Goal: Task Accomplishment & Management: Complete application form

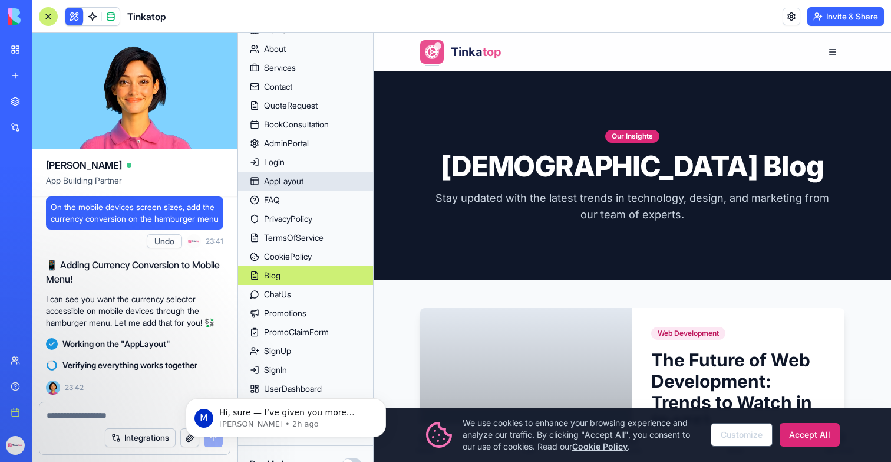
scroll to position [64, 0]
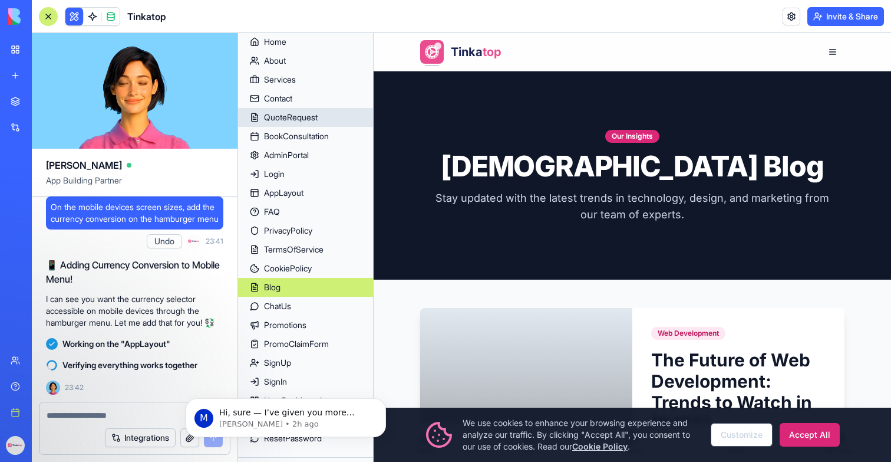
click at [288, 119] on div "QuoteRequest" at bounding box center [291, 117] width 54 height 12
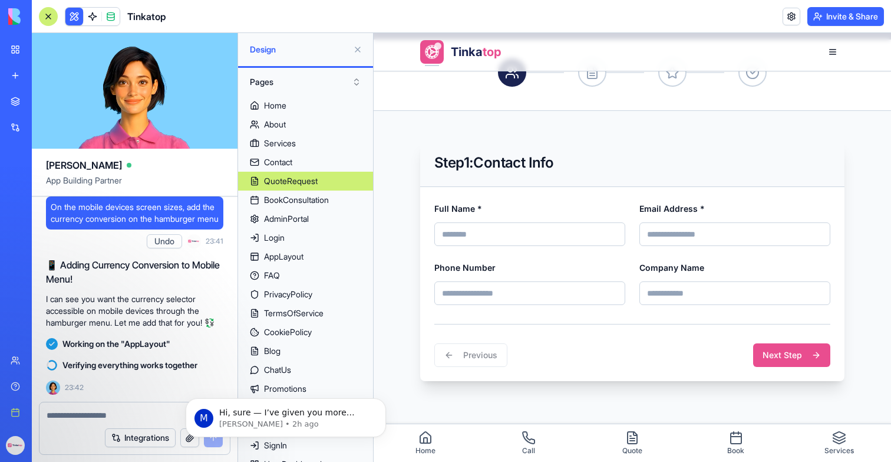
scroll to position [252, 0]
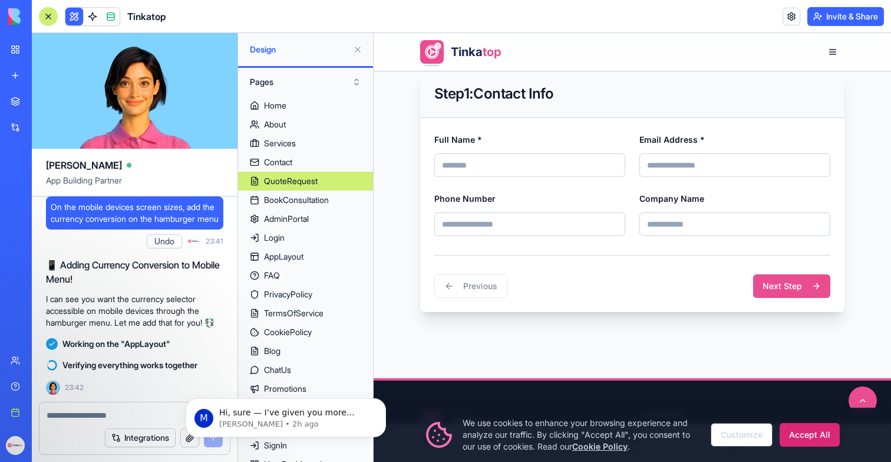
click at [559, 159] on input "Full Name *" at bounding box center [530, 165] width 191 height 24
type input "****"
click at [702, 152] on div "Email Address *" at bounding box center [735, 154] width 191 height 45
click at [698, 176] on input "Email Address *" at bounding box center [735, 165] width 191 height 24
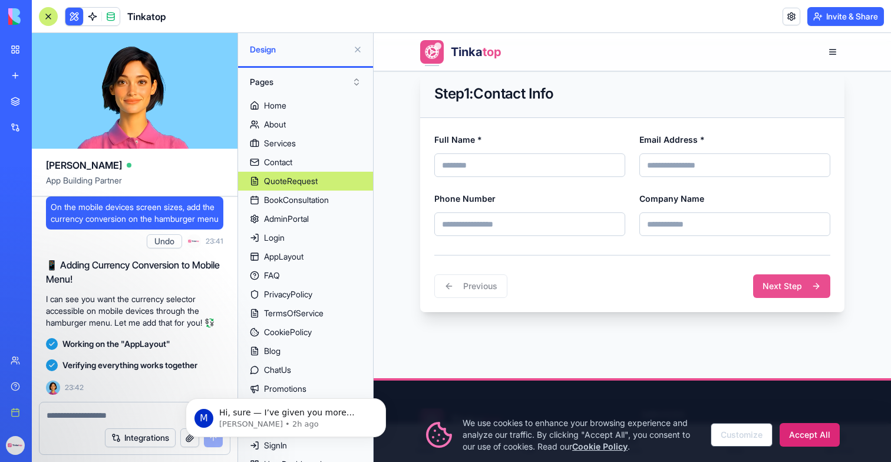
click at [667, 167] on input "Email Address *" at bounding box center [735, 165] width 191 height 24
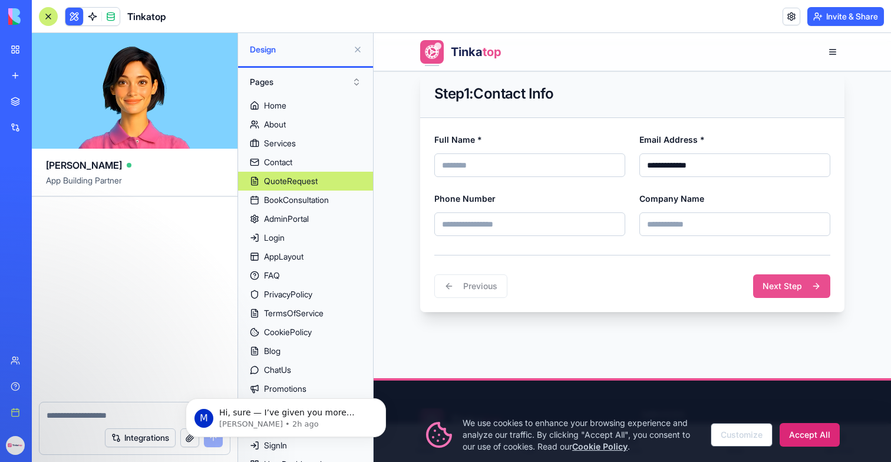
scroll to position [206220, 0]
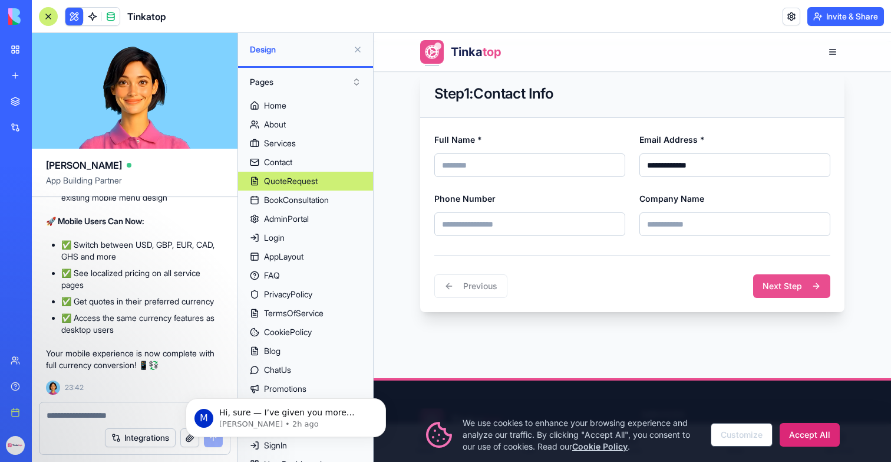
type input "**********"
click at [537, 233] on input "Phone Number" at bounding box center [530, 224] width 191 height 24
type input "**********"
click at [686, 226] on input "Company Name" at bounding box center [735, 224] width 191 height 24
type input "****"
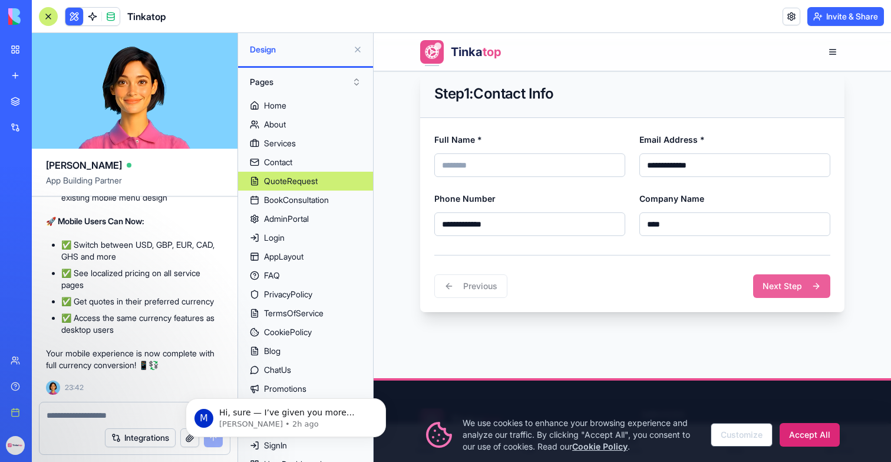
click at [779, 295] on button "Next Step" at bounding box center [791, 286] width 77 height 24
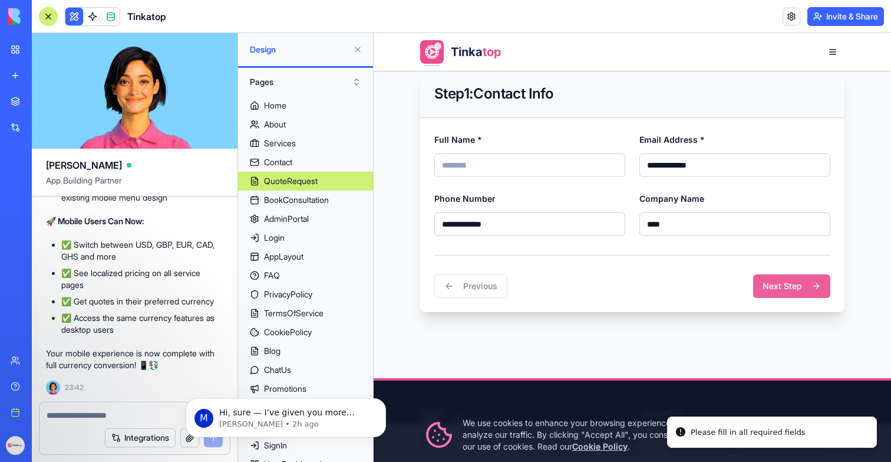
click at [779, 289] on button "Next Step" at bounding box center [791, 286] width 77 height 24
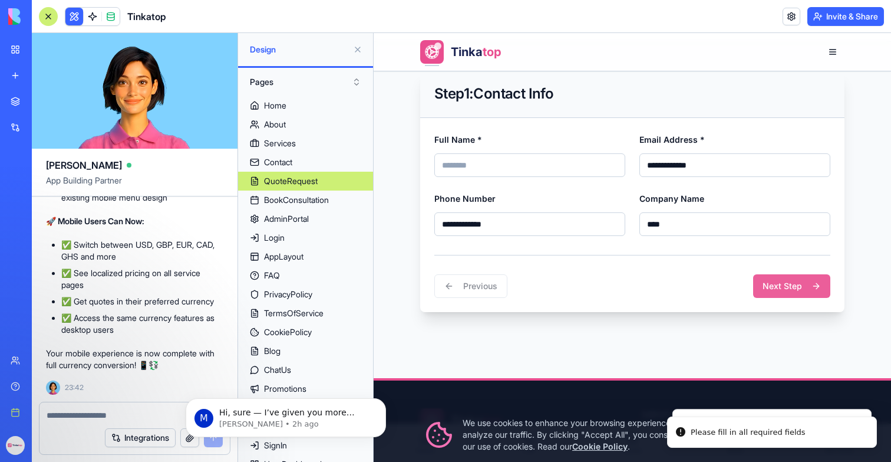
click at [779, 289] on button "Next Step" at bounding box center [791, 286] width 77 height 24
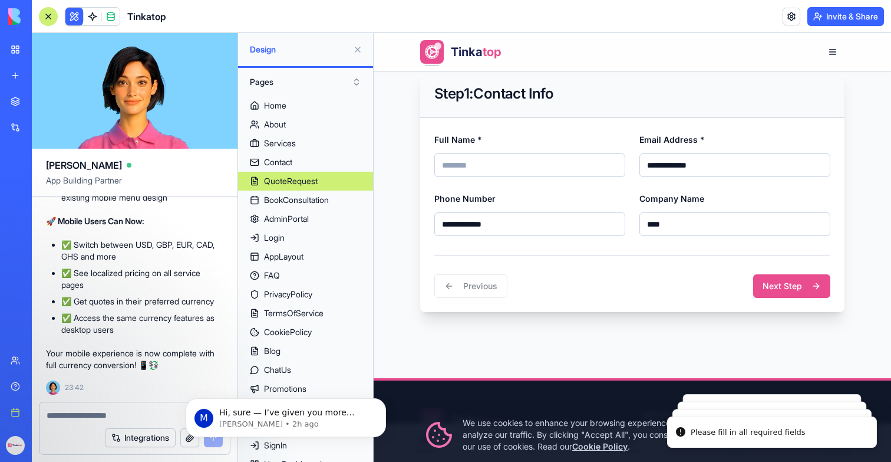
click at [534, 167] on input "Full Name *" at bounding box center [530, 165] width 191 height 24
type input "****"
click at [805, 292] on button "Next Step" at bounding box center [791, 286] width 77 height 24
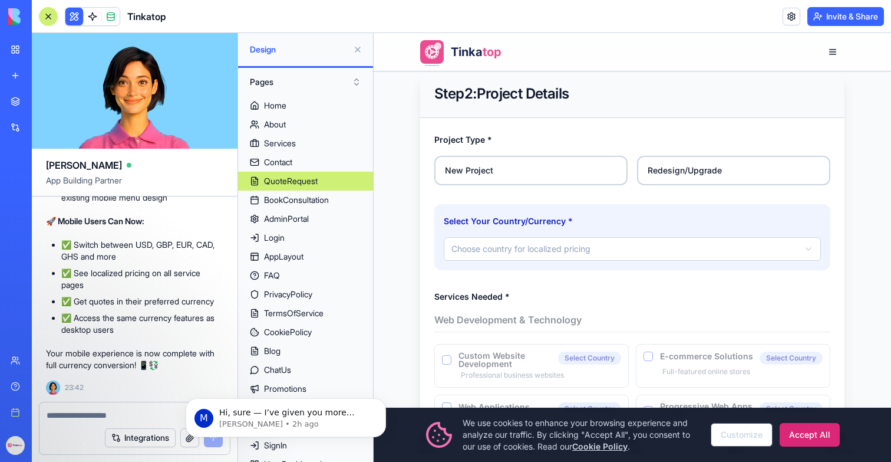
click at [502, 159] on label "New Project" at bounding box center [531, 170] width 193 height 29
click at [443, 159] on button "New Project" at bounding box center [438, 159] width 9 height 9
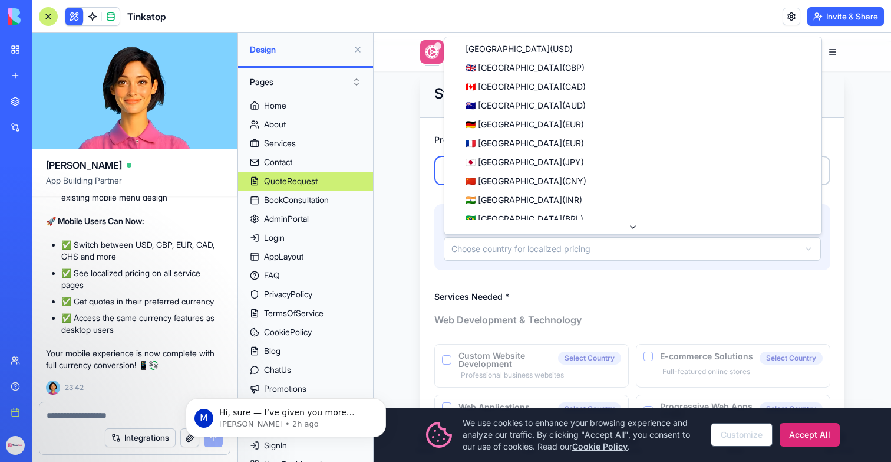
select select "**"
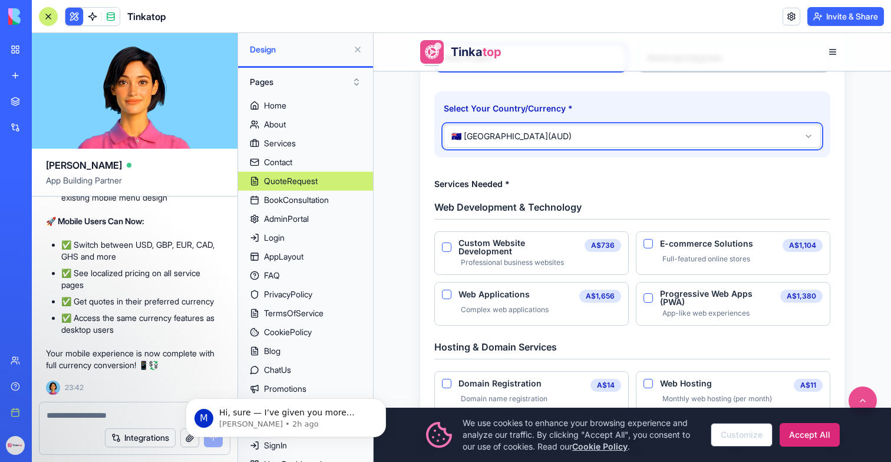
scroll to position [406, 0]
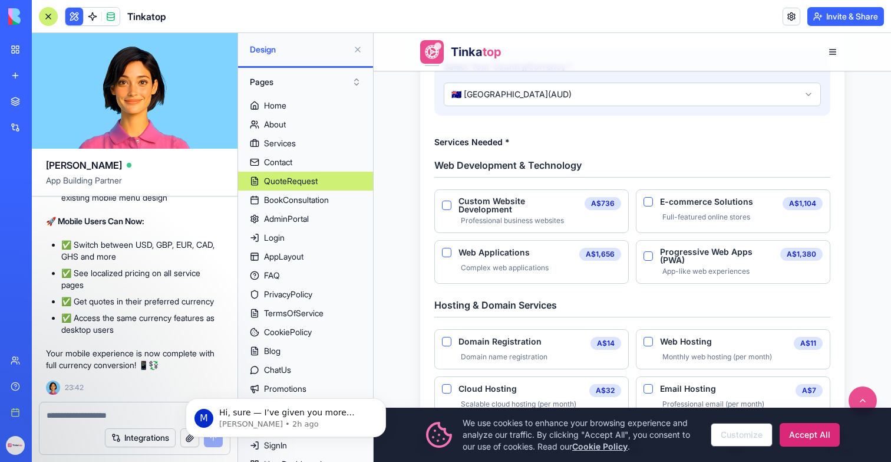
click at [506, 201] on span "Custom Website Development" at bounding box center [519, 205] width 121 height 17
click at [452, 201] on Development "Custom Website Development" at bounding box center [446, 204] width 9 height 9
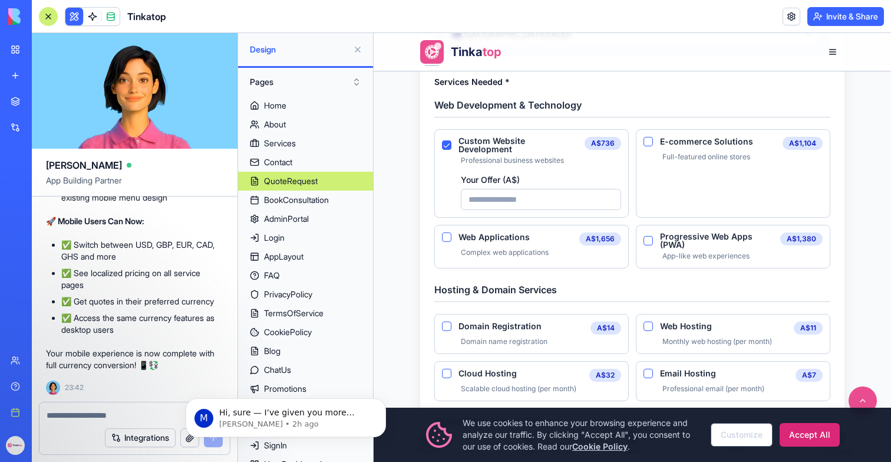
scroll to position [491, 0]
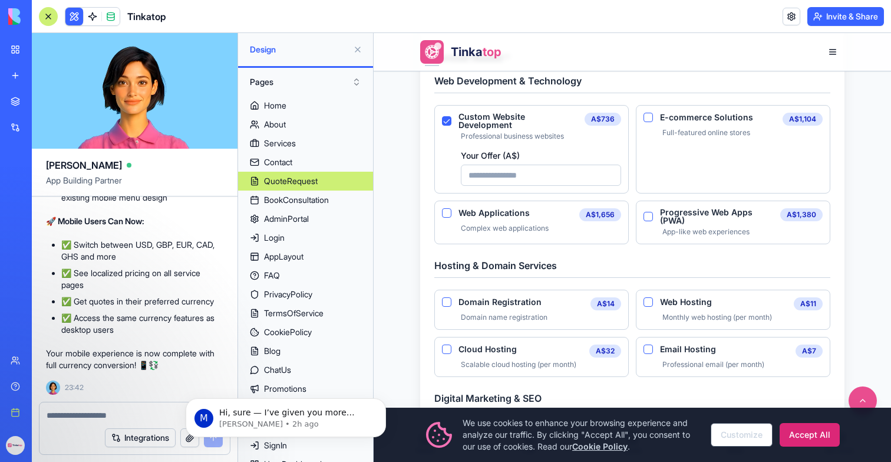
click at [522, 172] on Development "Your Offer ( A$ )" at bounding box center [541, 174] width 160 height 21
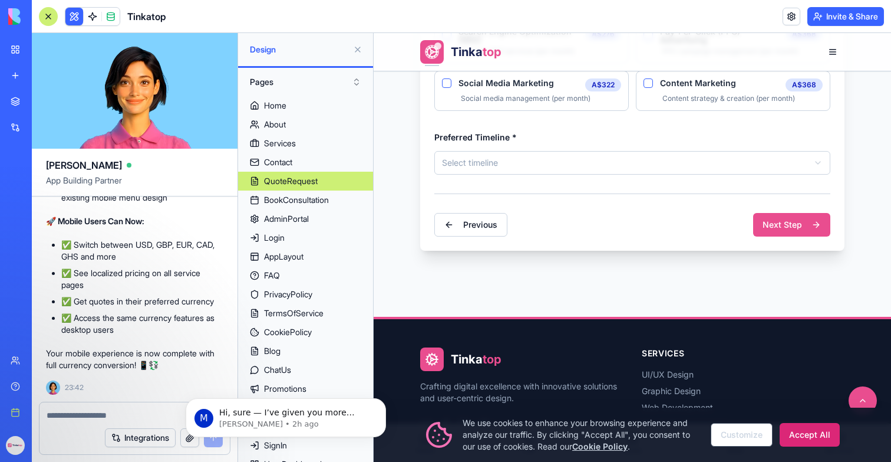
scroll to position [936, 0]
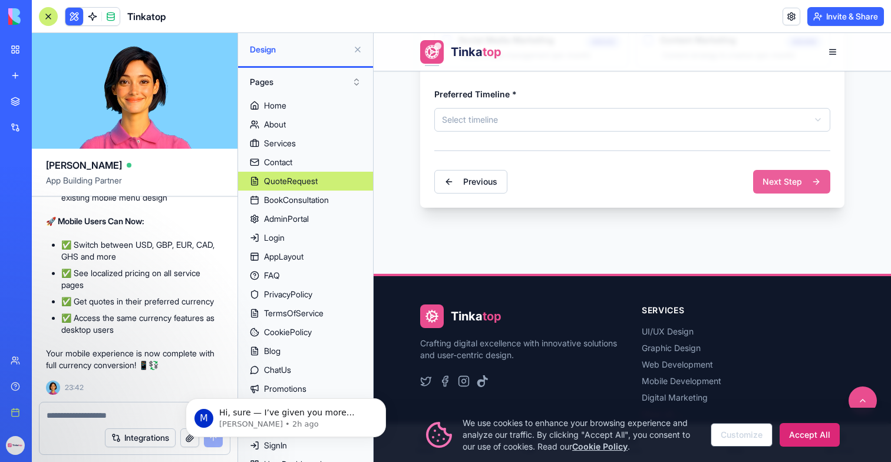
type Development "**"
click at [795, 171] on button "Next Step" at bounding box center [791, 182] width 77 height 24
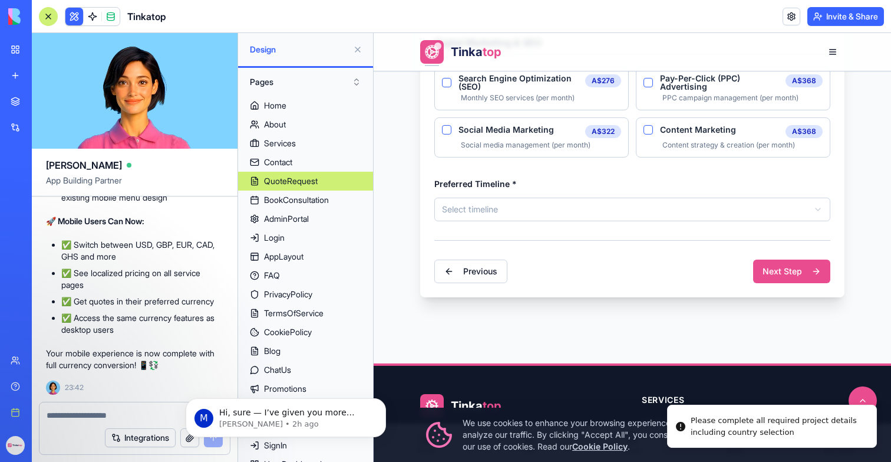
scroll to position [842, 0]
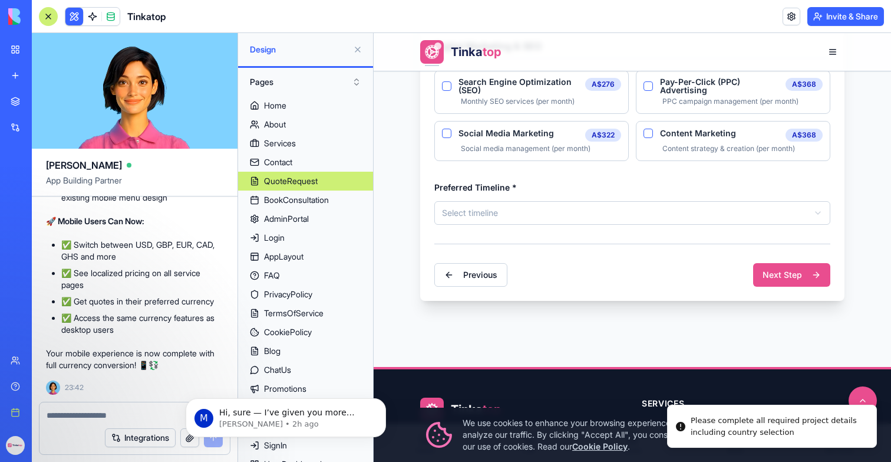
click at [573, 196] on div "**********" at bounding box center [633, 202] width 396 height 45
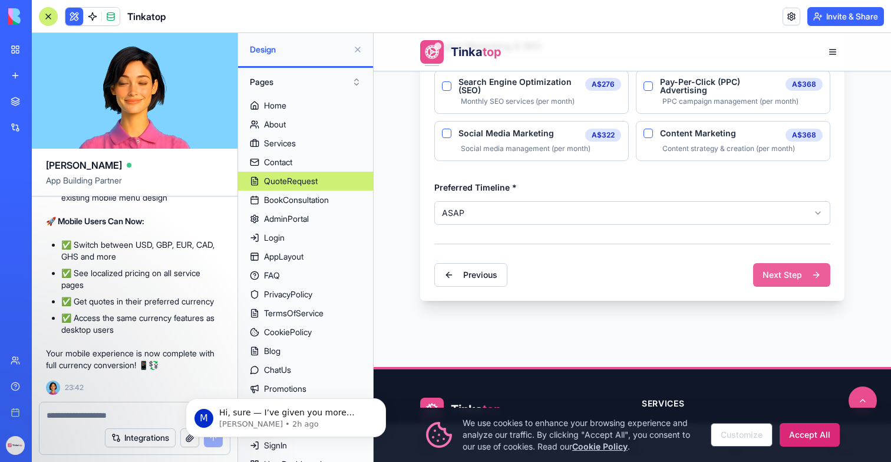
click at [788, 275] on button "Next Step" at bounding box center [791, 275] width 77 height 24
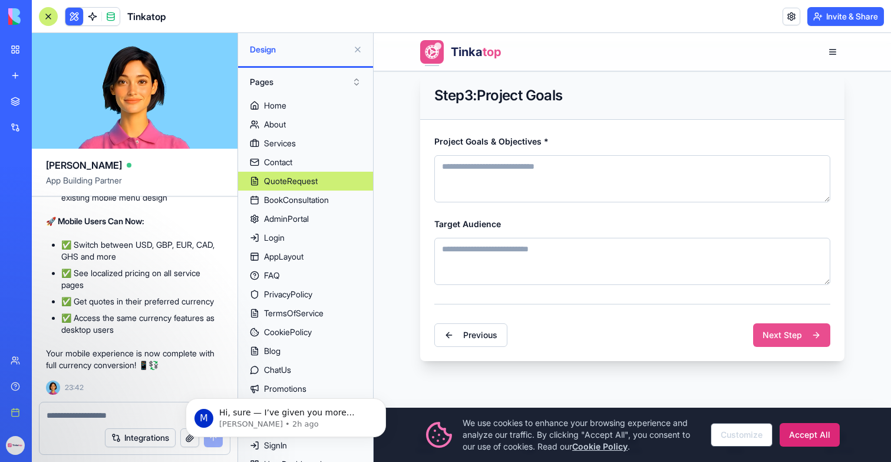
scroll to position [274, 0]
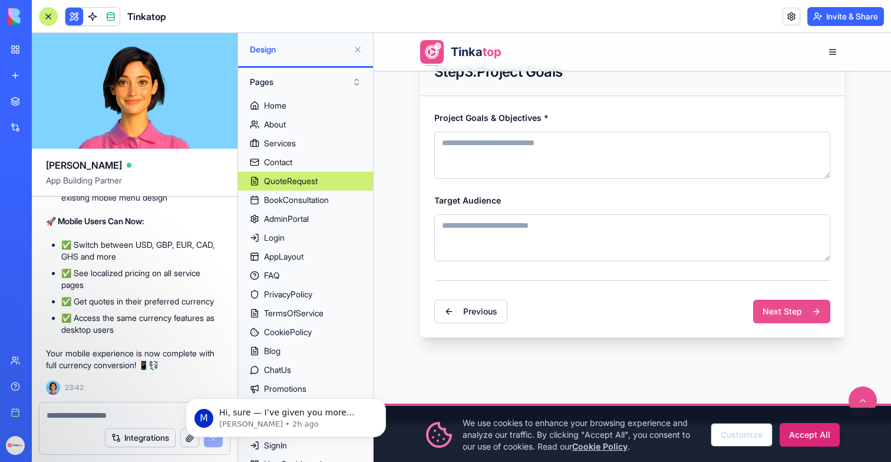
click at [610, 156] on textarea "Project Goals & Objectives *" at bounding box center [633, 154] width 396 height 47
type textarea "*****"
click at [577, 249] on textarea "Target Audience" at bounding box center [633, 237] width 396 height 47
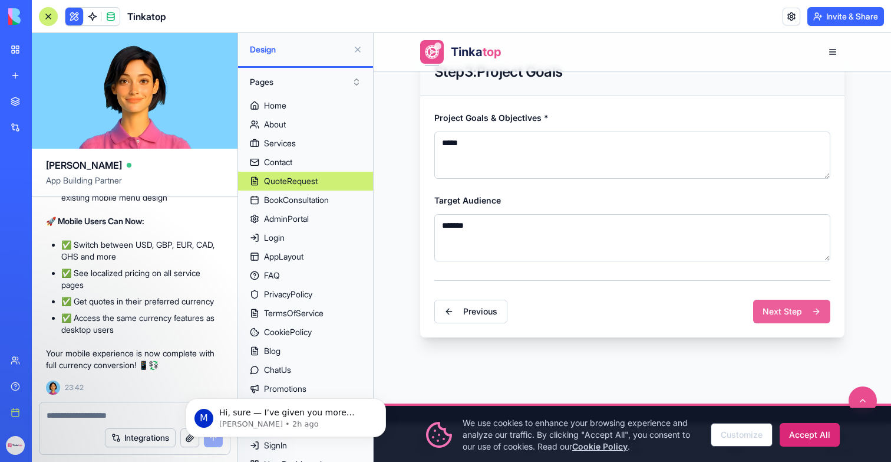
type textarea "*******"
click at [795, 311] on button "Next Step" at bounding box center [791, 311] width 77 height 24
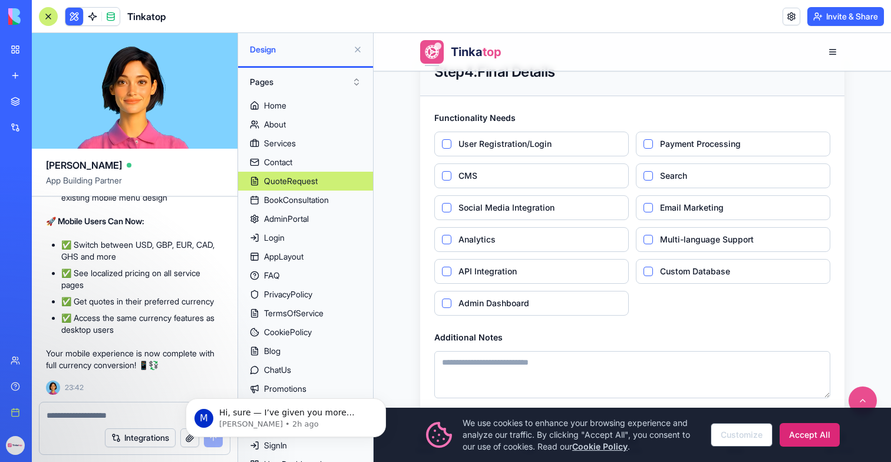
click at [458, 169] on label "CMS" at bounding box center [532, 175] width 195 height 25
click at [452, 171] on button "CMS" at bounding box center [446, 175] width 9 height 9
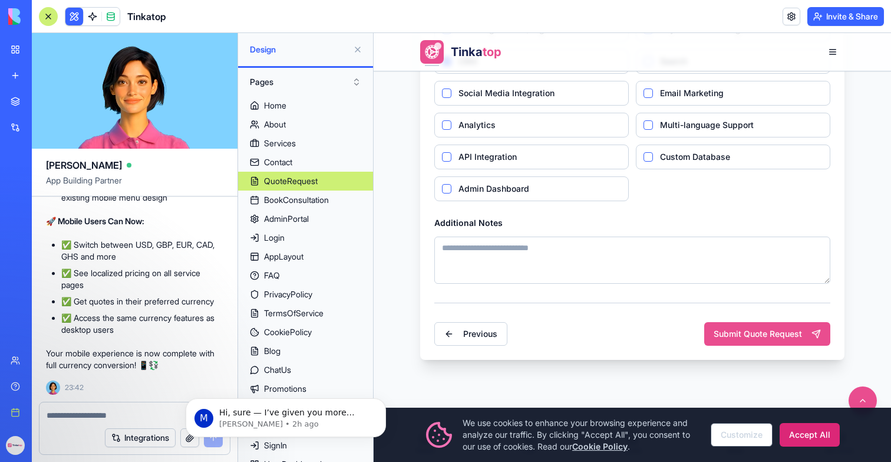
scroll to position [406, 0]
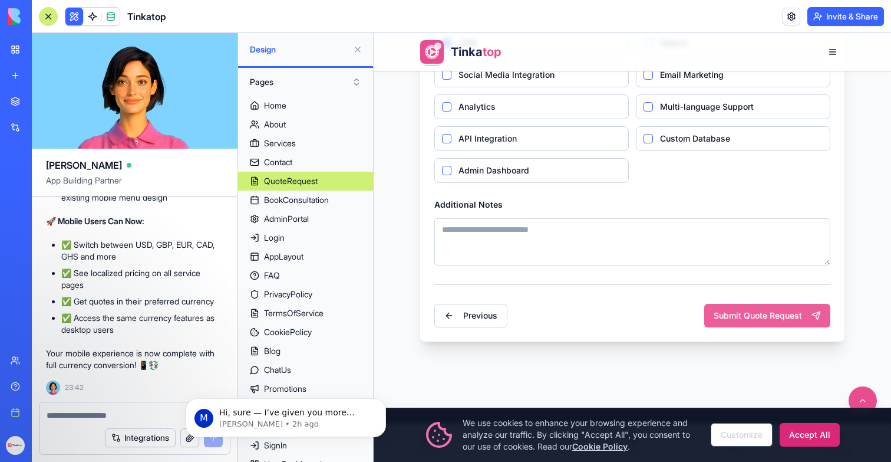
click at [781, 308] on button "Submit Quote Request" at bounding box center [768, 316] width 126 height 24
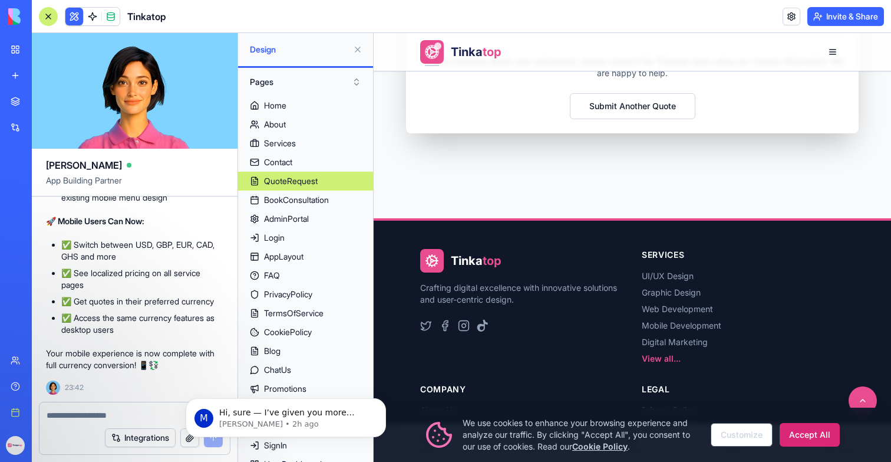
scroll to position [494, 0]
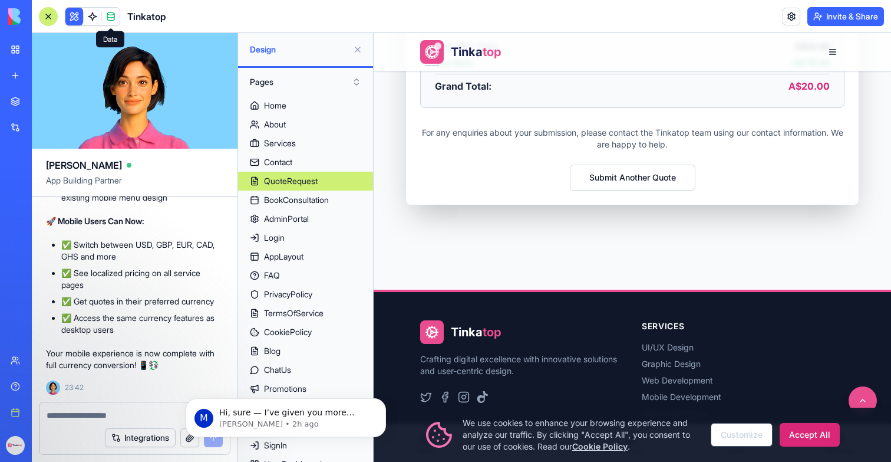
click at [109, 18] on span at bounding box center [110, 16] width 33 height 33
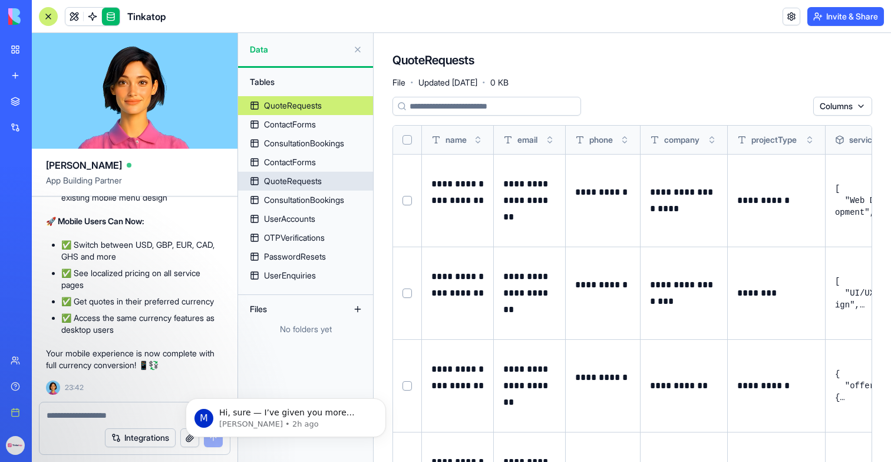
click at [289, 185] on div "QuoteRequests" at bounding box center [293, 181] width 58 height 12
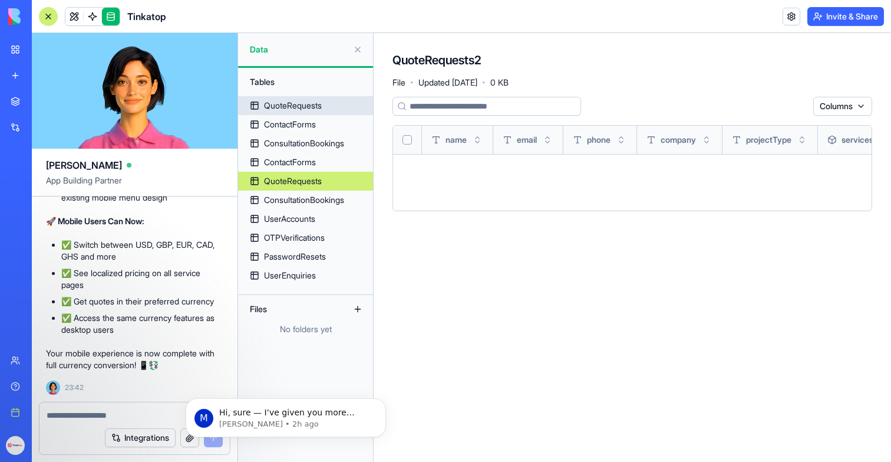
click at [305, 103] on div "QuoteRequests" at bounding box center [293, 106] width 58 height 12
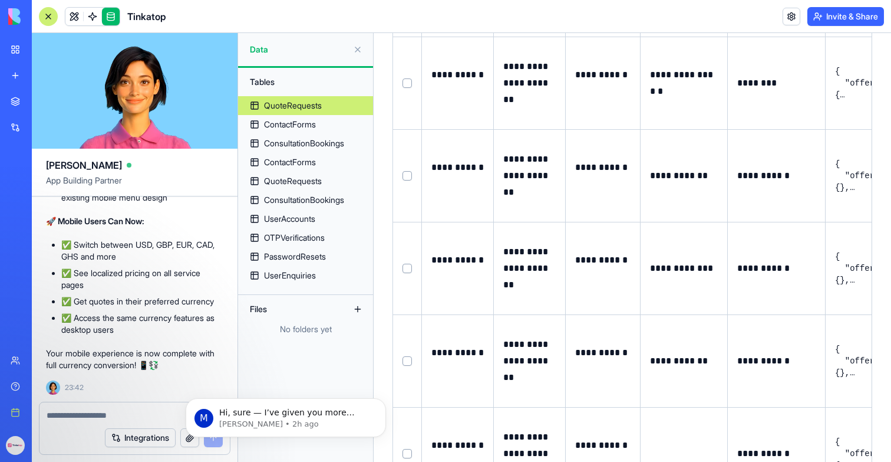
scroll to position [2647, 0]
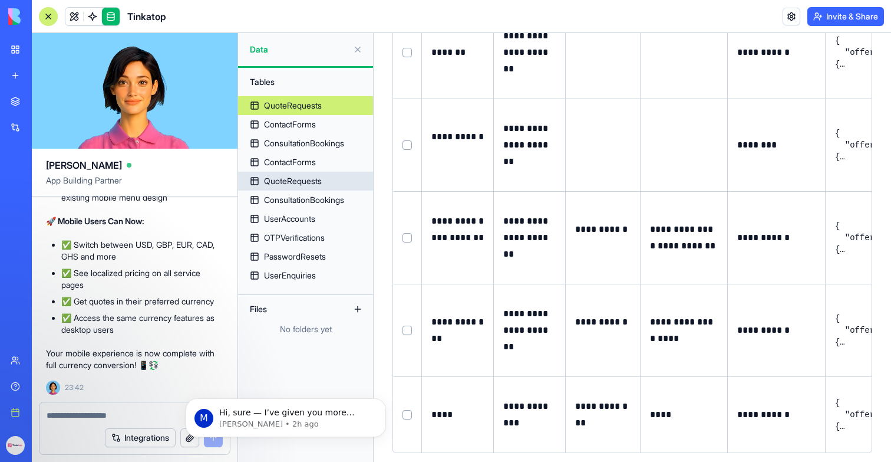
click at [315, 181] on div "QuoteRequests" at bounding box center [293, 181] width 58 height 12
click at [82, 22] on link at bounding box center [74, 17] width 18 height 18
click at [74, 21] on link at bounding box center [74, 17] width 18 height 18
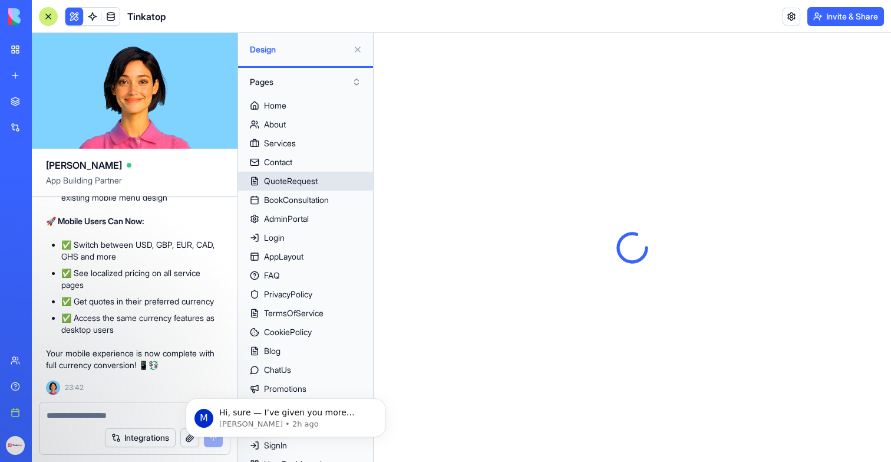
click at [277, 180] on div "QuoteRequest" at bounding box center [291, 181] width 54 height 12
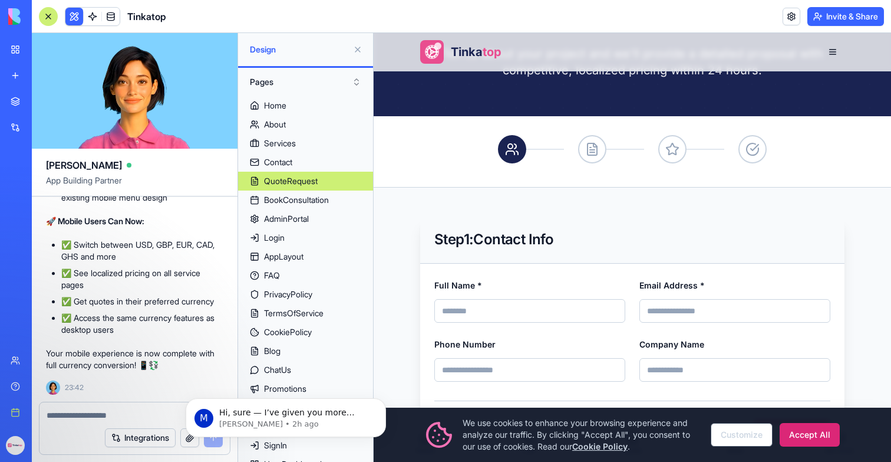
scroll to position [116, 0]
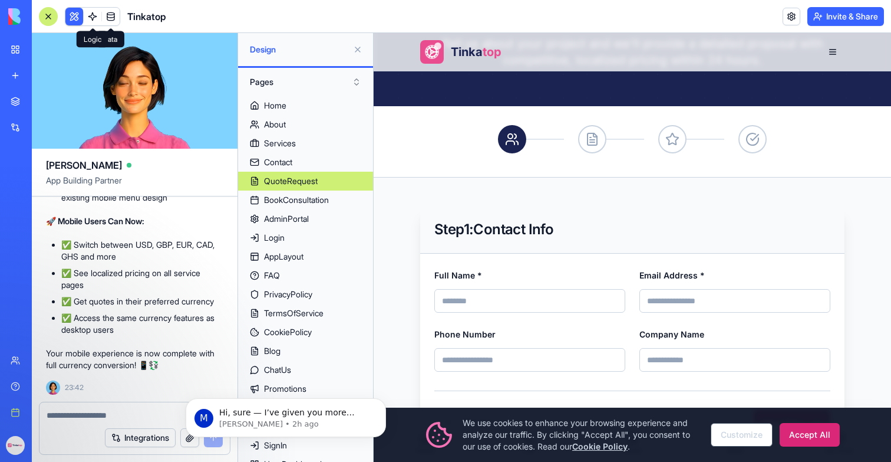
click at [94, 16] on link at bounding box center [93, 17] width 18 height 18
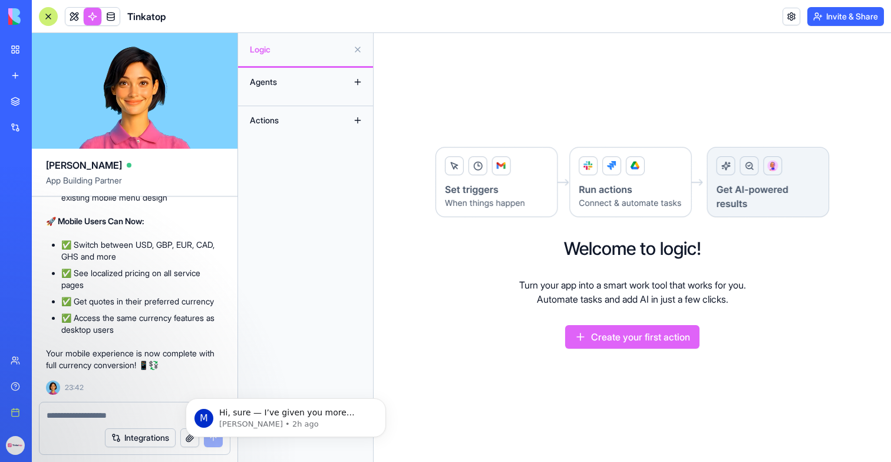
click at [78, 17] on link at bounding box center [74, 17] width 18 height 18
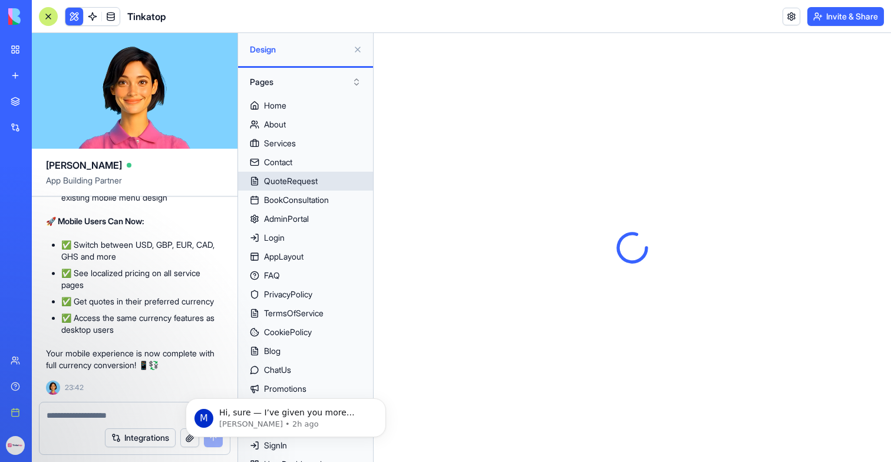
click at [296, 178] on div "QuoteRequest" at bounding box center [291, 181] width 54 height 12
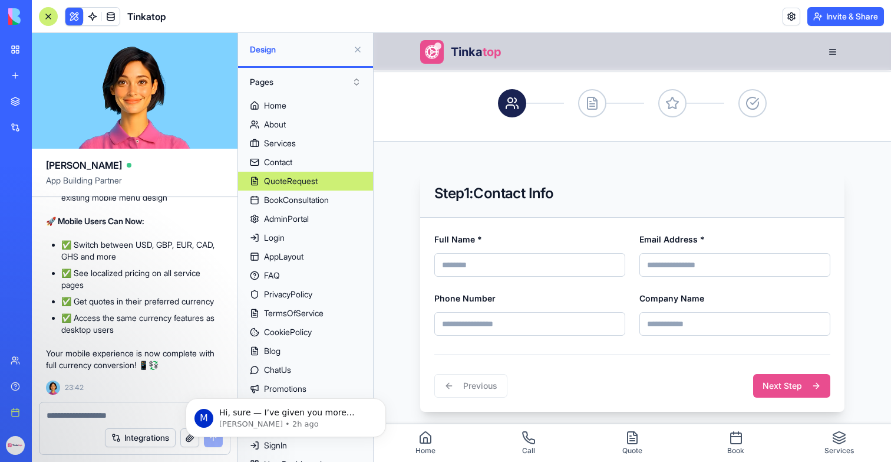
scroll to position [204, 0]
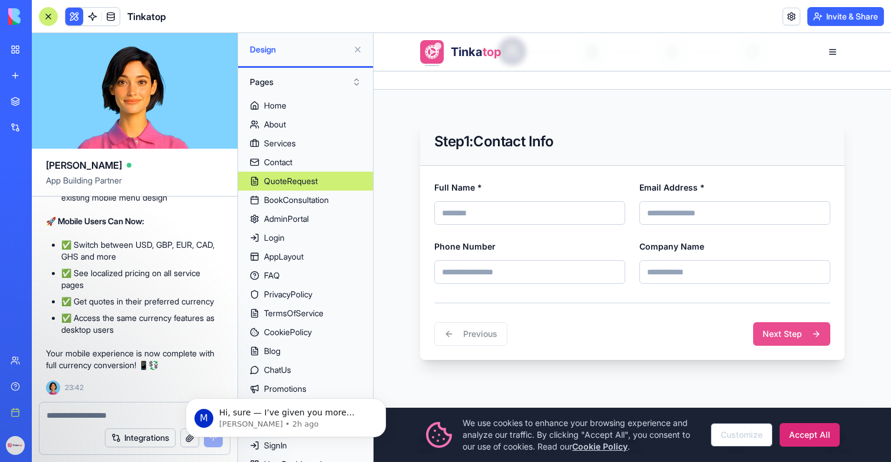
click at [709, 215] on input "Email Address *" at bounding box center [735, 213] width 191 height 24
type input "**********"
click at [511, 220] on input "Full Name *" at bounding box center [530, 213] width 191 height 24
type input "****"
click at [781, 344] on button "Next Step" at bounding box center [791, 334] width 77 height 24
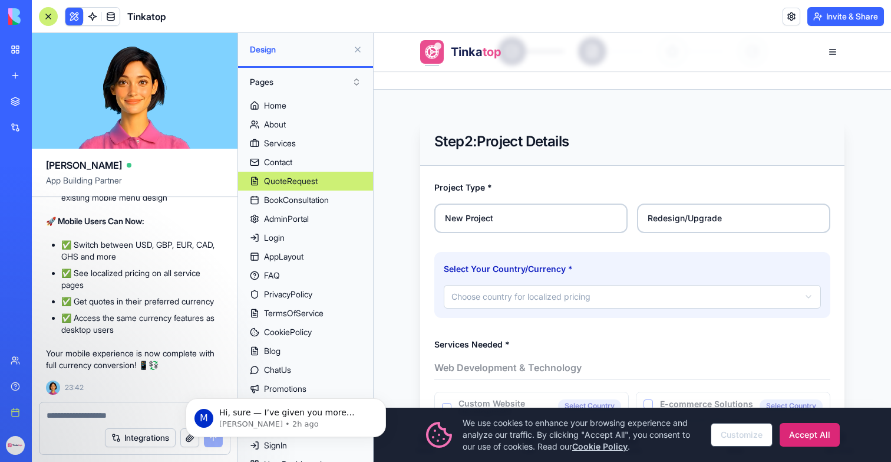
scroll to position [323, 0]
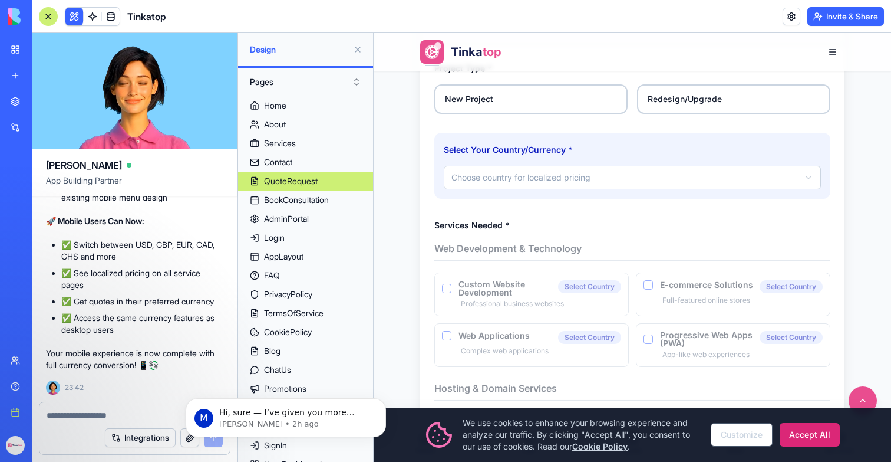
click at [623, 182] on html "**********" at bounding box center [633, 459] width 518 height 1499
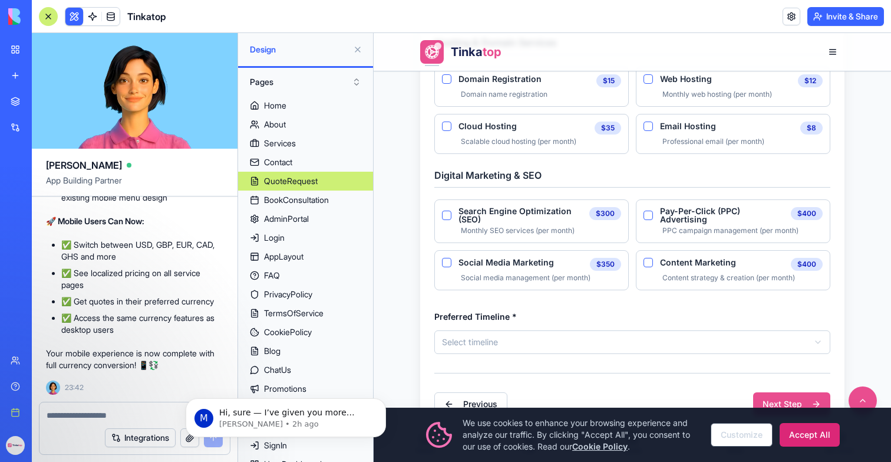
scroll to position [808, 0]
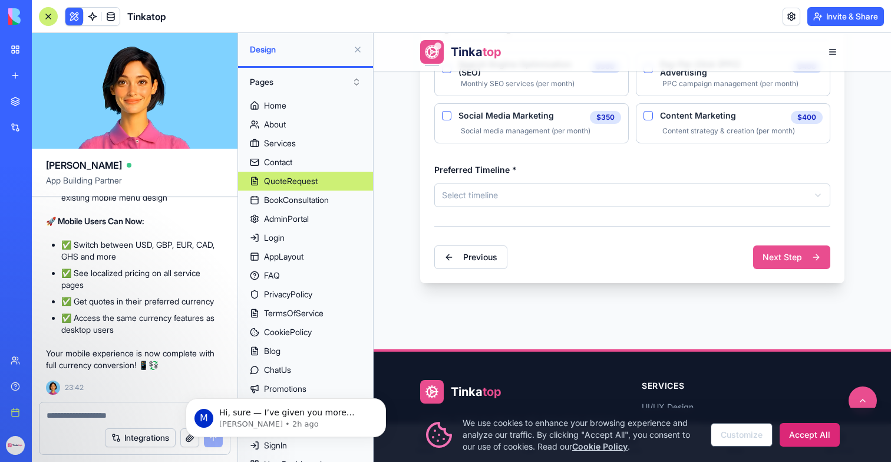
click at [787, 251] on button "Next Step" at bounding box center [791, 257] width 77 height 24
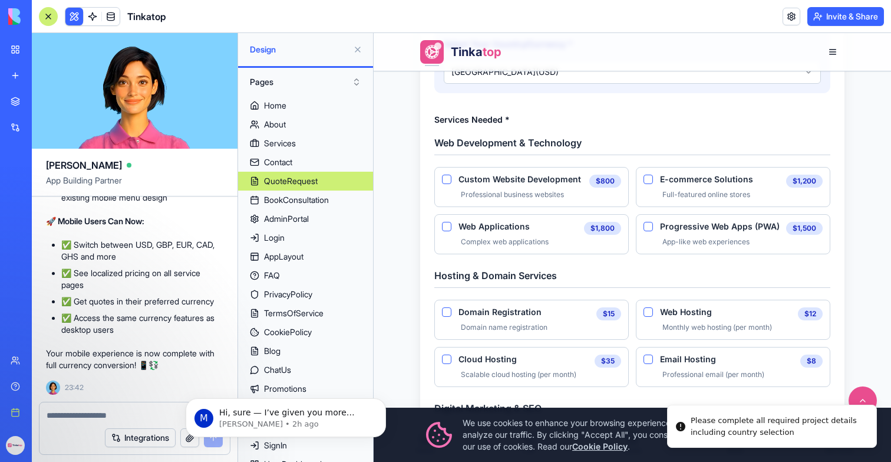
scroll to position [399, 0]
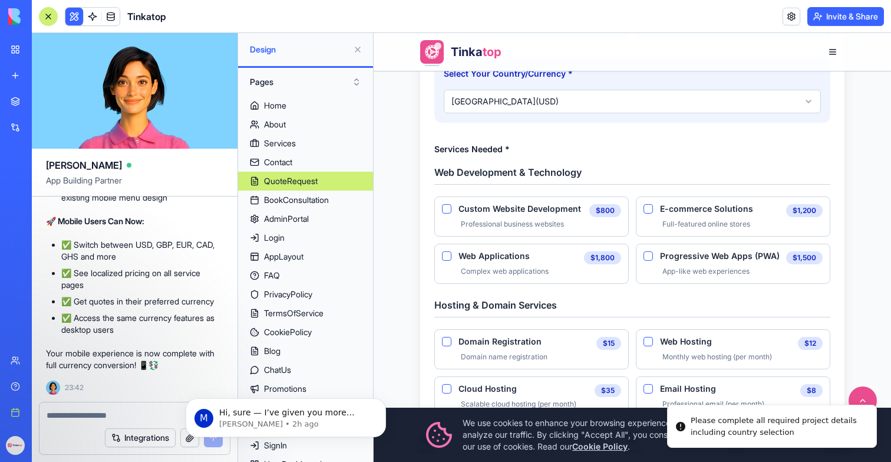
click at [446, 206] on Development "Custom Website Development" at bounding box center [446, 208] width 9 height 9
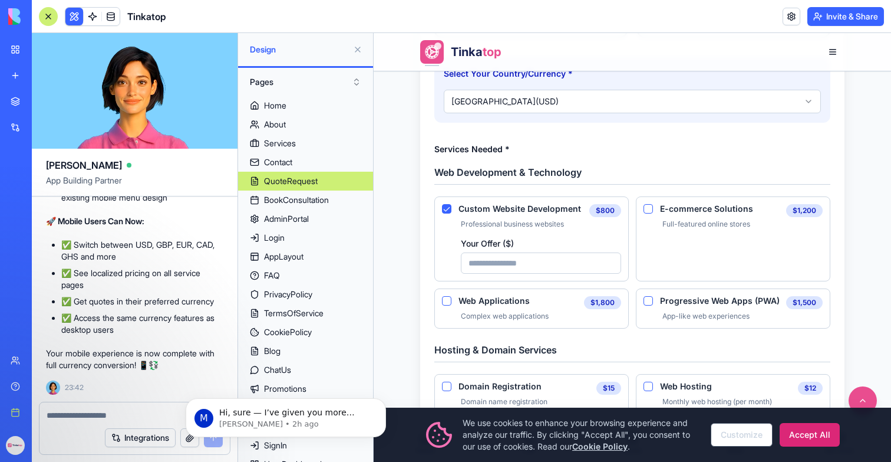
click at [519, 259] on Development "Your Offer ( $ )" at bounding box center [541, 262] width 160 height 21
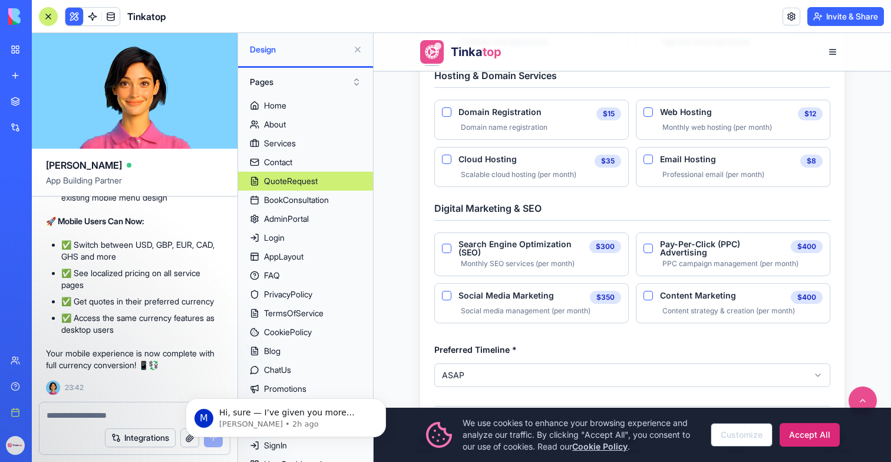
scroll to position [747, 0]
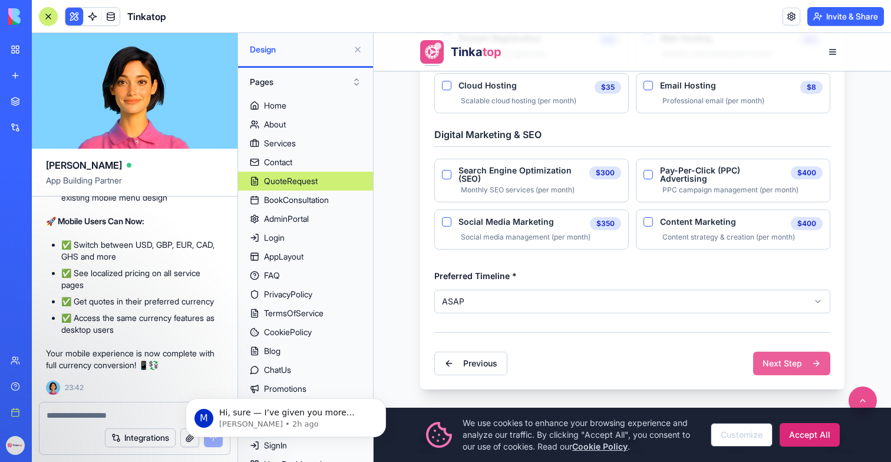
type Development "***"
click at [774, 367] on button "Next Step" at bounding box center [791, 363] width 77 height 24
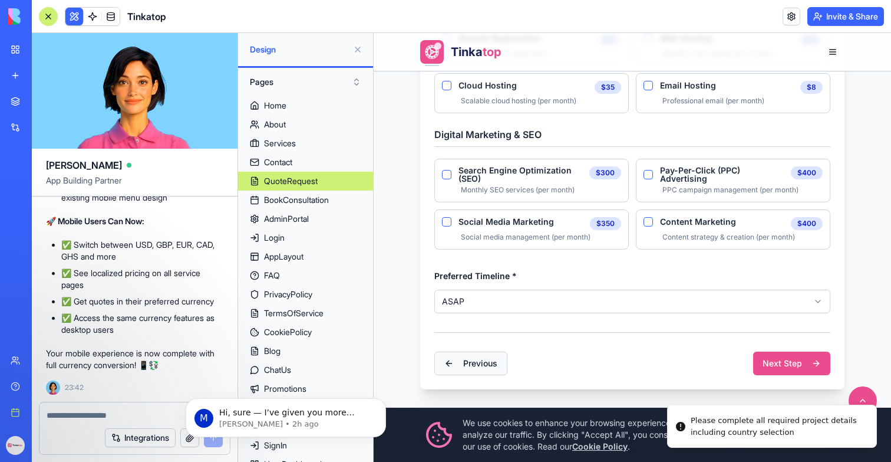
click at [479, 360] on button "Previous" at bounding box center [471, 363] width 73 height 24
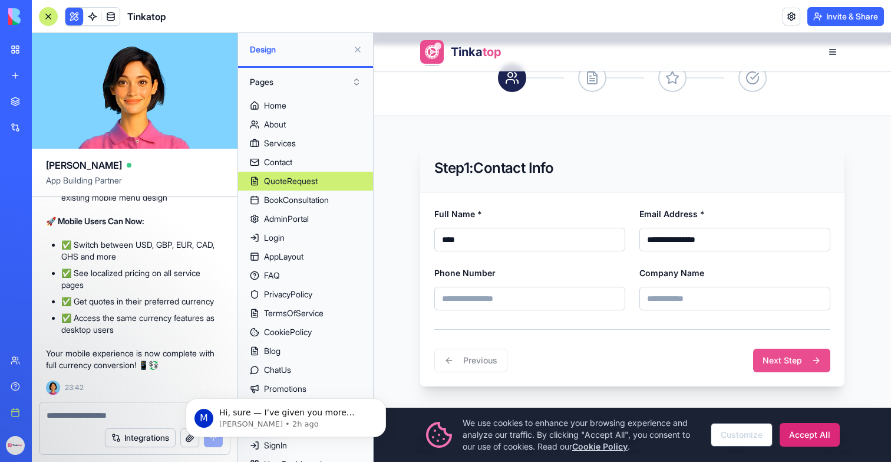
scroll to position [219, 0]
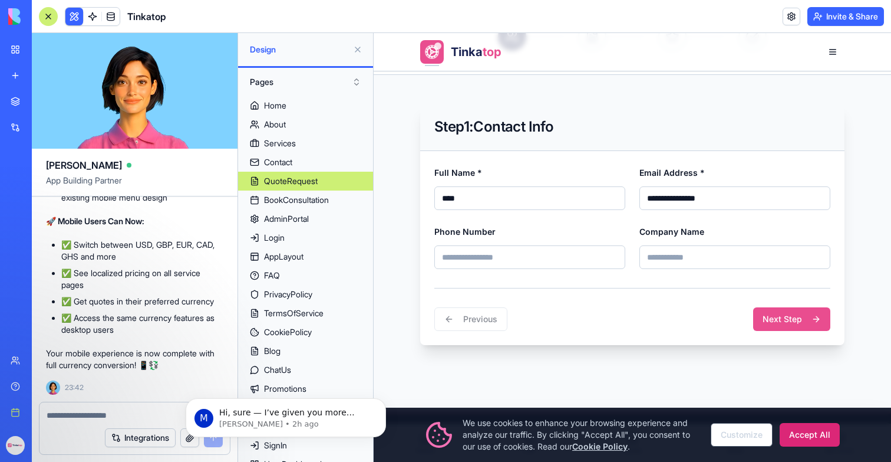
click at [535, 268] on input "Phone Number" at bounding box center [530, 257] width 191 height 24
type input "**********"
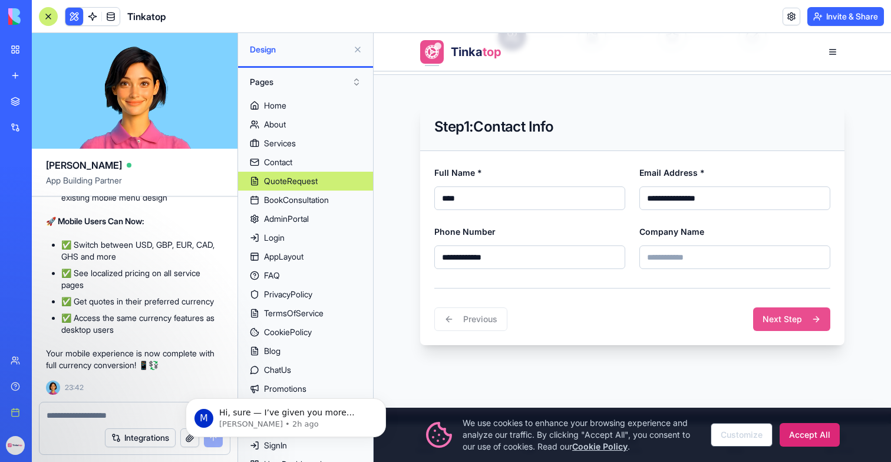
click at [649, 251] on input "Company Name" at bounding box center [735, 257] width 191 height 24
type input "******"
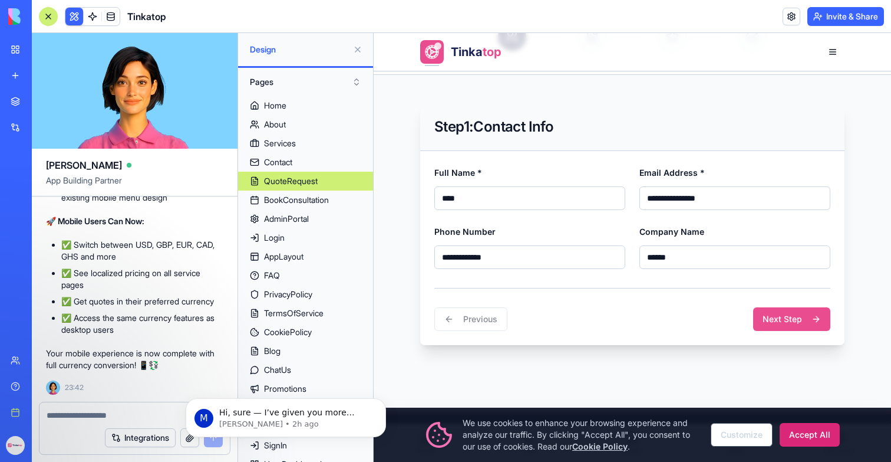
click at [809, 339] on div "**********" at bounding box center [632, 248] width 424 height 194
click at [794, 323] on button "Next Step" at bounding box center [791, 319] width 77 height 24
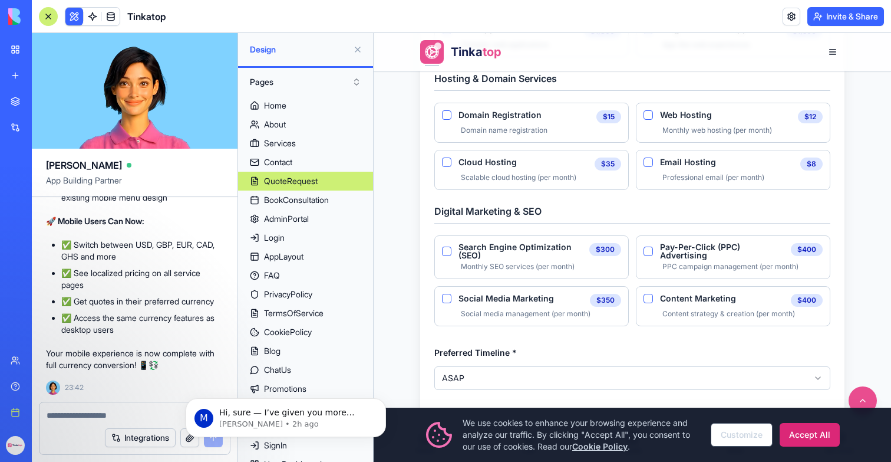
scroll to position [761, 0]
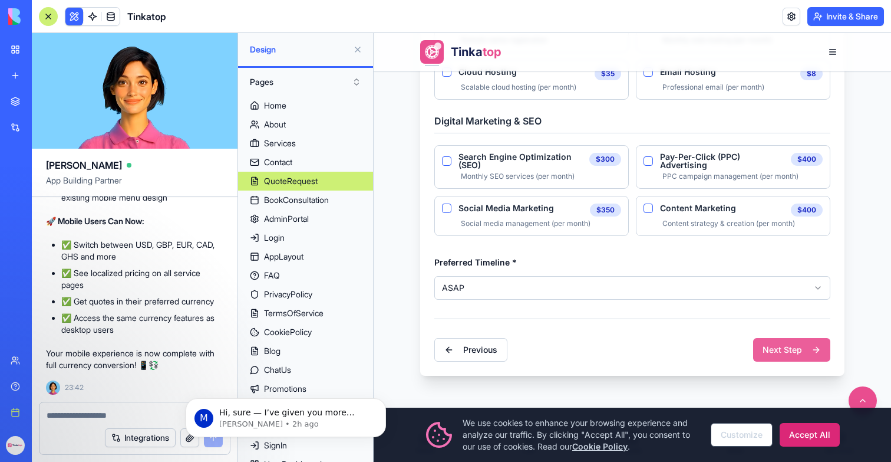
click at [788, 347] on button "Next Step" at bounding box center [791, 350] width 77 height 24
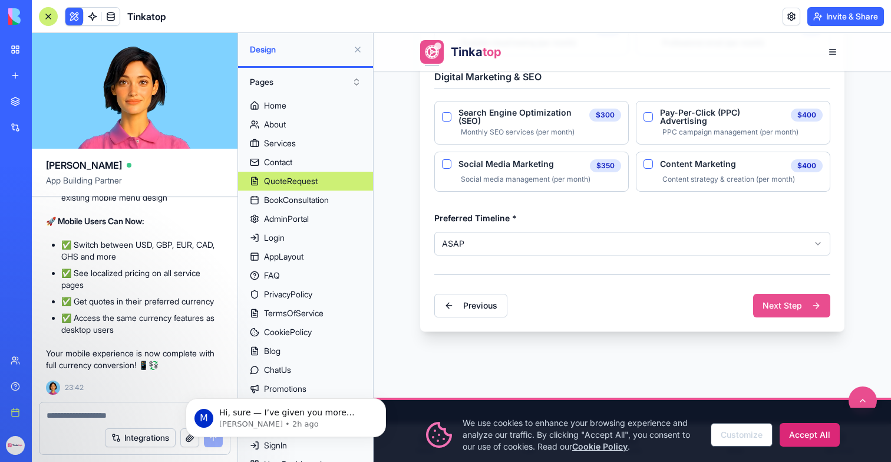
scroll to position [807, 0]
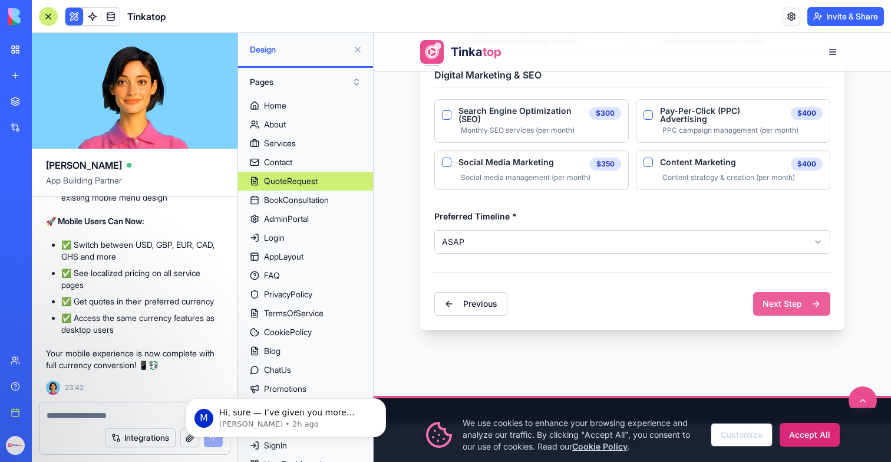
click at [771, 304] on button "Next Step" at bounding box center [791, 304] width 77 height 24
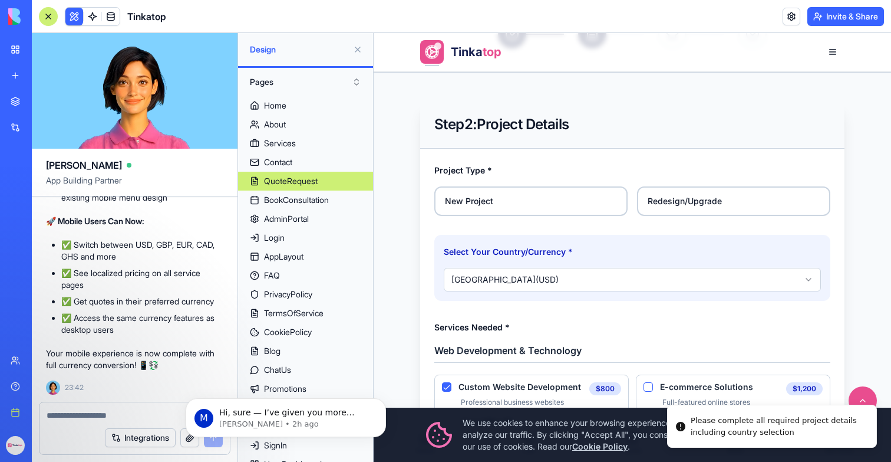
scroll to position [261, 0]
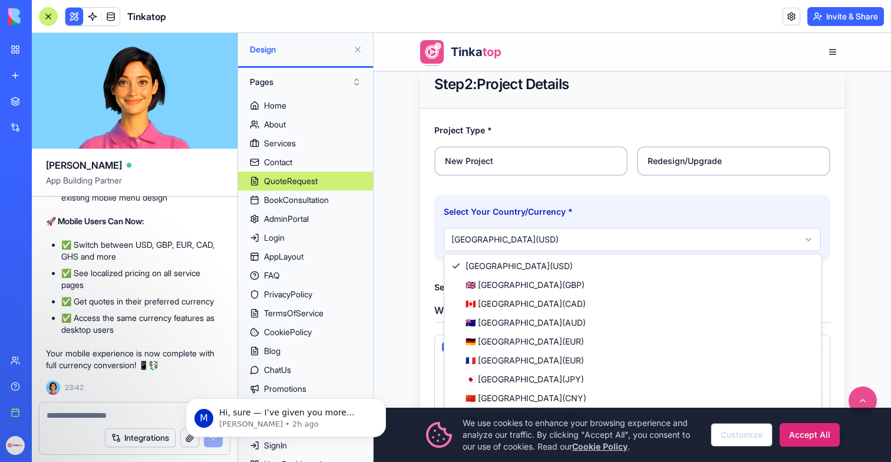
select select "**"
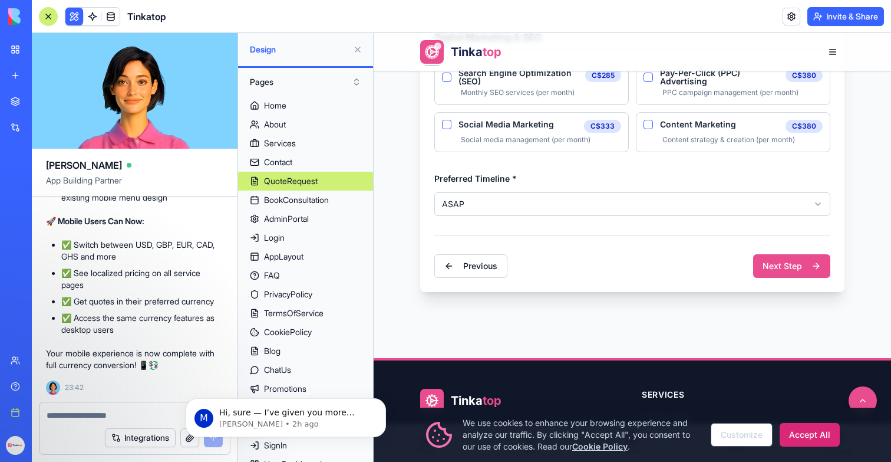
scroll to position [892, 0]
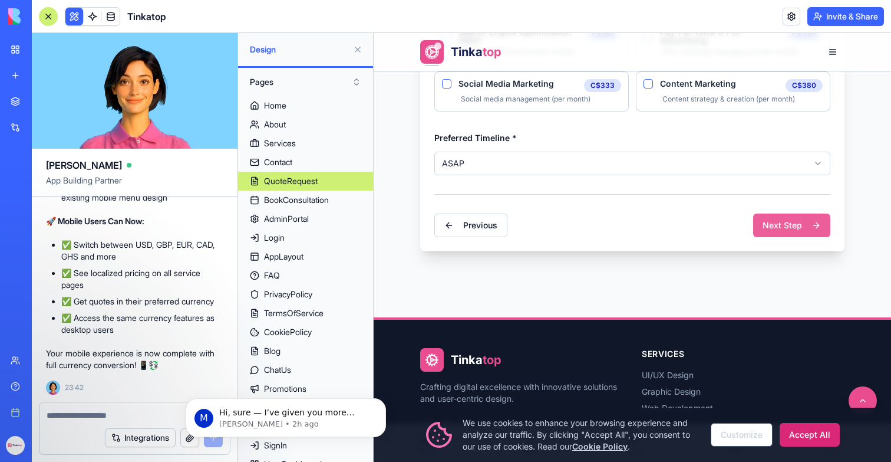
click at [771, 232] on button "Next Step" at bounding box center [791, 225] width 77 height 24
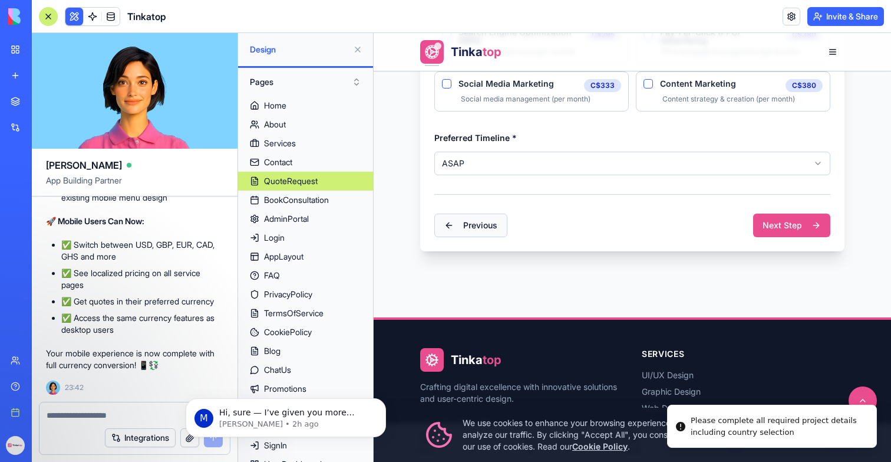
click at [463, 220] on button "Previous" at bounding box center [471, 225] width 73 height 24
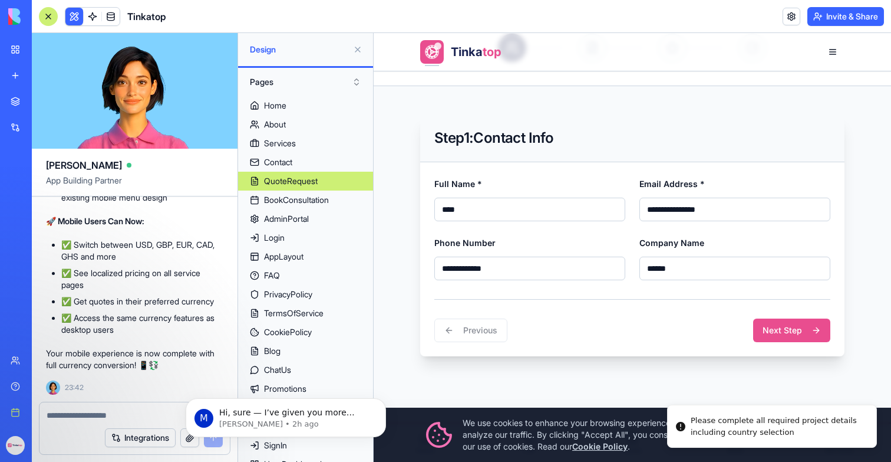
scroll to position [220, 0]
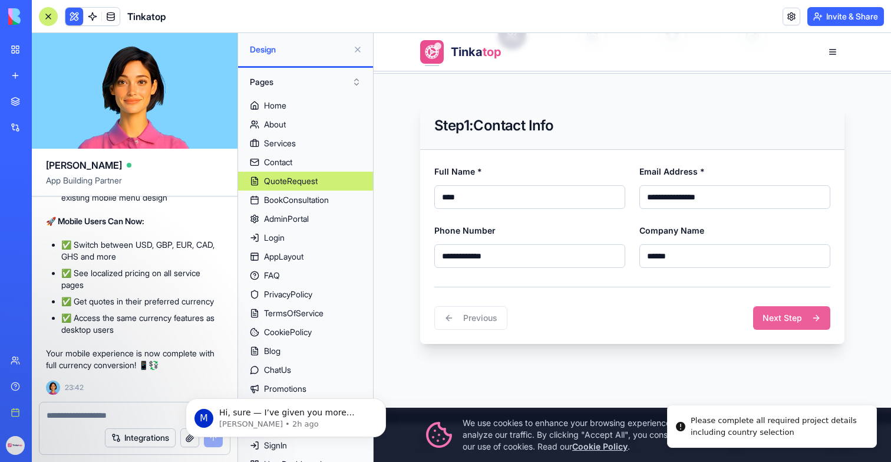
click at [762, 316] on button "Next Step" at bounding box center [791, 318] width 77 height 24
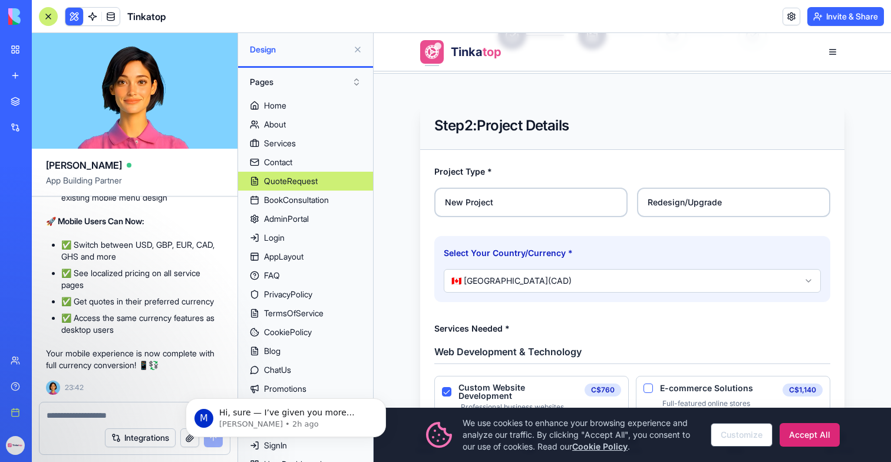
click at [726, 213] on label "Redesign/Upgrade" at bounding box center [733, 201] width 193 height 29
click at [646, 196] on button "Redesign/Upgrade" at bounding box center [641, 191] width 9 height 9
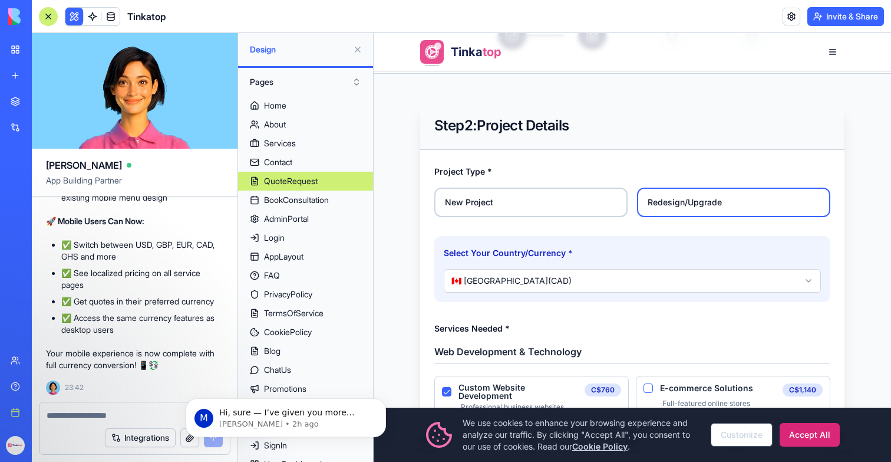
click at [726, 213] on label "Redesign/Upgrade" at bounding box center [733, 201] width 193 height 29
click at [646, 196] on button "Redesign/Upgrade" at bounding box center [641, 191] width 9 height 9
click at [714, 206] on label "Redesign/Upgrade" at bounding box center [733, 201] width 193 height 29
click at [646, 196] on button "Redesign/Upgrade" at bounding box center [641, 191] width 9 height 9
click at [714, 206] on label "Redesign/Upgrade" at bounding box center [733, 201] width 193 height 29
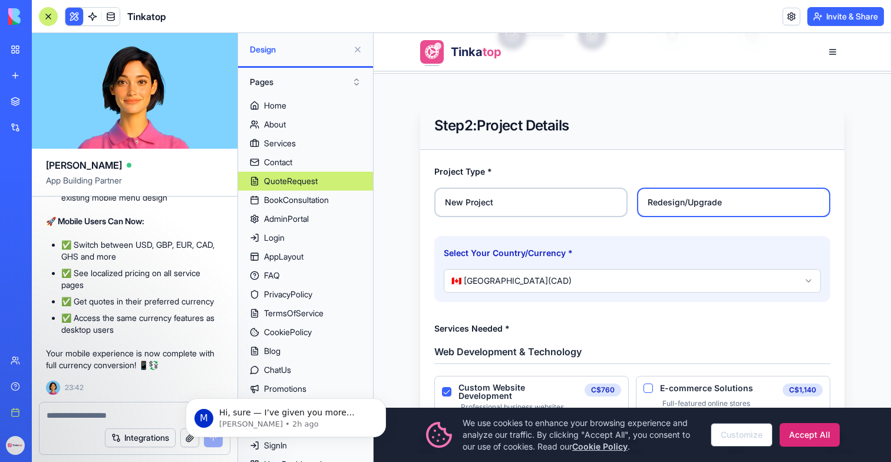
click at [646, 196] on button "Redesign/Upgrade" at bounding box center [641, 191] width 9 height 9
click at [643, 204] on label "Redesign/Upgrade" at bounding box center [733, 201] width 193 height 29
click at [643, 196] on button "Redesign/Upgrade" at bounding box center [641, 191] width 9 height 9
click at [643, 204] on label "Redesign/Upgrade" at bounding box center [733, 201] width 193 height 29
click at [643, 196] on button "Redesign/Upgrade" at bounding box center [641, 191] width 9 height 9
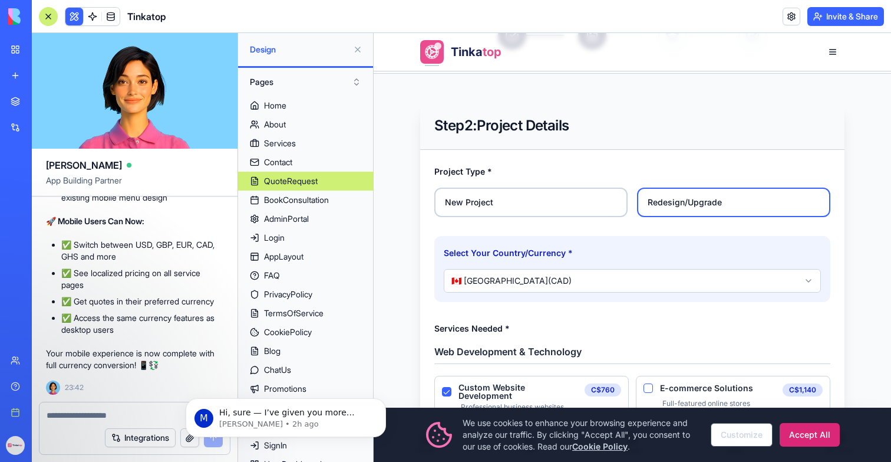
click at [559, 203] on label "New Project" at bounding box center [531, 201] width 193 height 29
click at [443, 196] on button "New Project" at bounding box center [438, 191] width 9 height 9
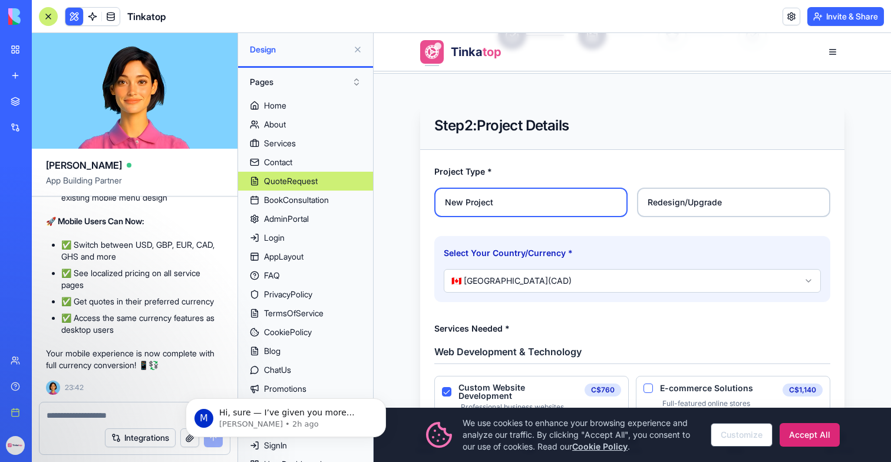
click at [559, 203] on label "New Project" at bounding box center [531, 201] width 193 height 29
click at [443, 196] on button "New Project" at bounding box center [438, 191] width 9 height 9
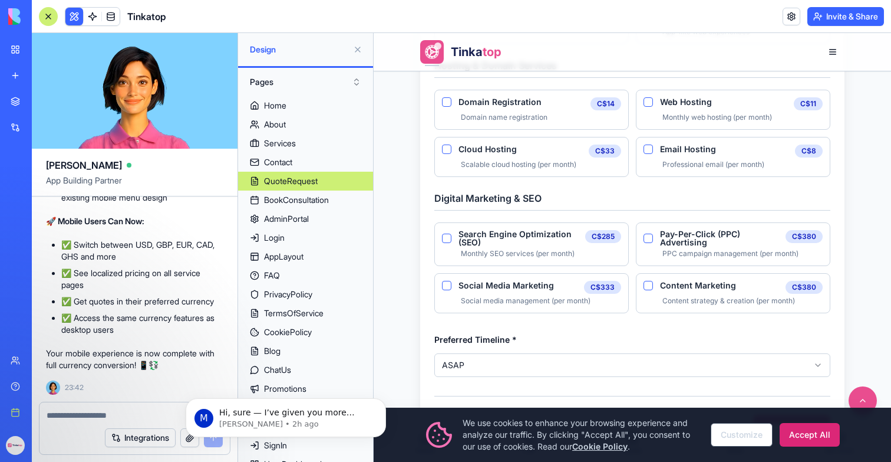
scroll to position [849, 0]
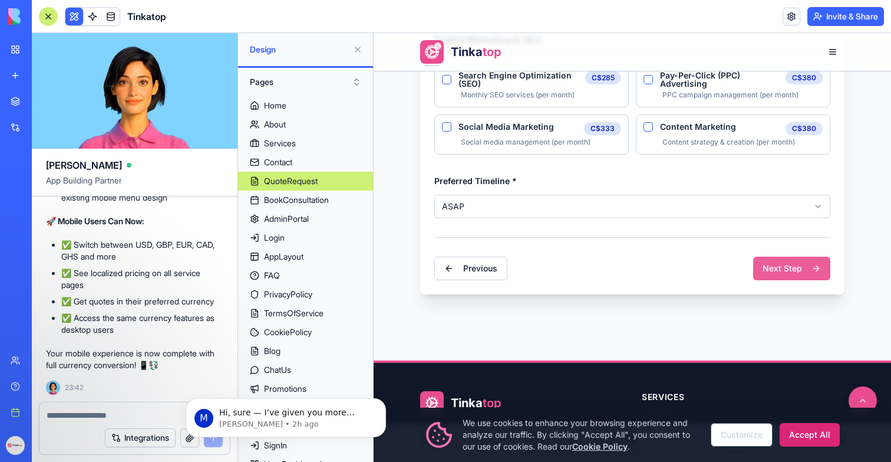
click at [801, 267] on button "Next Step" at bounding box center [791, 268] width 77 height 24
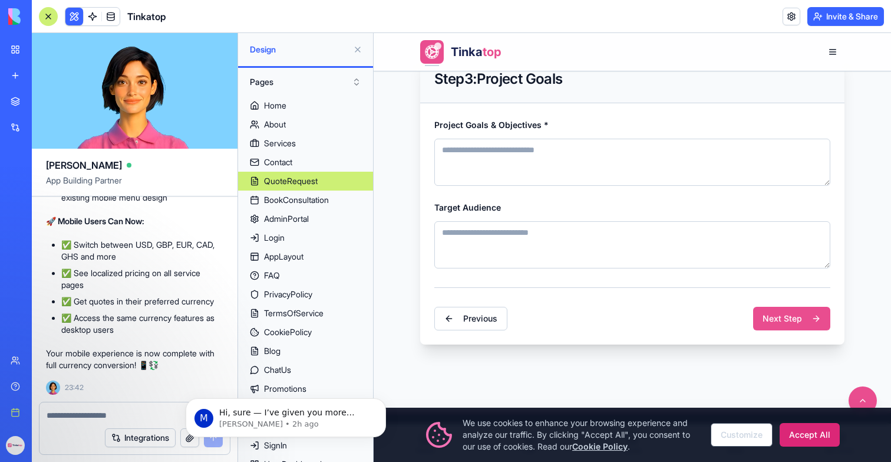
scroll to position [265, 0]
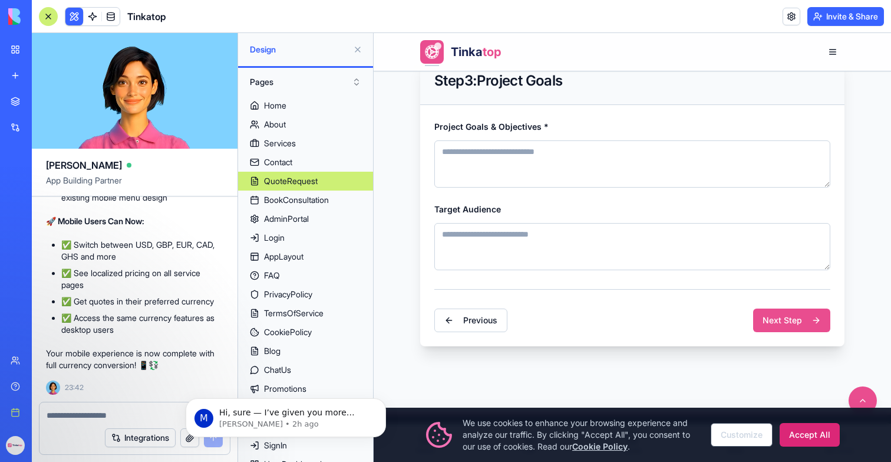
click at [595, 134] on div "Project Goals & Objectives *" at bounding box center [633, 153] width 396 height 68
click at [600, 146] on textarea "Project Goals & Objectives *" at bounding box center [633, 163] width 396 height 47
type textarea "****"
click at [666, 241] on textarea "Target Audience" at bounding box center [633, 246] width 396 height 47
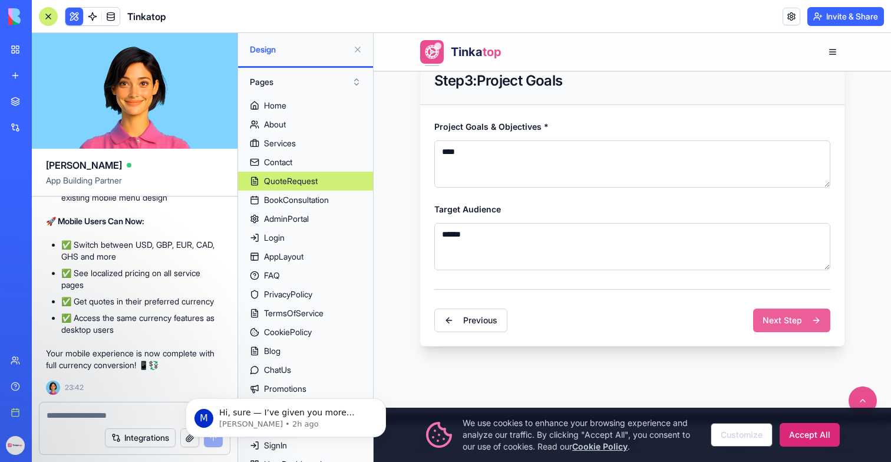
type textarea "******"
click at [784, 325] on button "Next Step" at bounding box center [791, 320] width 77 height 24
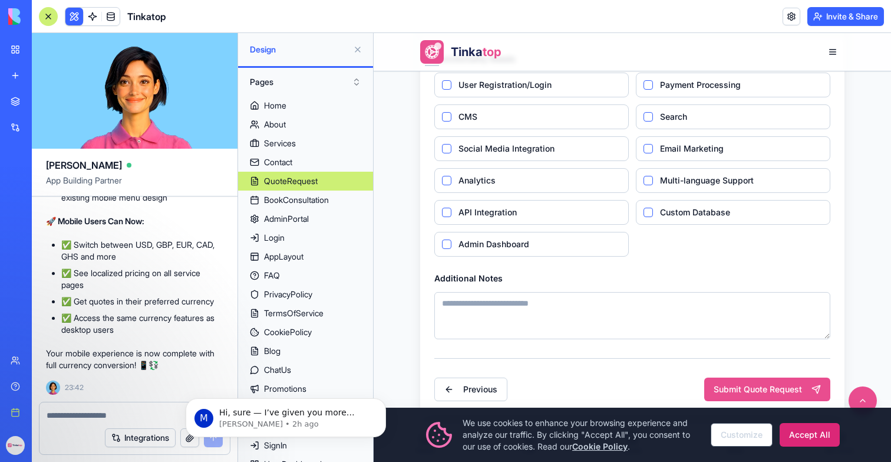
scroll to position [404, 0]
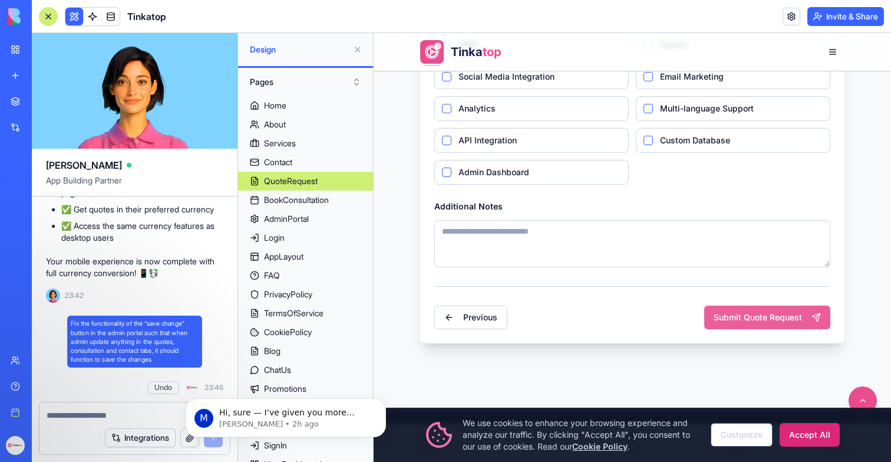
click at [770, 314] on button "Submit Quote Request" at bounding box center [768, 317] width 126 height 24
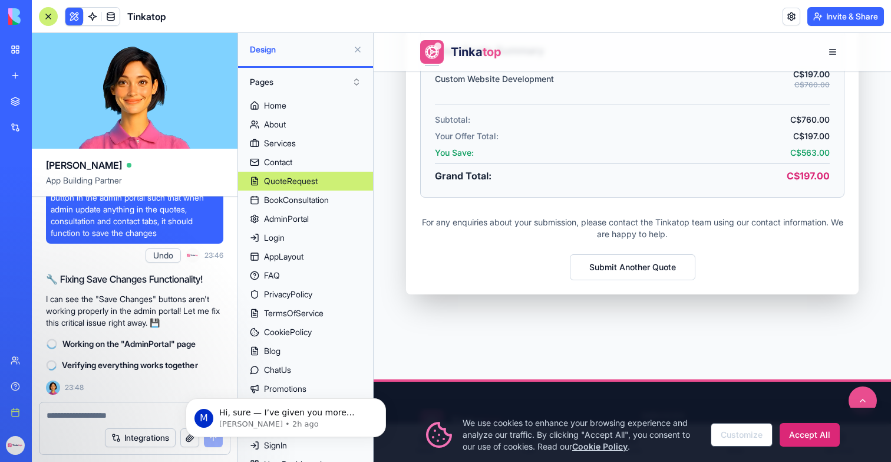
scroll to position [206444, 0]
click at [305, 196] on div "BookConsultation" at bounding box center [296, 200] width 65 height 12
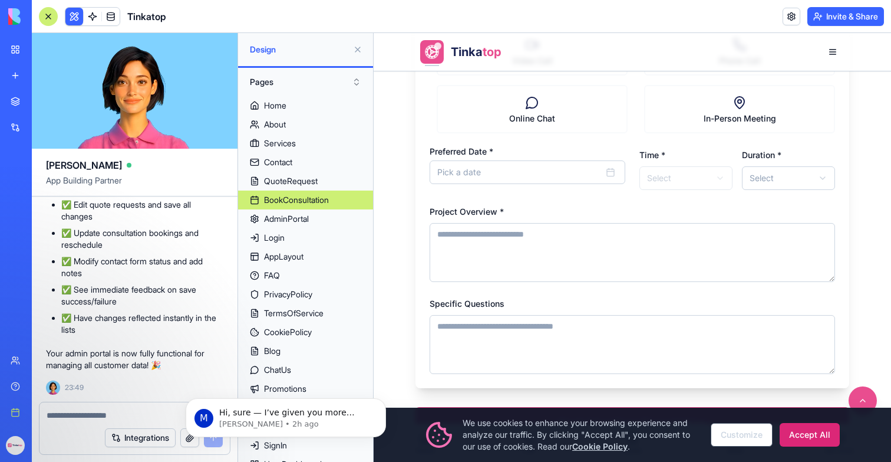
scroll to position [678, 0]
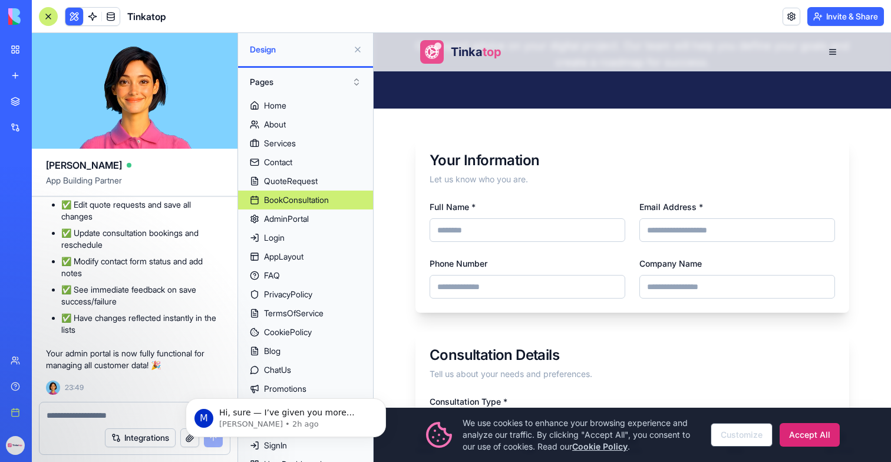
scroll to position [146, 0]
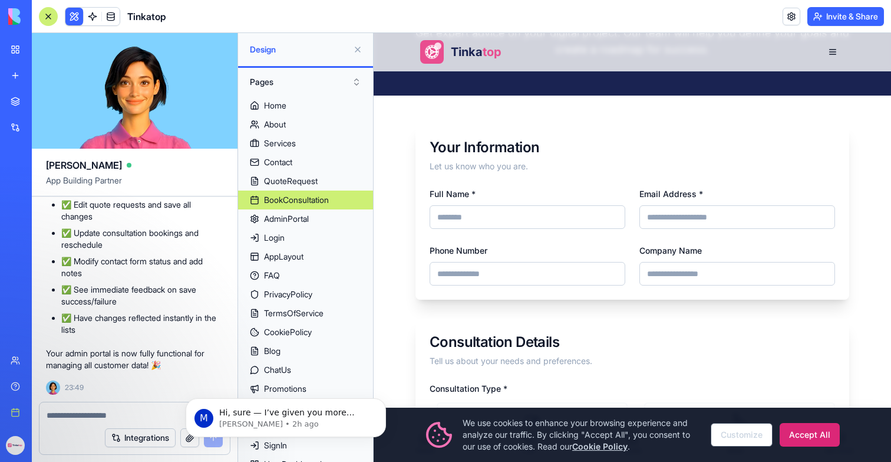
click at [687, 200] on div "Email Address *" at bounding box center [738, 207] width 196 height 42
click at [687, 225] on input "Email Address *" at bounding box center [738, 217] width 196 height 24
type input "**********"
click at [564, 220] on input "Full Name *" at bounding box center [528, 217] width 196 height 24
type input "****"
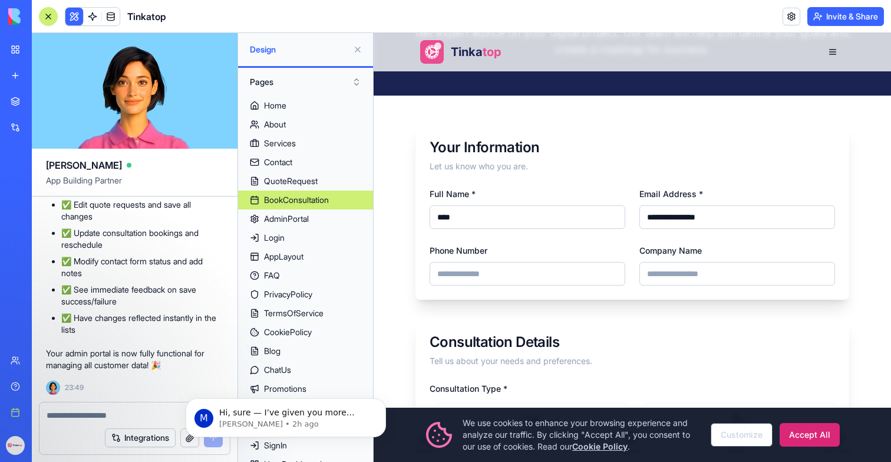
click at [737, 270] on input "Company Name" at bounding box center [738, 274] width 196 height 24
type input "******"
click at [536, 302] on form "**********" at bounding box center [633, 469] width 434 height 691
click at [536, 288] on div "**********" at bounding box center [633, 242] width 434 height 113
click at [536, 280] on input "Phone Number" at bounding box center [528, 274] width 196 height 24
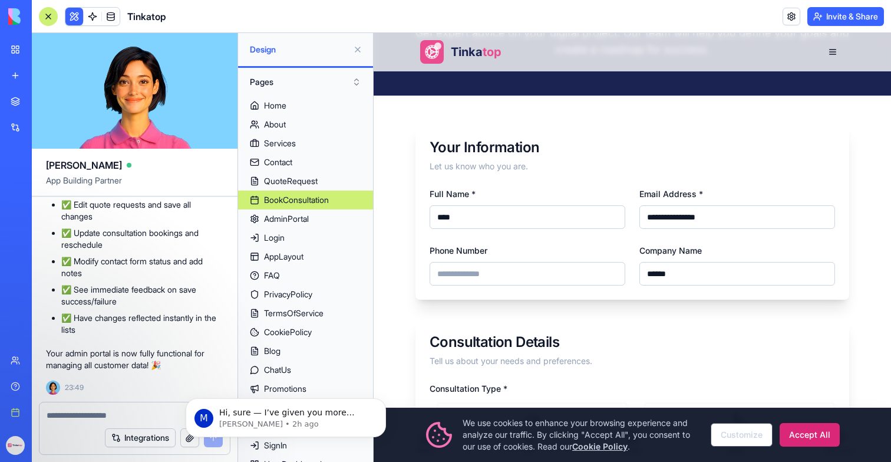
type input "**********"
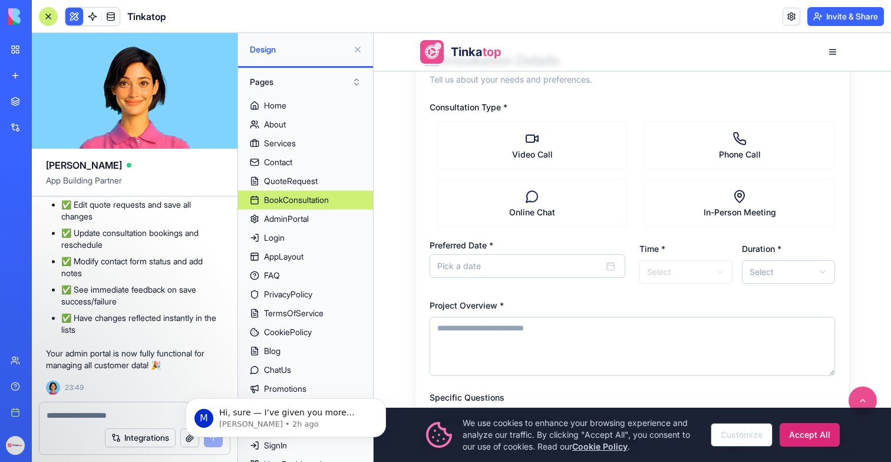
scroll to position [469, 0]
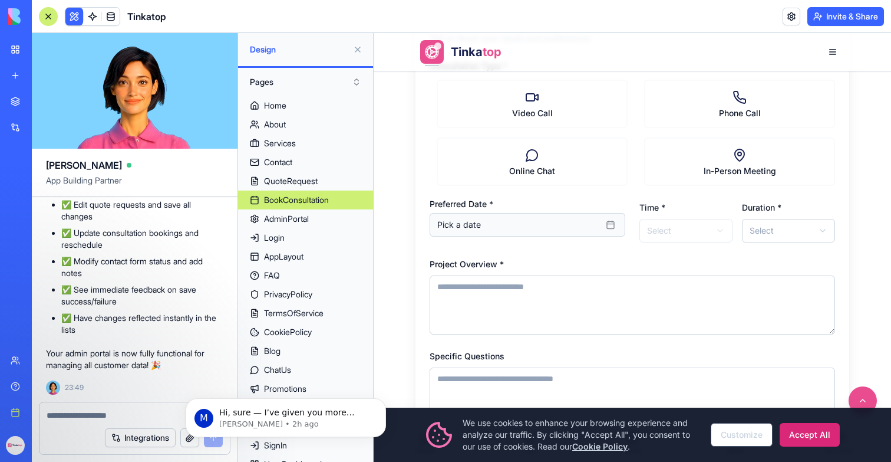
click at [526, 222] on button "Pick a date" at bounding box center [528, 225] width 196 height 24
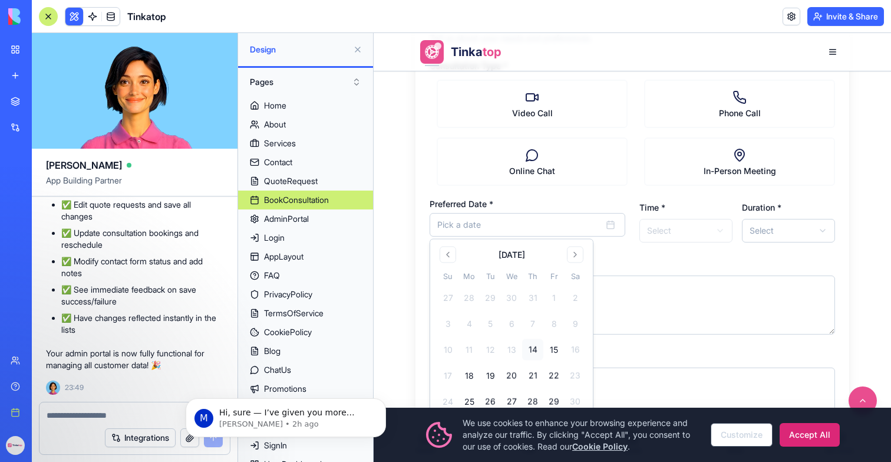
click at [538, 351] on button "14" at bounding box center [532, 349] width 21 height 21
click at [716, 225] on html "**********" at bounding box center [633, 397] width 518 height 1666
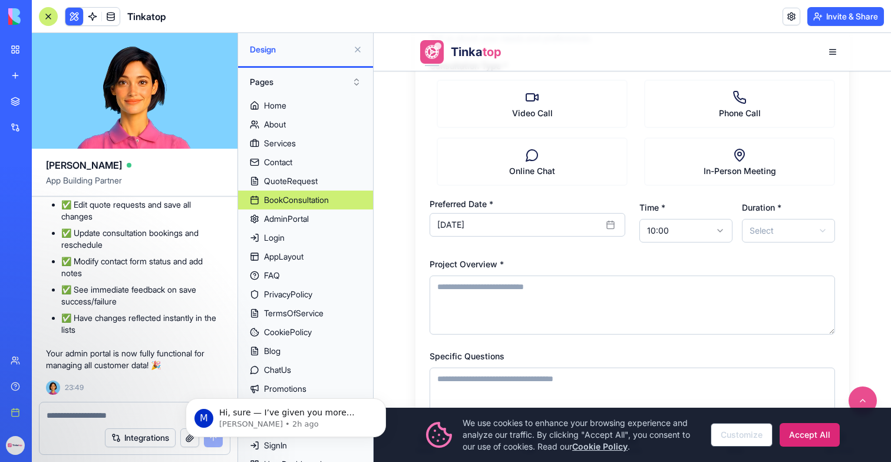
click at [771, 229] on html "**********" at bounding box center [633, 397] width 518 height 1666
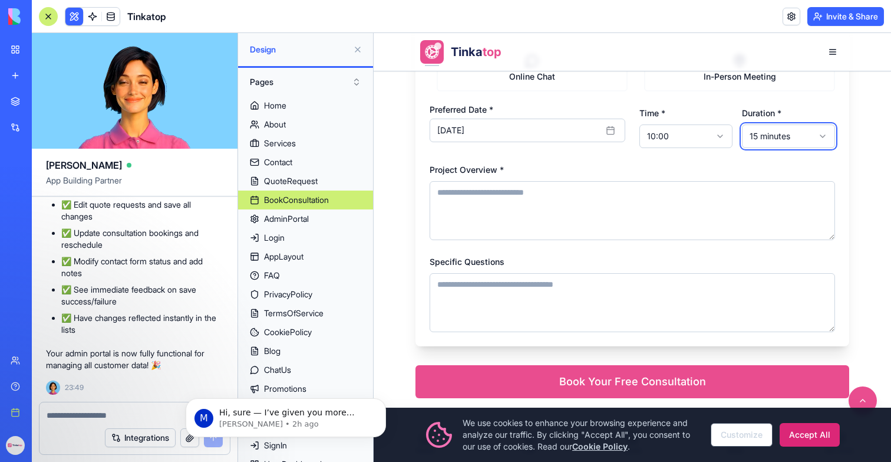
scroll to position [581, 0]
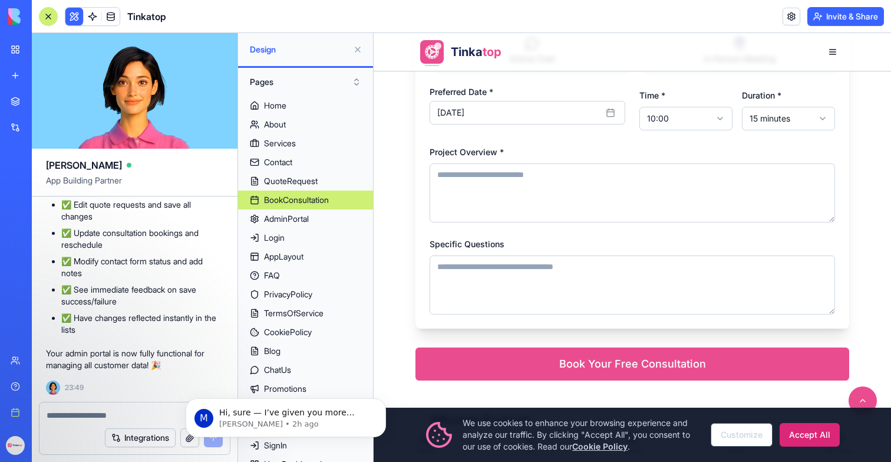
click at [643, 194] on textarea "Project Overview *" at bounding box center [633, 192] width 406 height 59
type textarea "******"
click at [551, 278] on textarea "Specific Questions" at bounding box center [633, 284] width 406 height 59
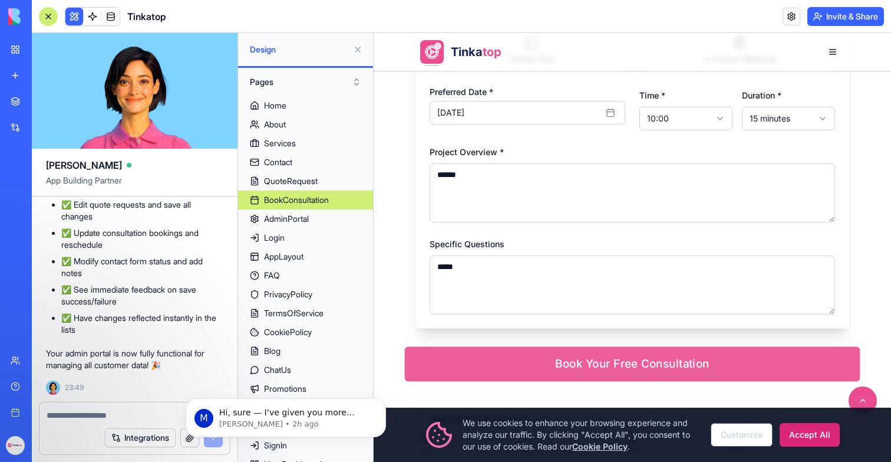
type textarea "*****"
click at [610, 375] on button "Book Your Free Consultation" at bounding box center [633, 364] width 456 height 35
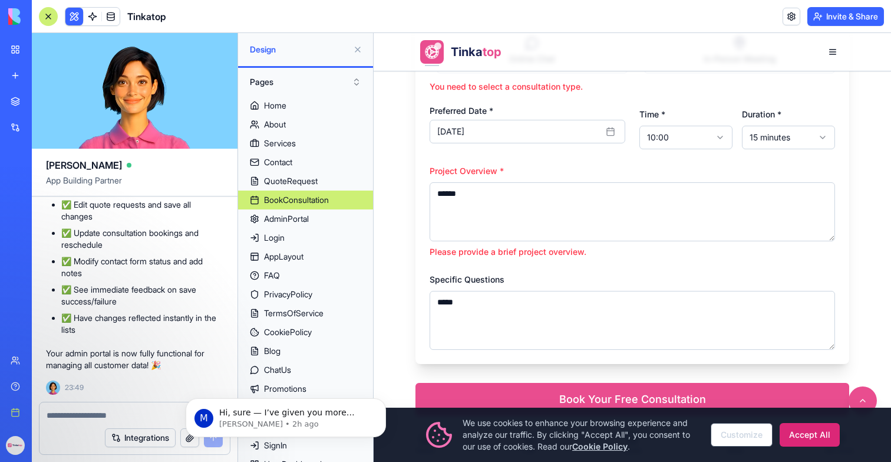
click at [516, 149] on div "Preferred Date * August 14th, 2025" at bounding box center [528, 128] width 196 height 42
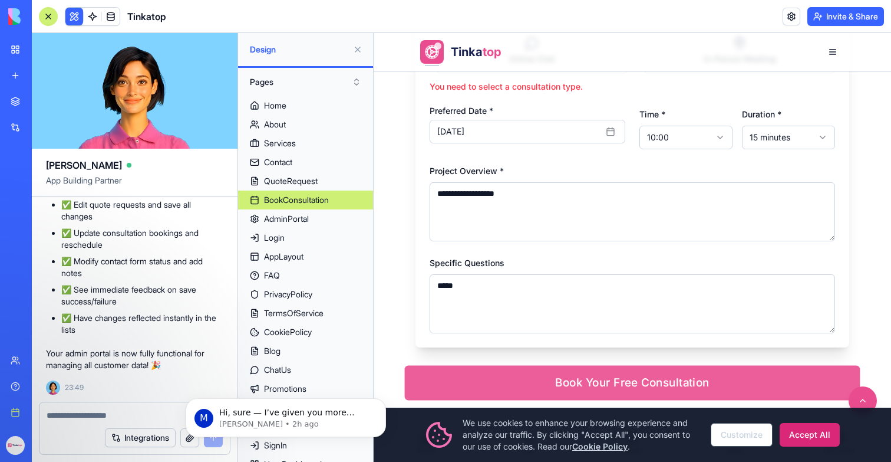
type textarea "**********"
click at [615, 395] on button "Book Your Free Consultation" at bounding box center [633, 383] width 456 height 35
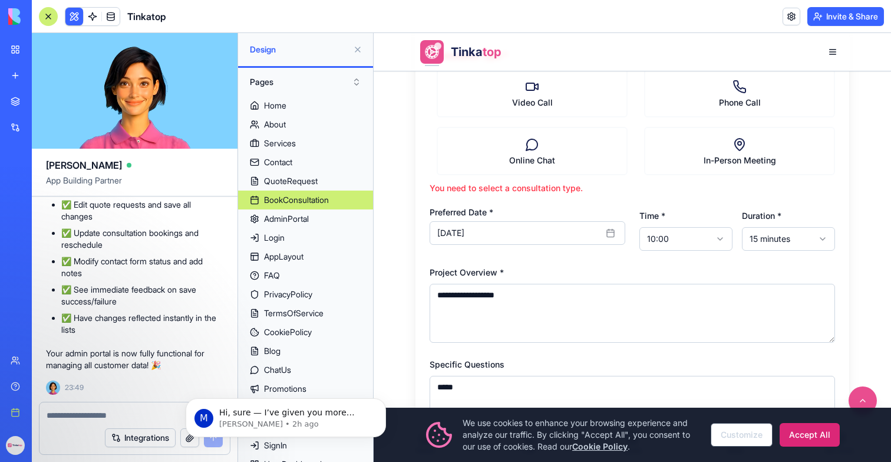
scroll to position [453, 0]
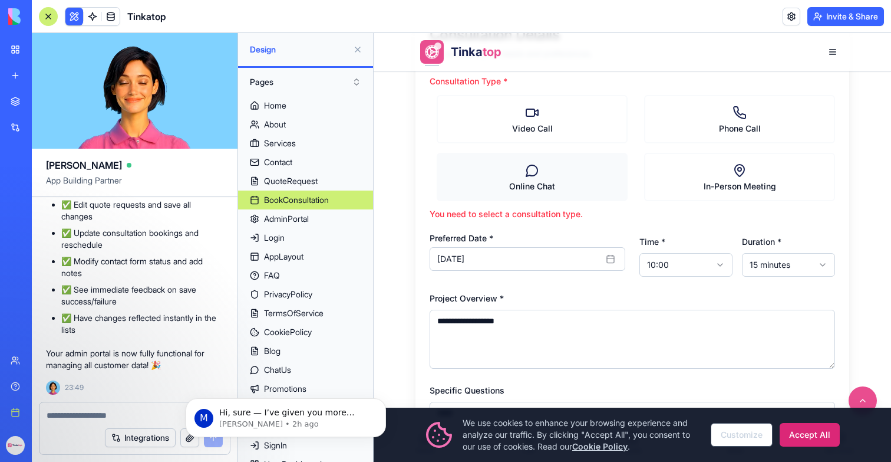
click at [553, 188] on label "Online Chat" at bounding box center [532, 177] width 191 height 48
click at [439, 182] on Chat "Online Chat" at bounding box center [433, 176] width 9 height 9
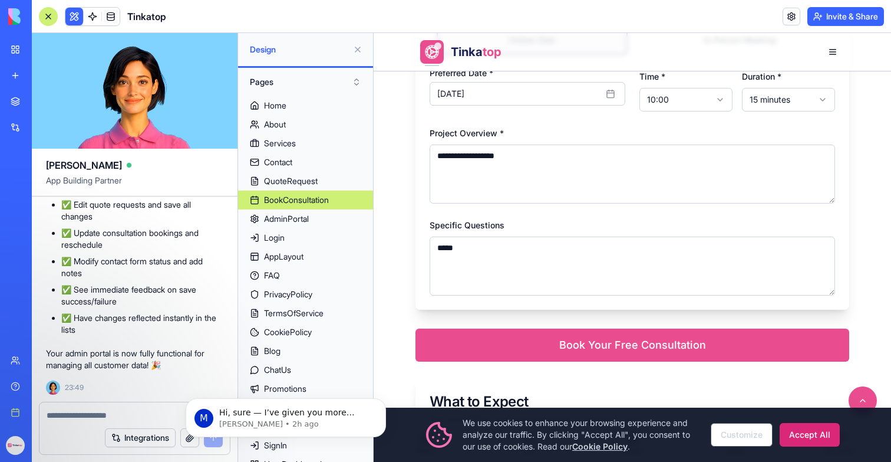
scroll to position [631, 0]
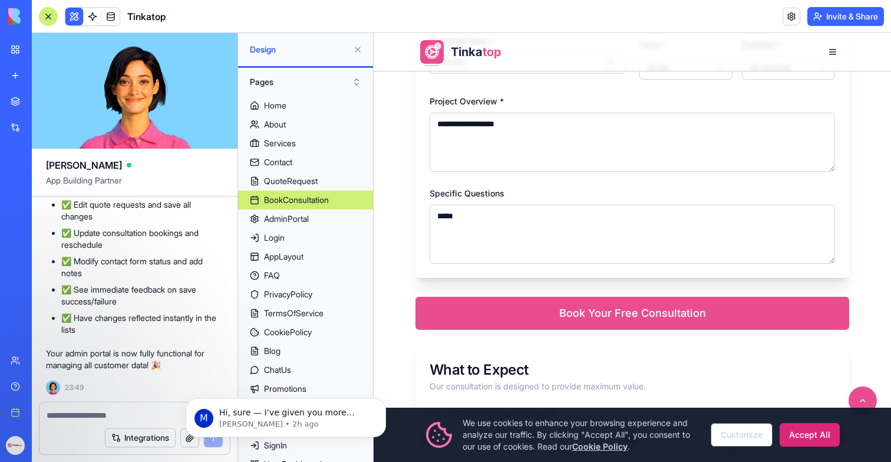
click at [576, 315] on button "Book Your Free Consultation" at bounding box center [633, 313] width 434 height 33
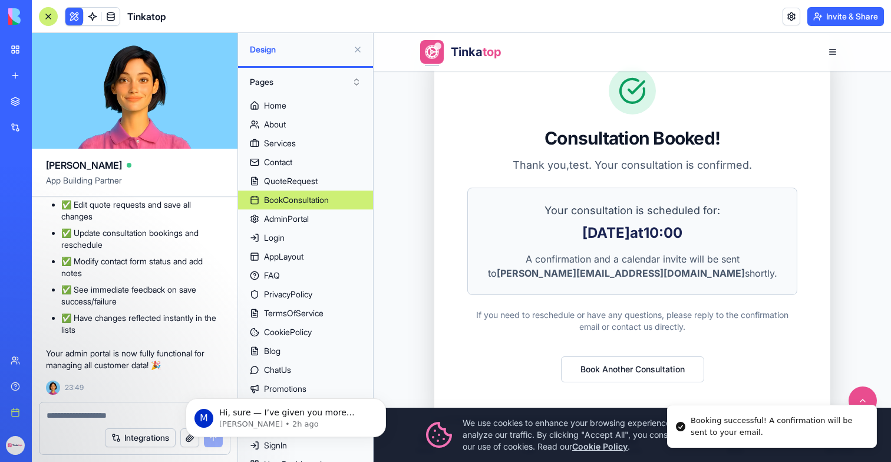
scroll to position [68, 0]
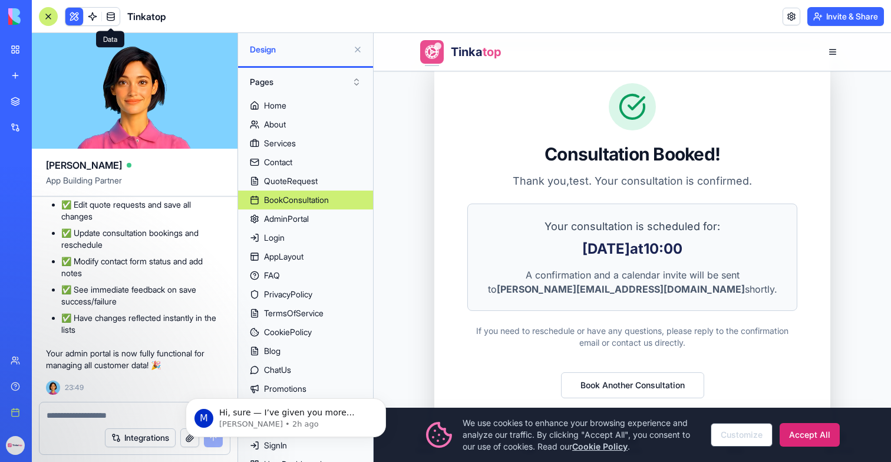
click at [94, 419] on textarea at bounding box center [135, 415] width 176 height 12
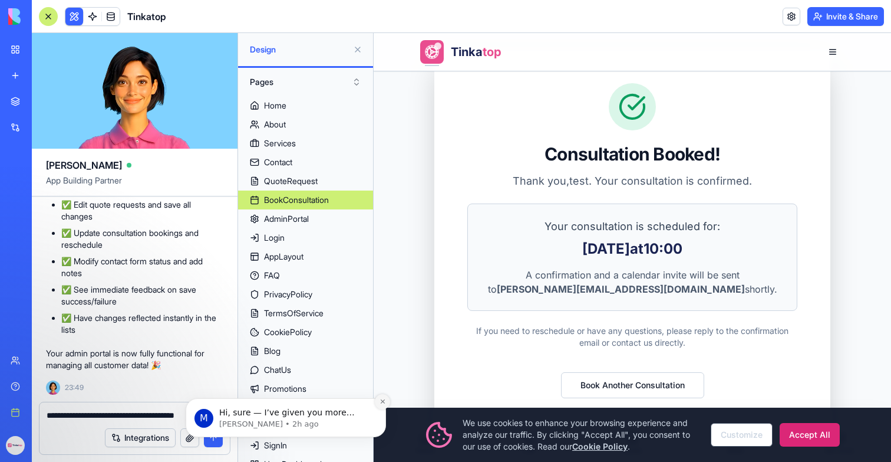
click at [387, 403] on button "Dismiss notification" at bounding box center [382, 401] width 15 height 15
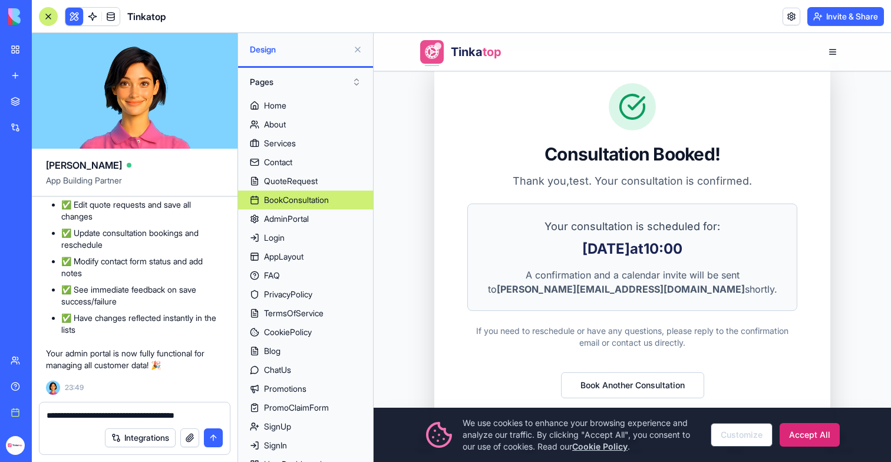
click at [219, 412] on textarea "**********" at bounding box center [135, 415] width 176 height 12
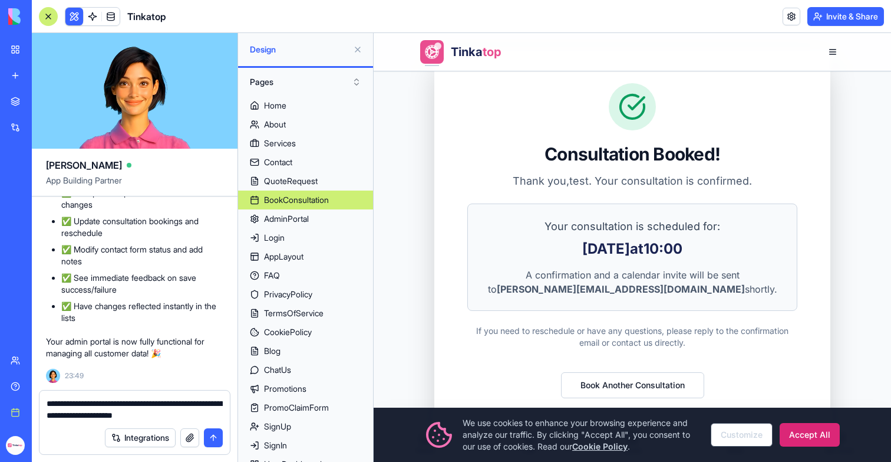
click at [114, 401] on textarea "**********" at bounding box center [135, 409] width 176 height 24
click at [209, 419] on textarea "**********" at bounding box center [135, 409] width 176 height 24
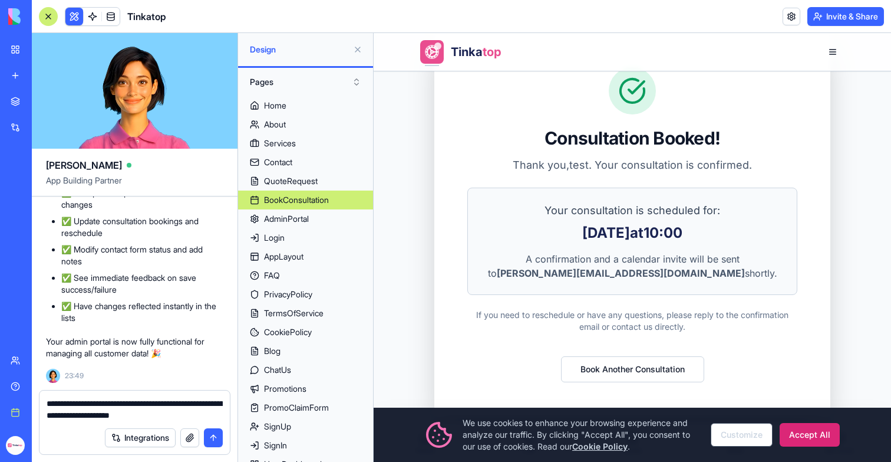
scroll to position [85, 0]
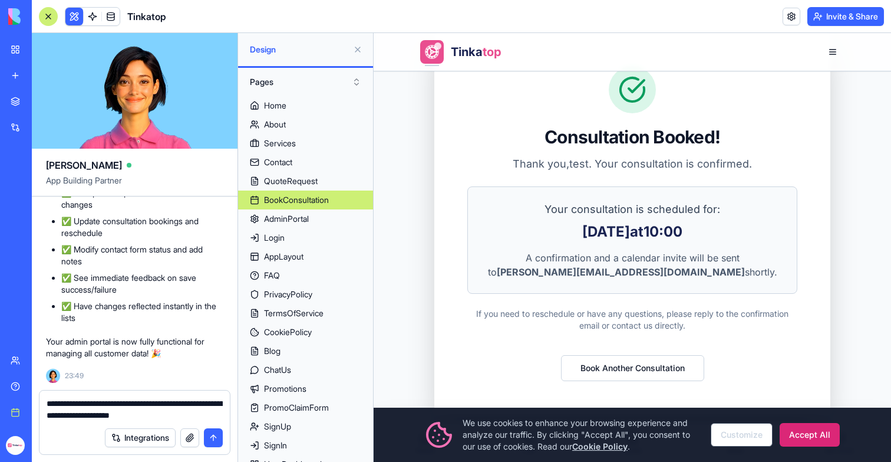
drag, startPoint x: 203, startPoint y: 417, endPoint x: 81, endPoint y: 418, distance: 122.6
click at [81, 418] on textarea "**********" at bounding box center [135, 409] width 176 height 24
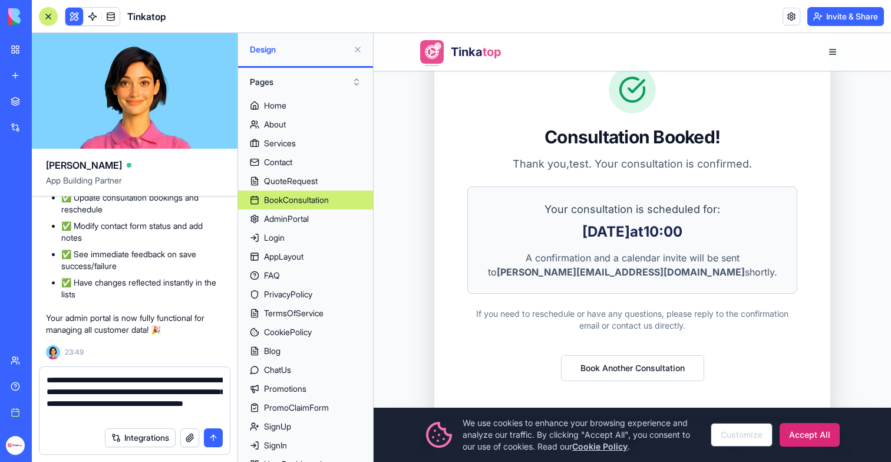
type textarea "**********"
click at [141, 407] on textarea "**********" at bounding box center [135, 397] width 176 height 47
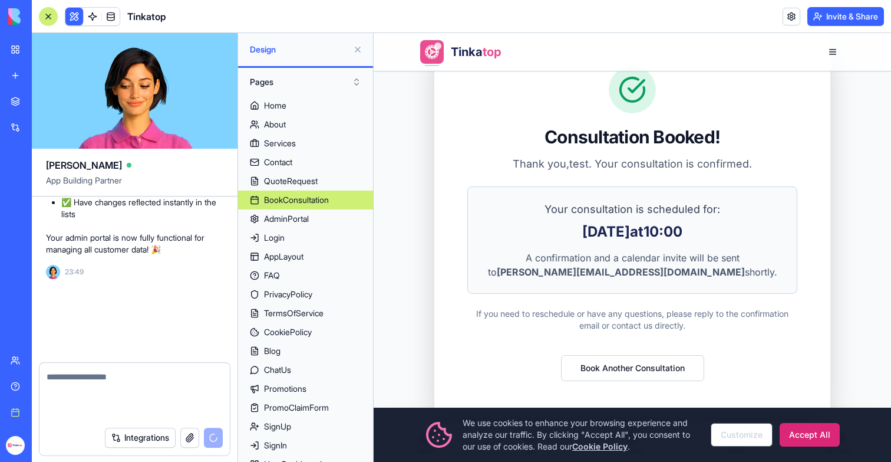
scroll to position [206979, 0]
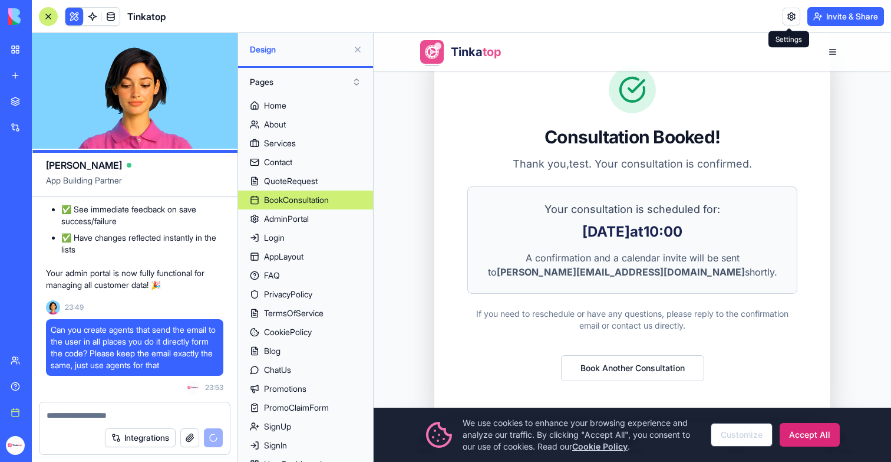
click at [787, 13] on link at bounding box center [792, 17] width 18 height 18
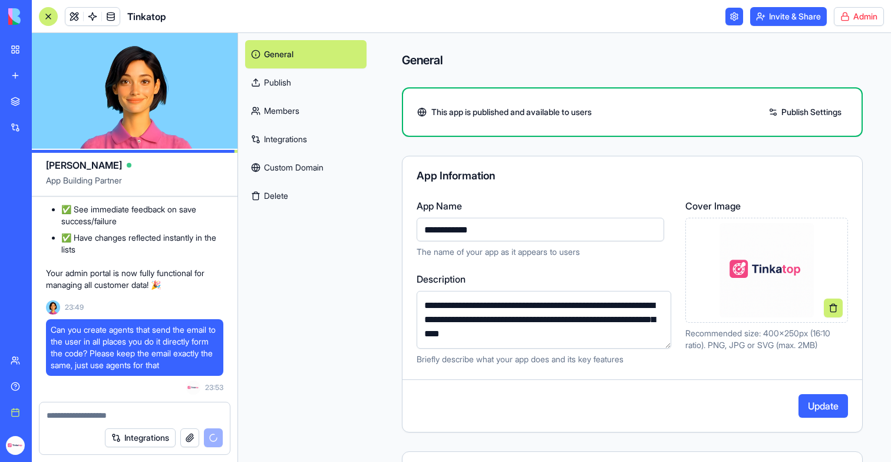
type input "**********"
click at [844, 17] on html "BETA My workspace New app Marketplace Integrations Recent Money Maestro DocuVau…" at bounding box center [445, 231] width 891 height 462
click at [850, 17] on html "BETA My workspace New app Marketplace Integrations Recent Money Maestro DocuVau…" at bounding box center [445, 231] width 891 height 462
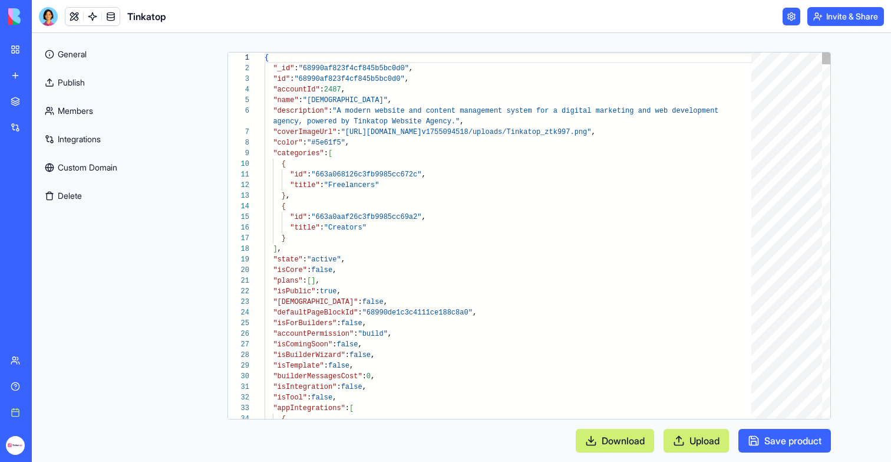
scroll to position [96, 0]
click at [614, 442] on button "Download" at bounding box center [615, 441] width 78 height 24
click at [622, 449] on button "Download" at bounding box center [615, 441] width 78 height 24
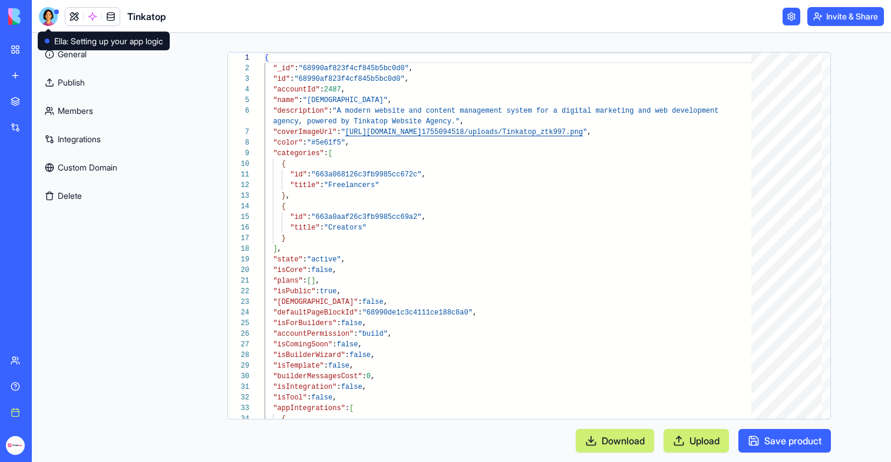
click at [48, 16] on div at bounding box center [48, 16] width 19 height 19
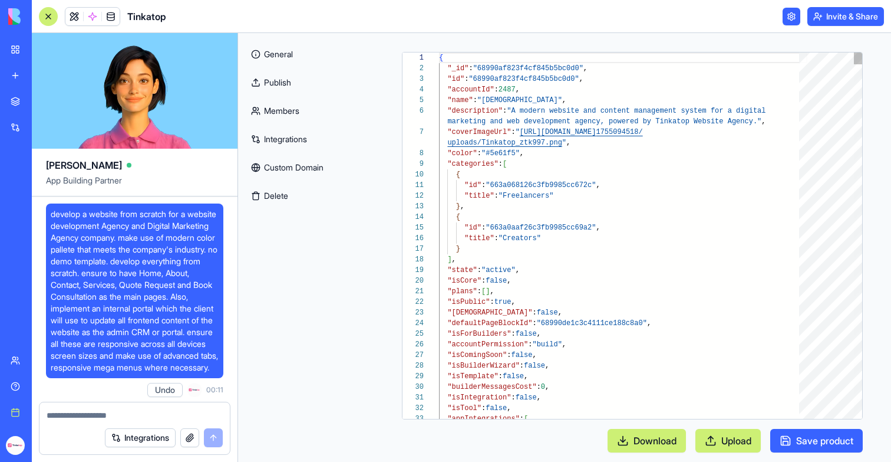
type textarea "**********"
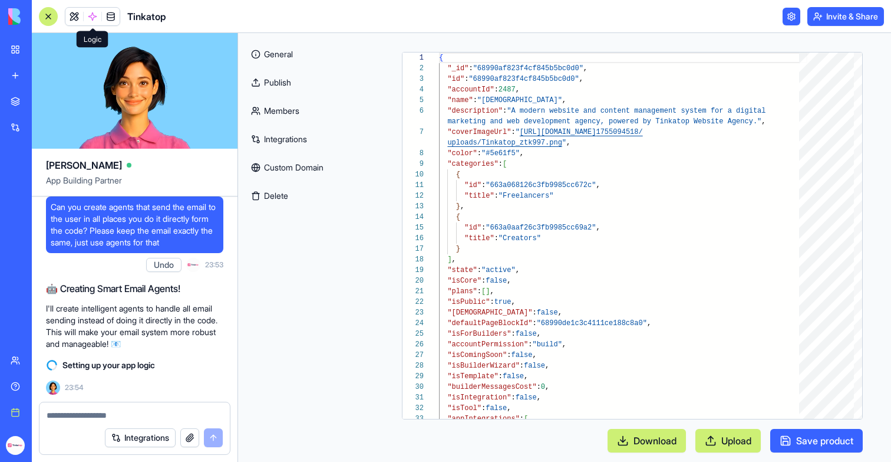
click at [88, 23] on span at bounding box center [92, 16] width 33 height 33
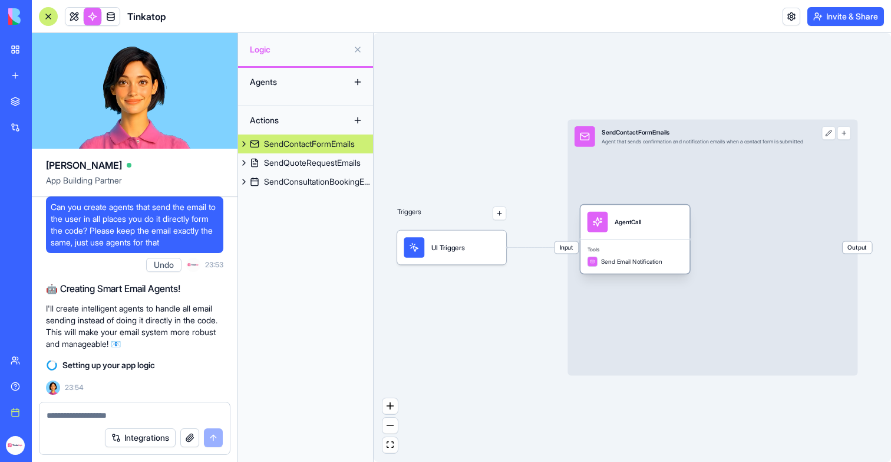
click at [620, 236] on div "AgentCall" at bounding box center [635, 222] width 109 height 34
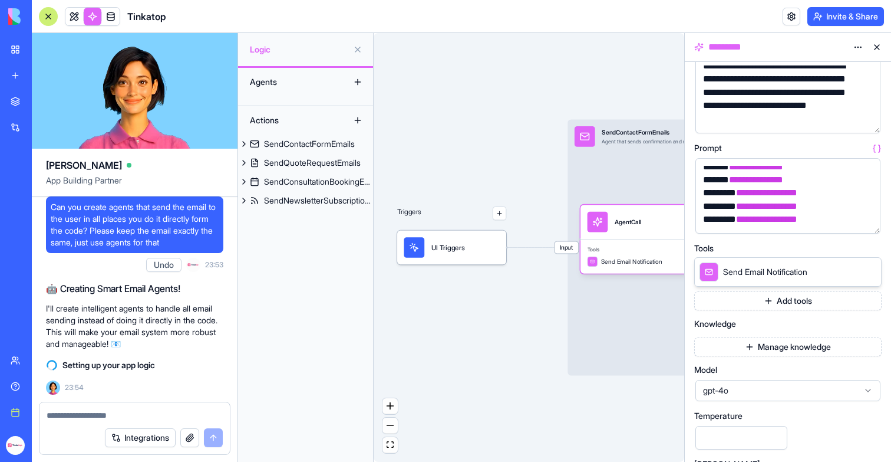
scroll to position [80, 0]
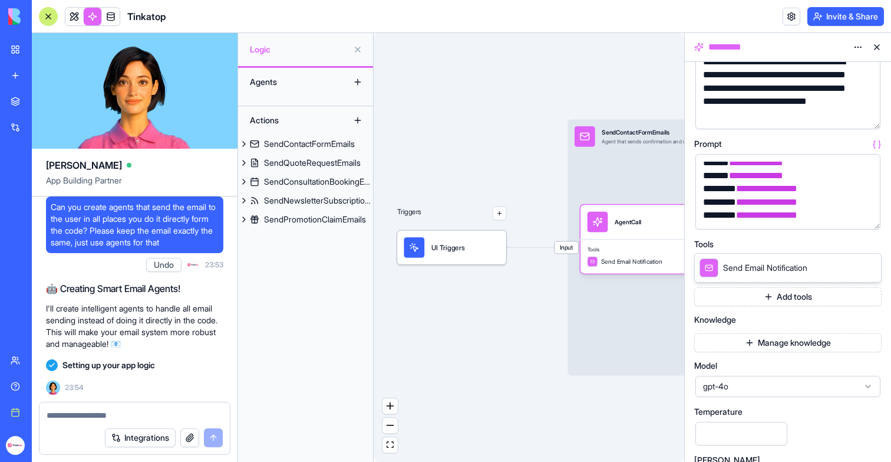
click at [871, 218] on button "button" at bounding box center [869, 217] width 19 height 19
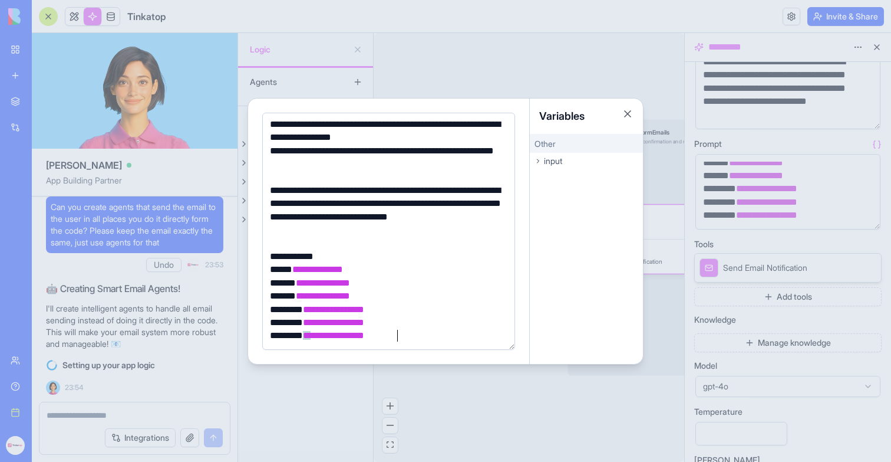
scroll to position [55, 0]
click at [478, 52] on div at bounding box center [445, 231] width 891 height 462
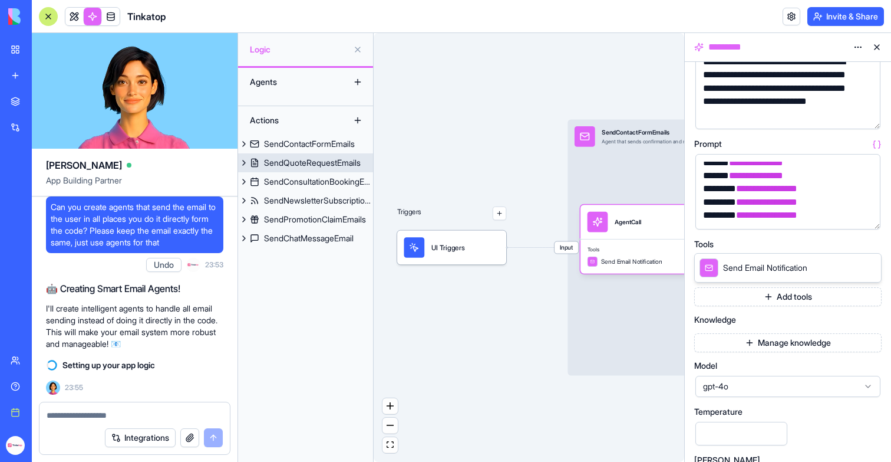
click at [331, 161] on div "SendQuoteRequestEmails" at bounding box center [312, 163] width 97 height 12
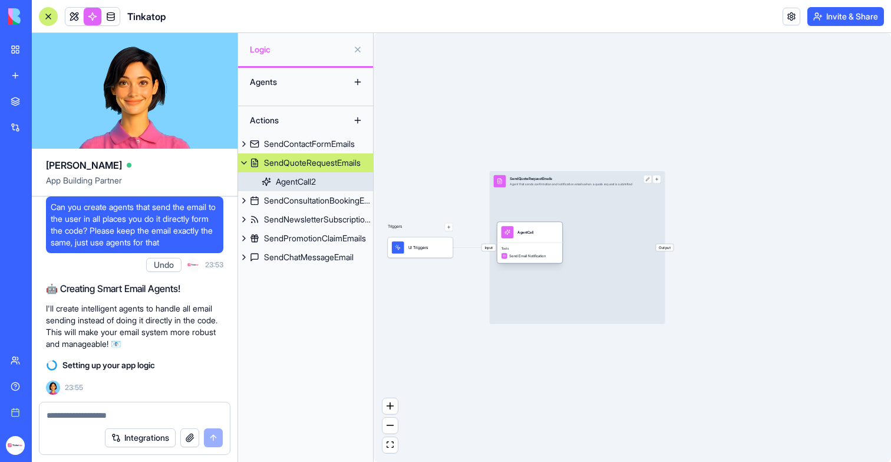
click at [548, 242] on div "AgentCall" at bounding box center [530, 232] width 65 height 21
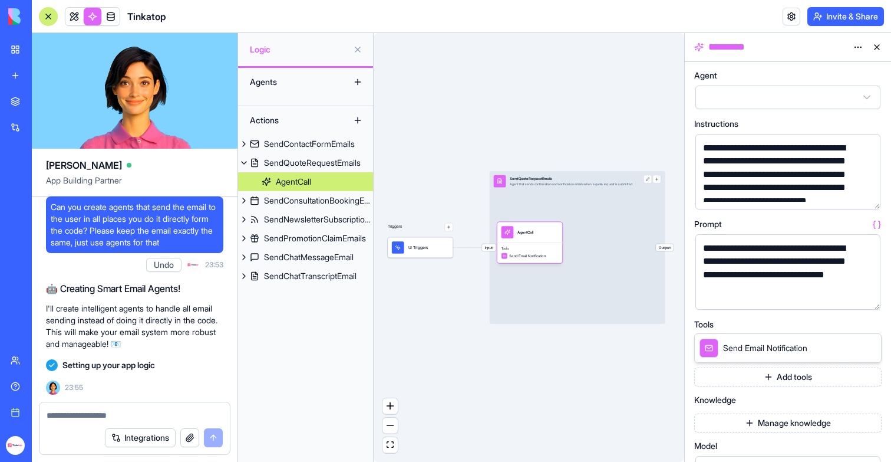
click at [870, 292] on button "button" at bounding box center [869, 297] width 19 height 19
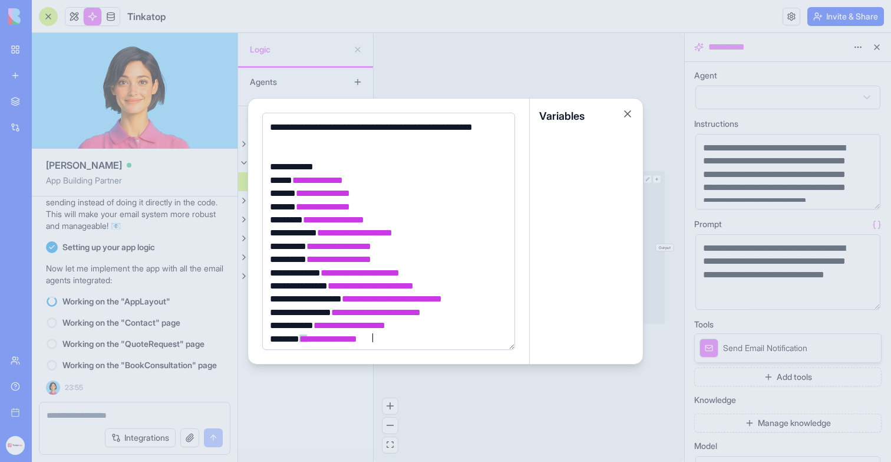
scroll to position [161, 0]
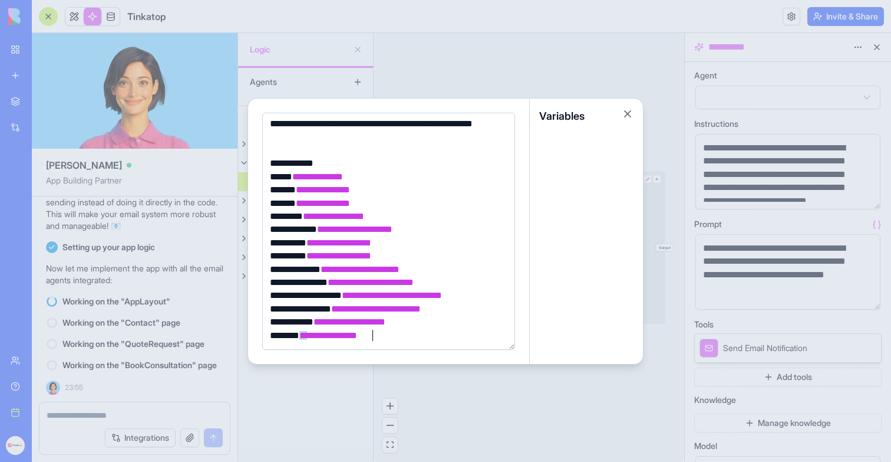
click at [452, 60] on div at bounding box center [445, 231] width 891 height 462
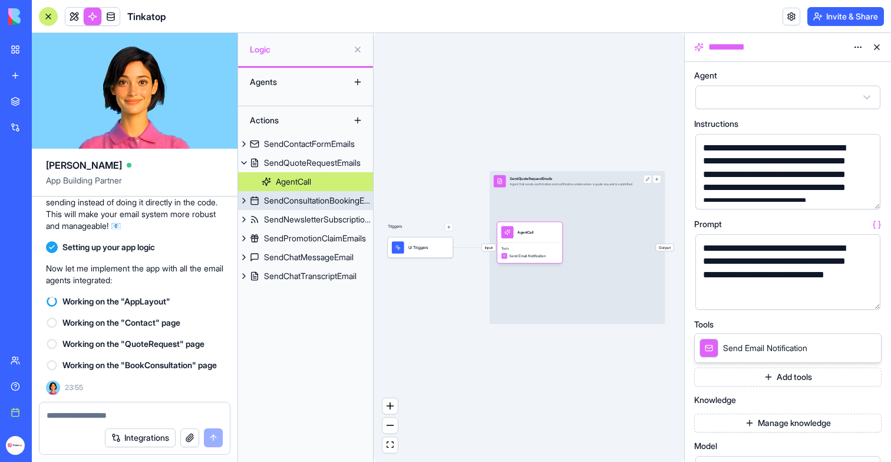
click at [338, 193] on link "SendConsultationBookingEmails" at bounding box center [305, 200] width 135 height 19
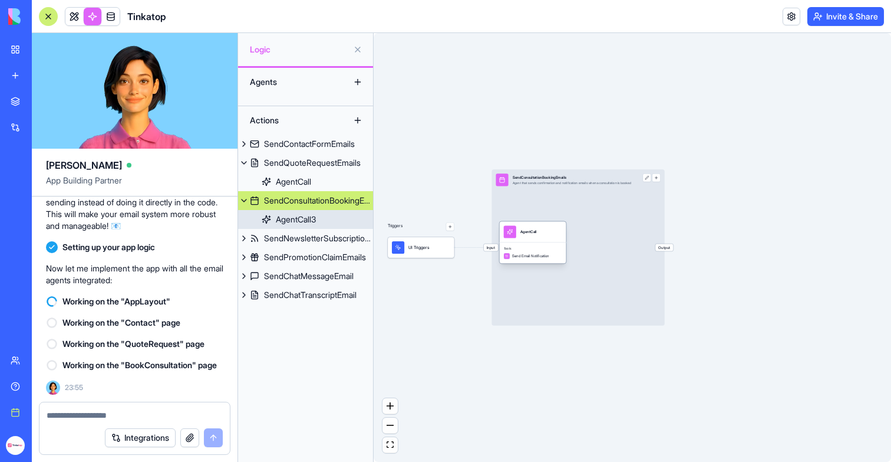
click at [540, 255] on span "Send Email Notification" at bounding box center [530, 256] width 37 height 5
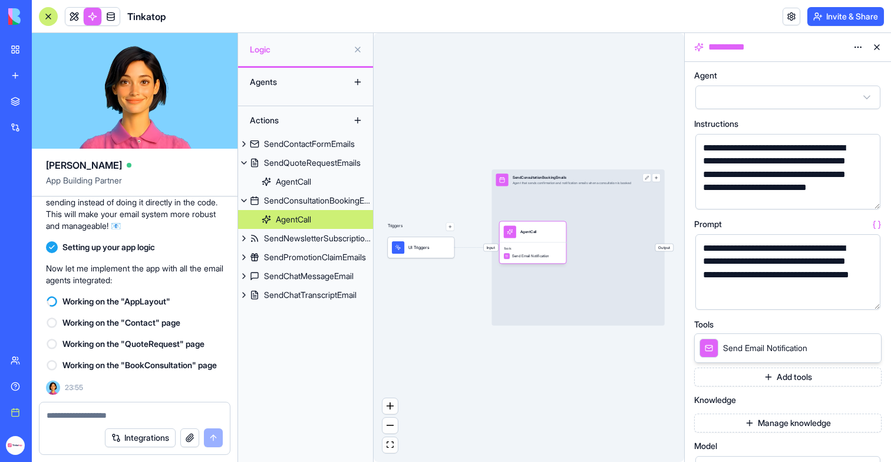
click at [867, 299] on button "button" at bounding box center [869, 297] width 19 height 19
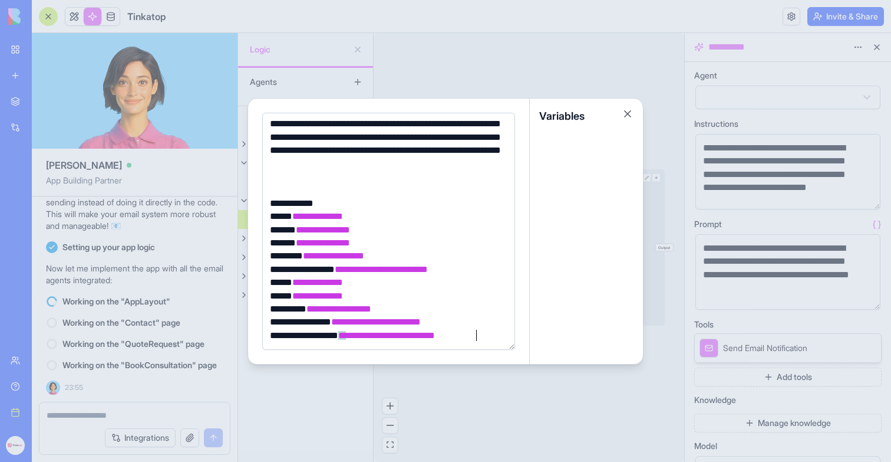
scroll to position [135, 0]
click at [429, 27] on div at bounding box center [445, 231] width 891 height 462
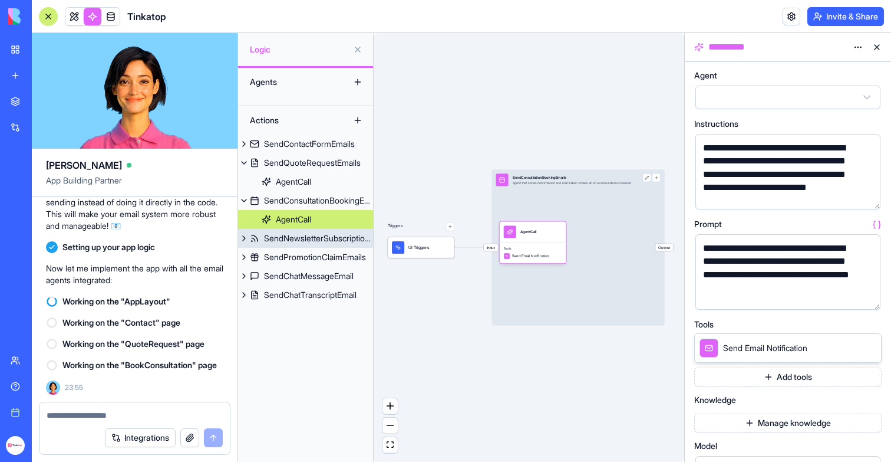
click at [298, 245] on link "SendNewsletterSubscriptionEmails" at bounding box center [305, 238] width 135 height 19
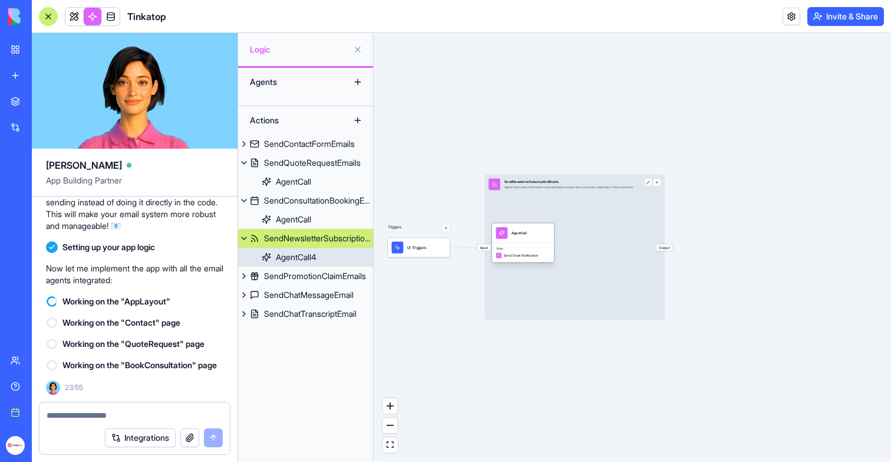
click at [512, 237] on div "AgentCall" at bounding box center [519, 233] width 15 height 12
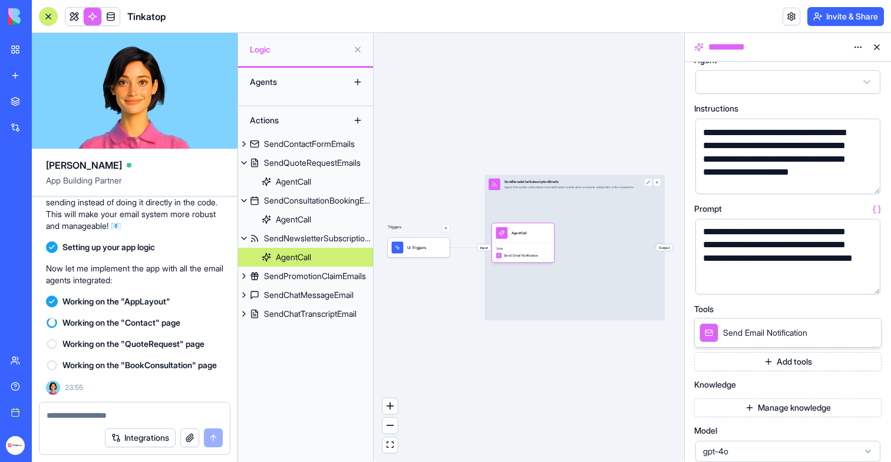
scroll to position [190, 0]
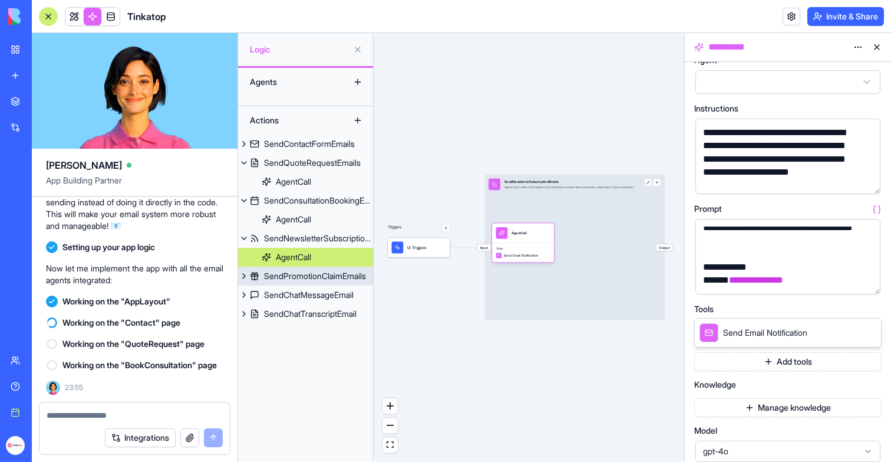
click at [336, 270] on div "SendPromotionClaimEmails" at bounding box center [315, 276] width 102 height 12
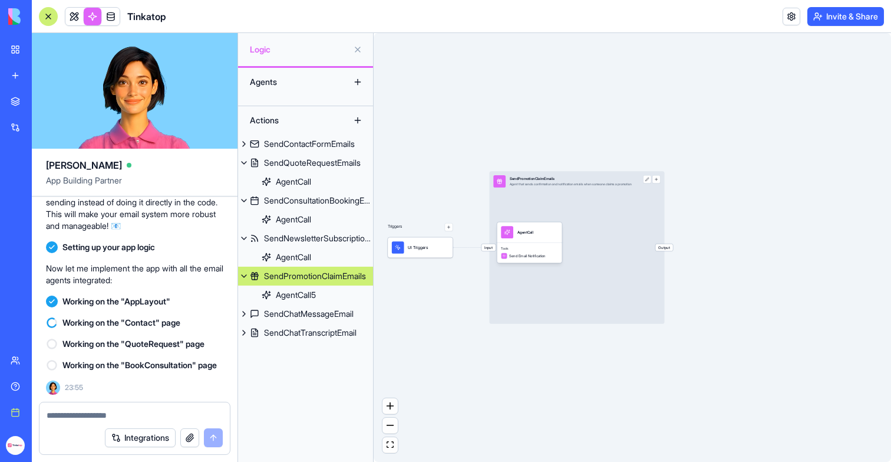
click at [304, 272] on div "SendPromotionClaimEmails" at bounding box center [315, 276] width 102 height 12
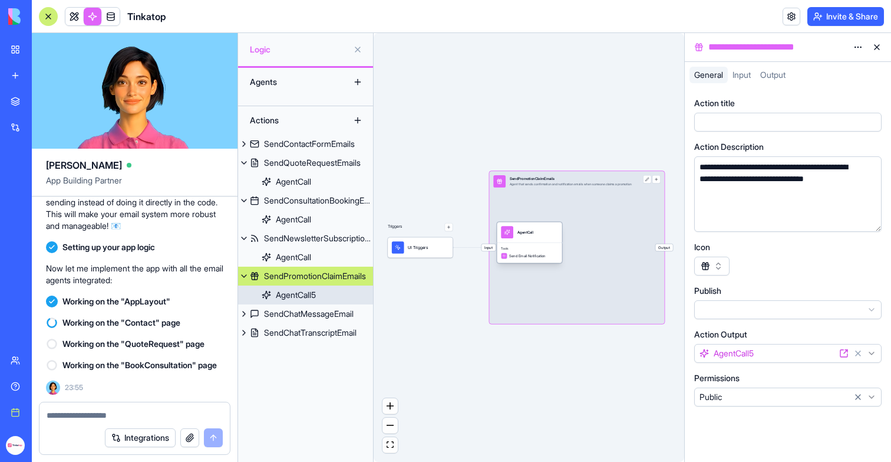
click at [539, 249] on span "Tools" at bounding box center [529, 248] width 57 height 4
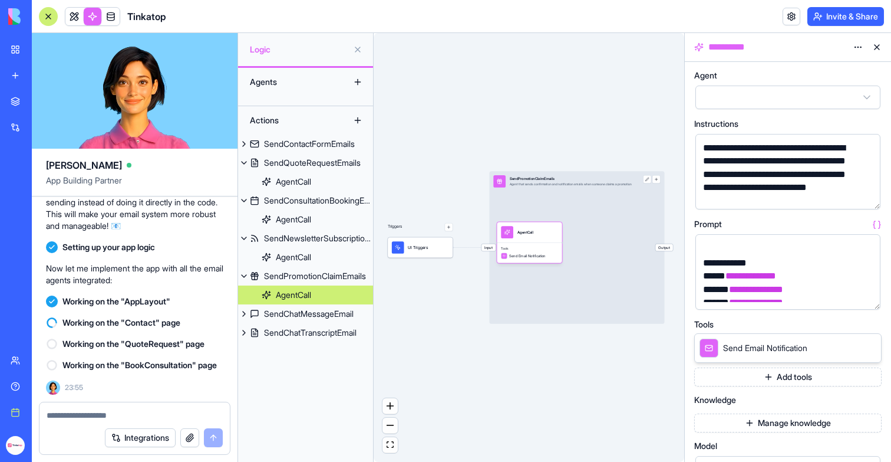
scroll to position [376, 0]
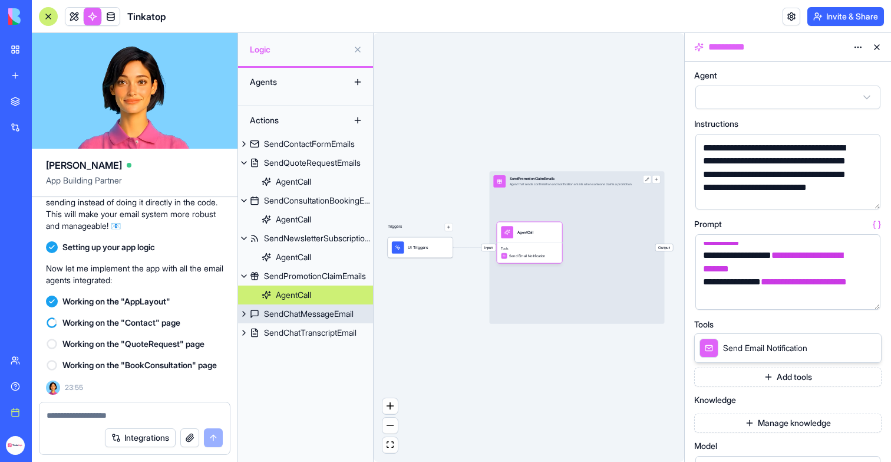
click at [329, 316] on div "SendChatMessageEmail" at bounding box center [309, 314] width 90 height 12
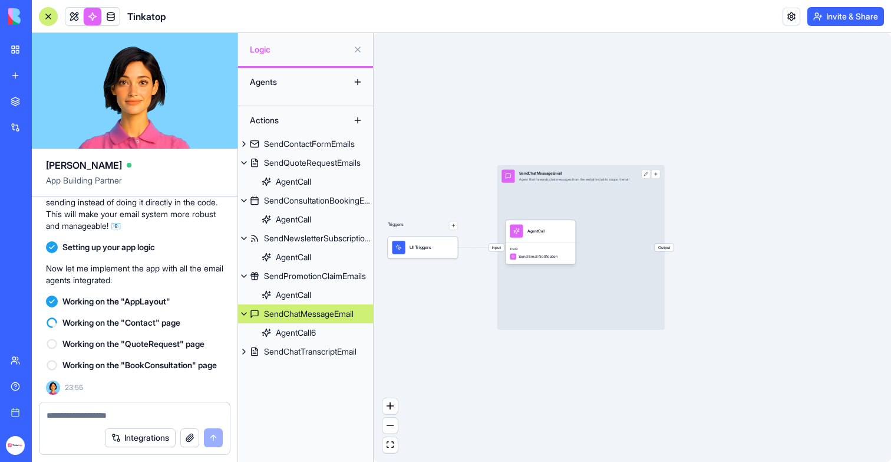
click at [556, 240] on div "AgentCall" at bounding box center [541, 231] width 70 height 22
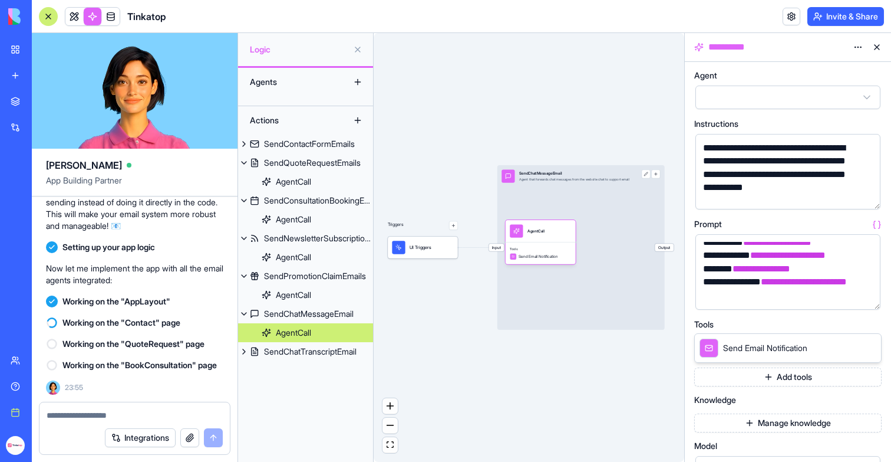
scroll to position [123, 0]
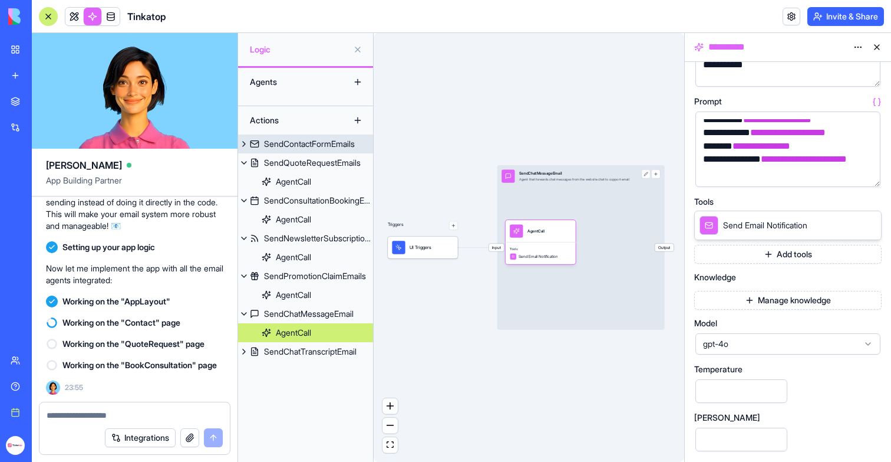
click at [340, 142] on div "SendContactFormEmails" at bounding box center [309, 144] width 91 height 12
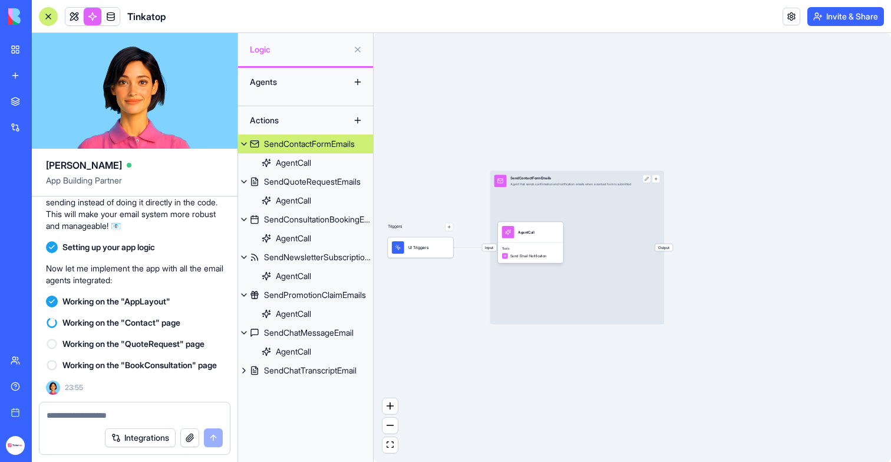
click at [610, 181] on div "SendContactFormEmails Agent that sends confirmation and notification emails whe…" at bounding box center [571, 181] width 121 height 12
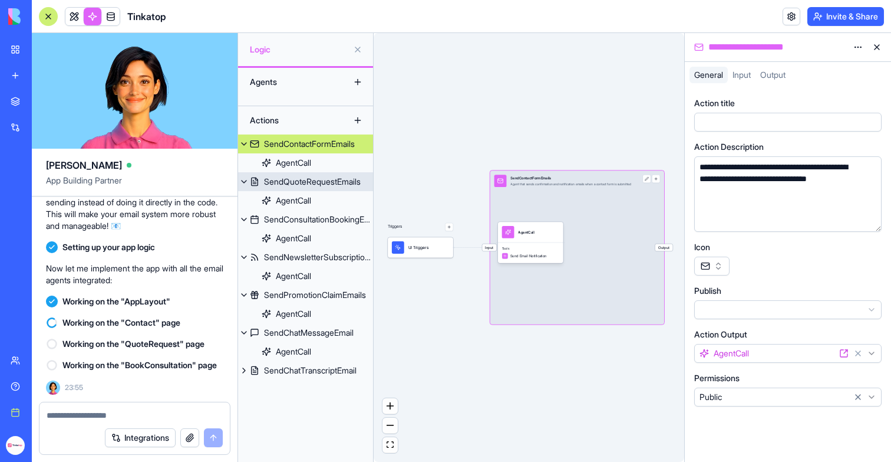
click at [337, 180] on div "SendQuoteRequestEmails" at bounding box center [312, 182] width 97 height 12
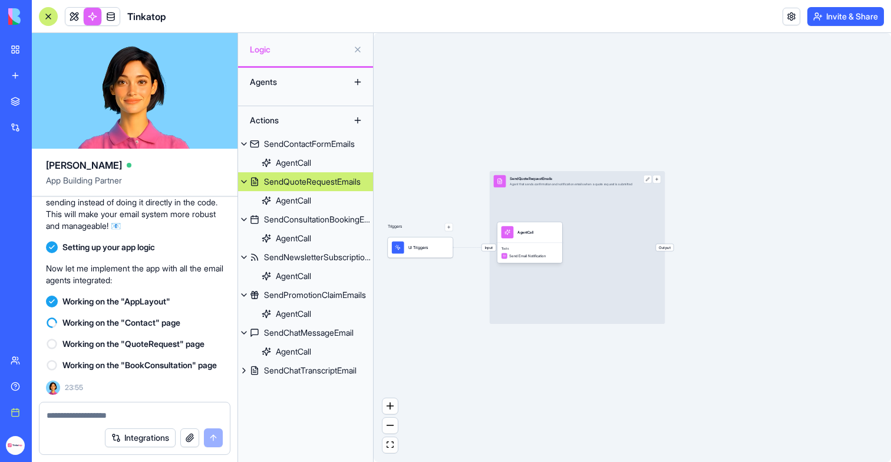
click at [337, 180] on div "SendQuoteRequestEmails" at bounding box center [312, 182] width 97 height 12
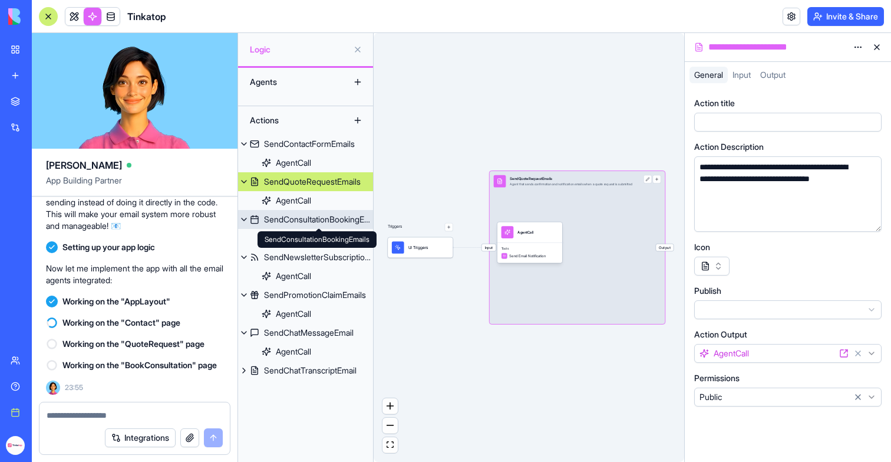
click at [323, 223] on div "SendConsultationBookingEmails" at bounding box center [318, 219] width 109 height 12
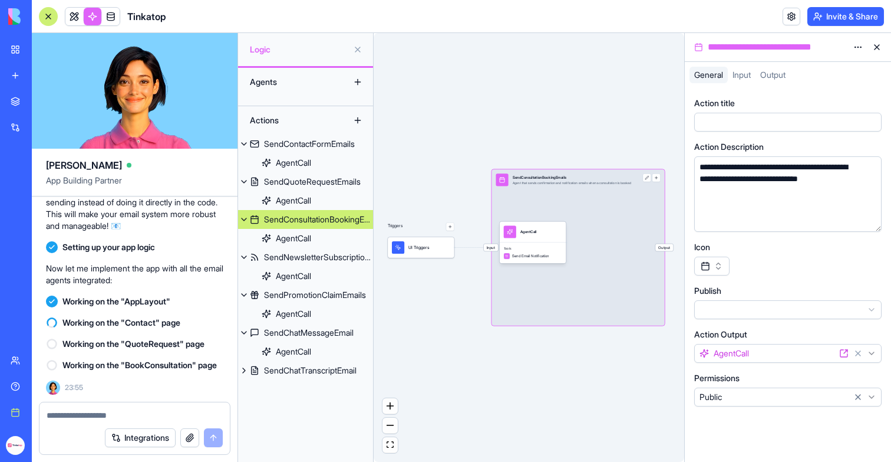
click at [324, 222] on div "SendConsultationBookingEmails" at bounding box center [318, 219] width 109 height 12
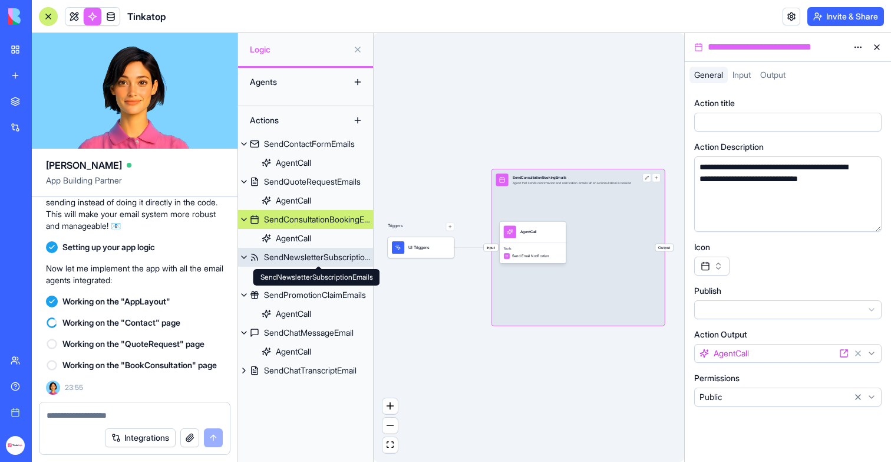
click at [321, 261] on div "SendNewsletterSubscriptionEmails" at bounding box center [318, 257] width 109 height 12
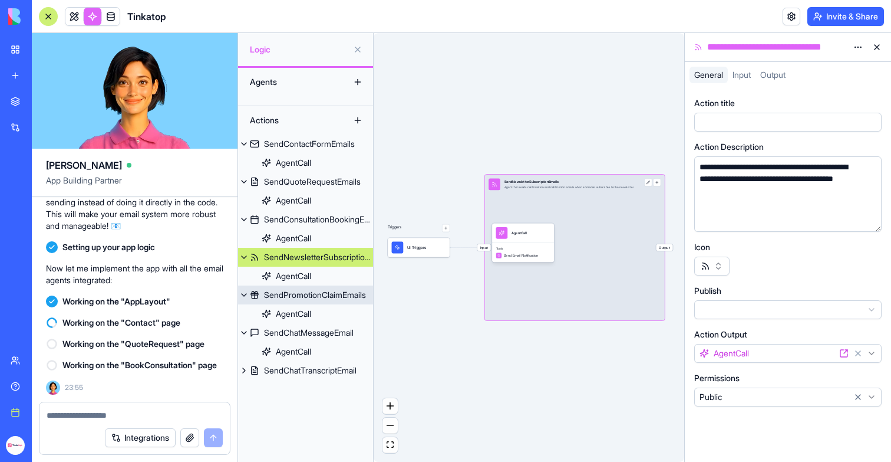
click at [317, 290] on div "SendPromotionClaimEmails" at bounding box center [315, 295] width 102 height 12
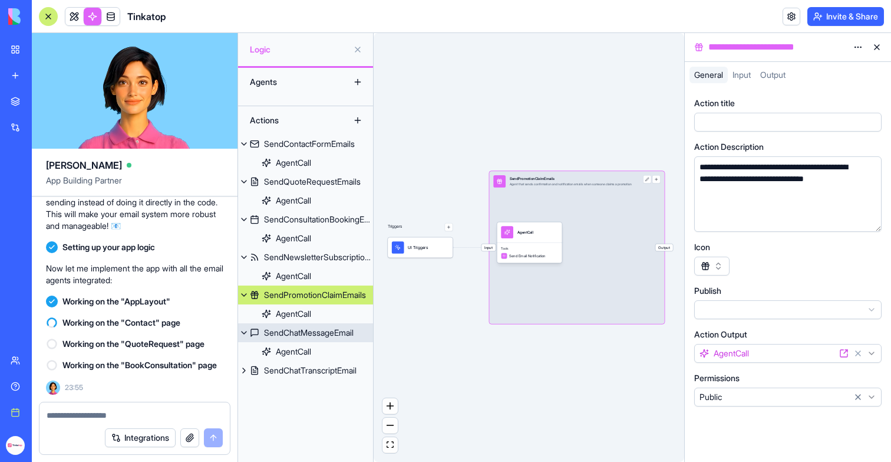
click at [313, 338] on div "SendChatMessageEmail" at bounding box center [309, 333] width 90 height 12
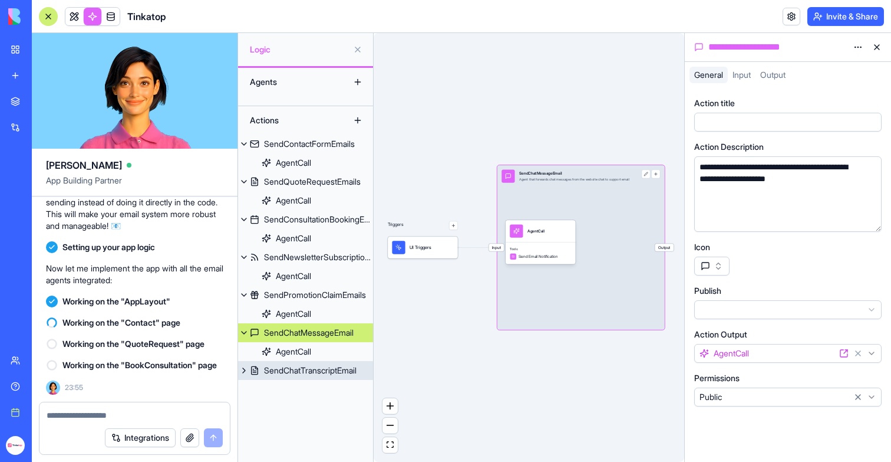
click at [314, 369] on div "SendChatTranscriptEmail" at bounding box center [310, 370] width 93 height 12
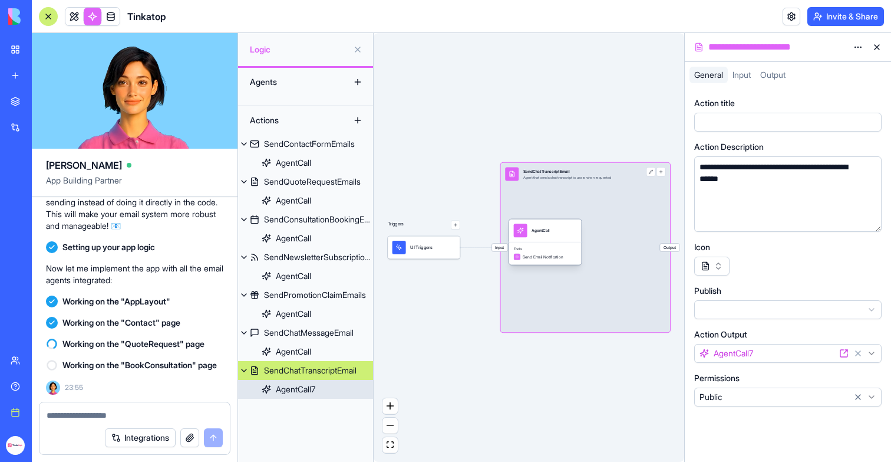
click at [307, 385] on div "AgentCall7" at bounding box center [296, 389] width 40 height 12
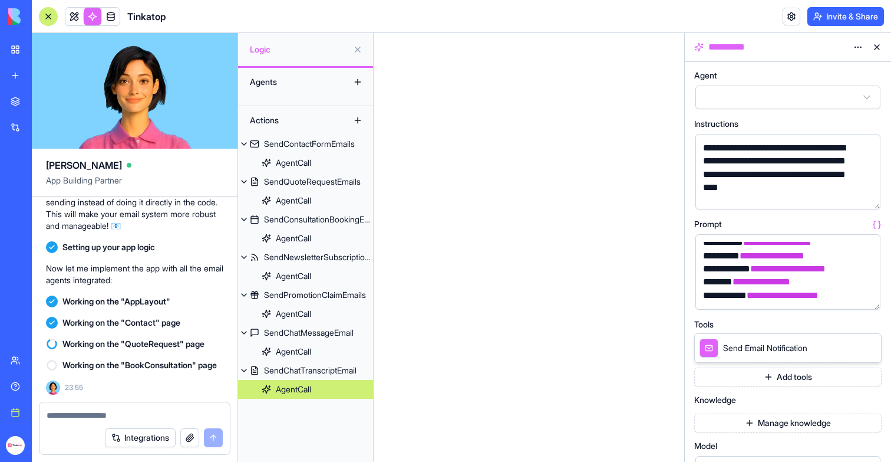
scroll to position [15, 0]
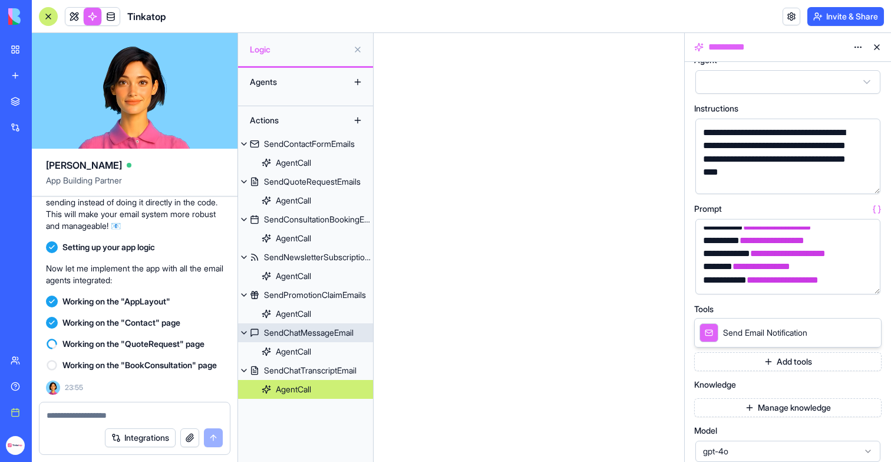
click at [299, 335] on div "SendChatMessageEmail" at bounding box center [309, 333] width 90 height 12
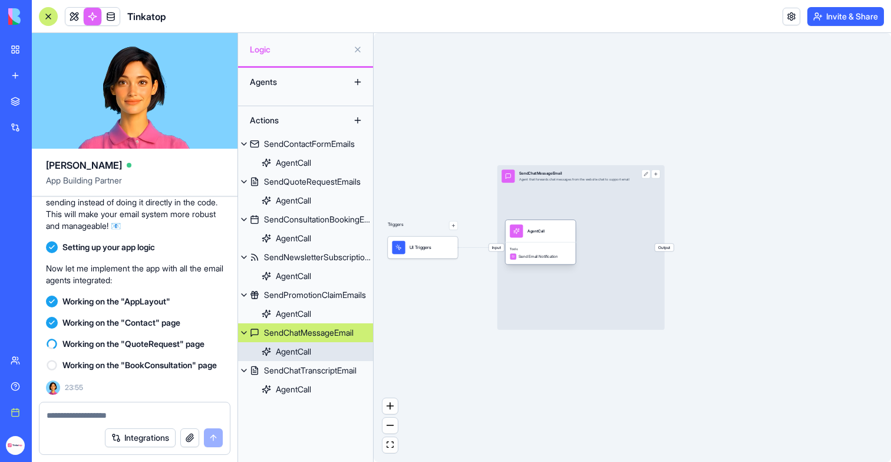
click at [303, 351] on div "AgentCall" at bounding box center [293, 351] width 35 height 12
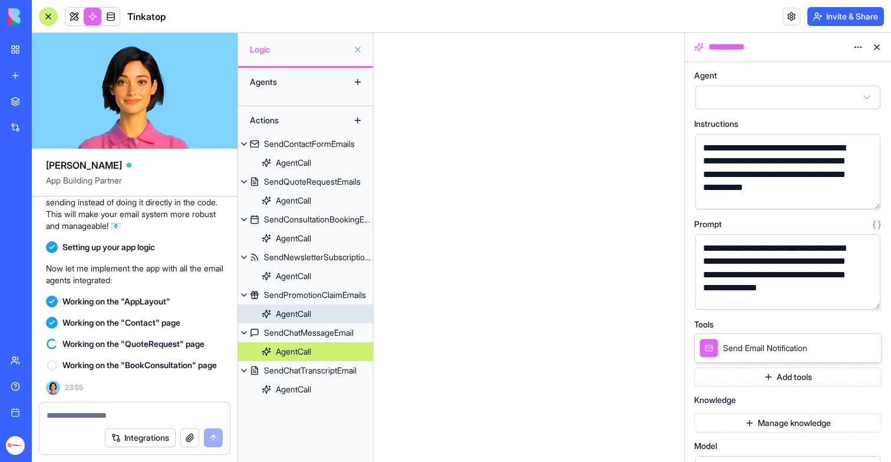
click at [298, 318] on div "AgentCall" at bounding box center [293, 314] width 35 height 12
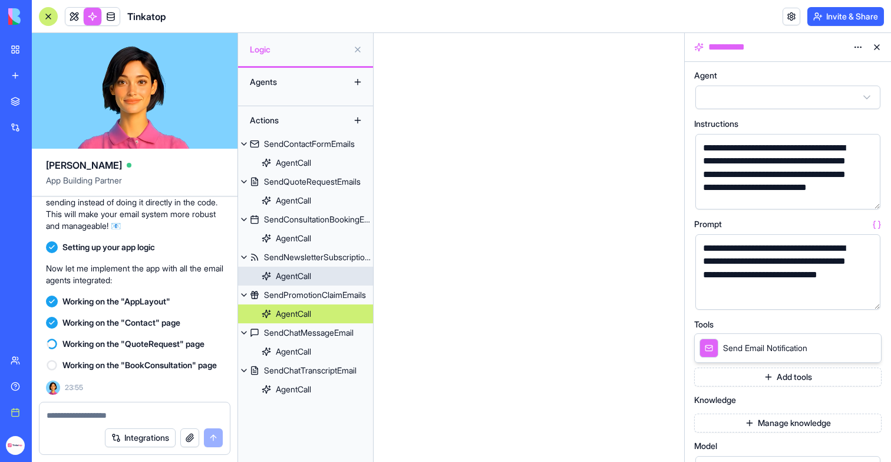
click at [291, 278] on div "AgentCall" at bounding box center [293, 276] width 35 height 12
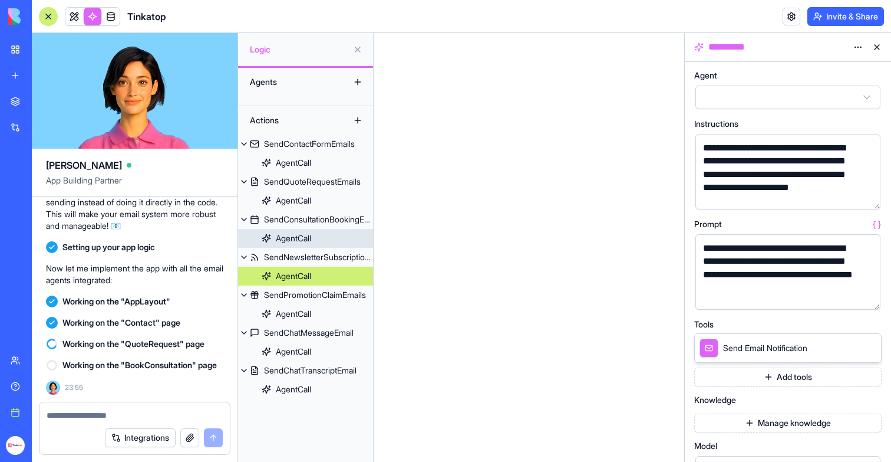
click at [300, 238] on div "AgentCall" at bounding box center [293, 238] width 35 height 12
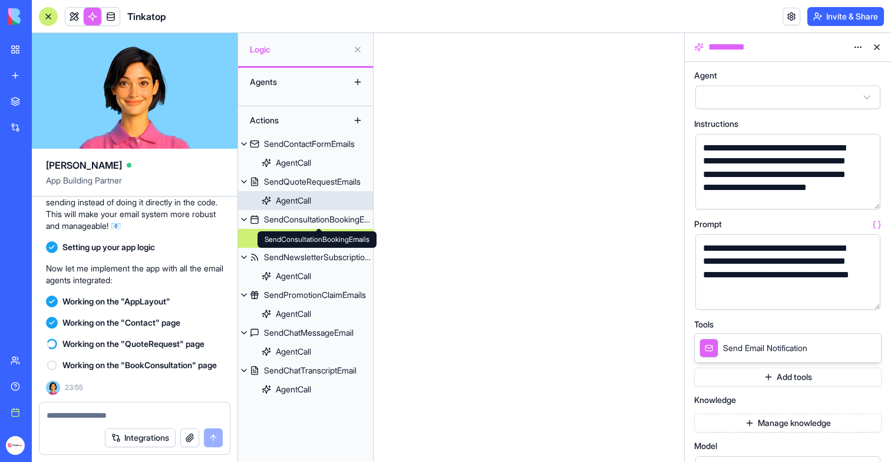
click at [302, 206] on link "AgentCall" at bounding box center [305, 200] width 135 height 19
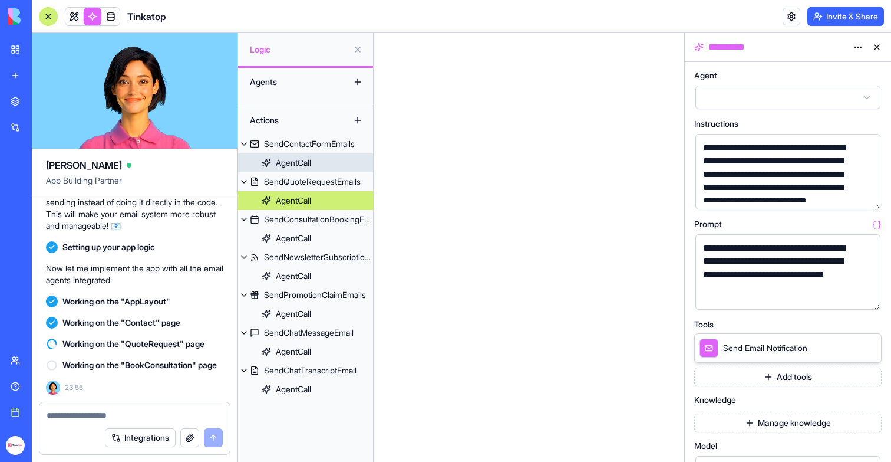
click at [301, 166] on div "AgentCall" at bounding box center [293, 163] width 35 height 12
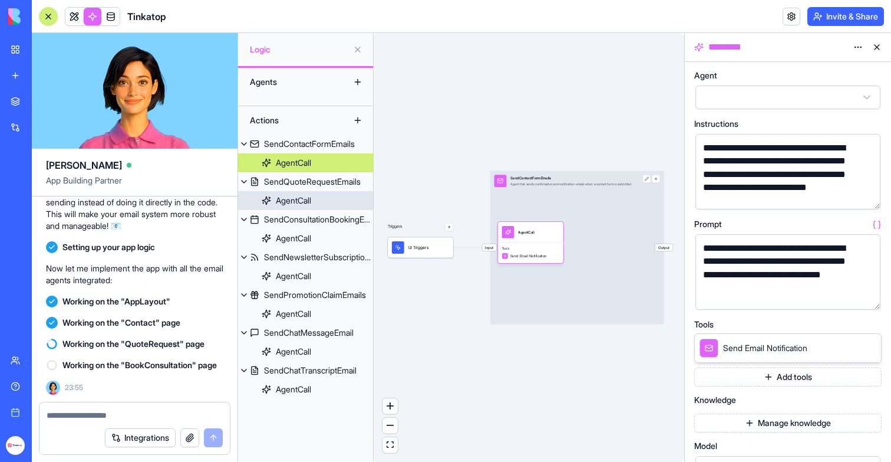
click at [302, 203] on div "AgentCall" at bounding box center [293, 201] width 35 height 12
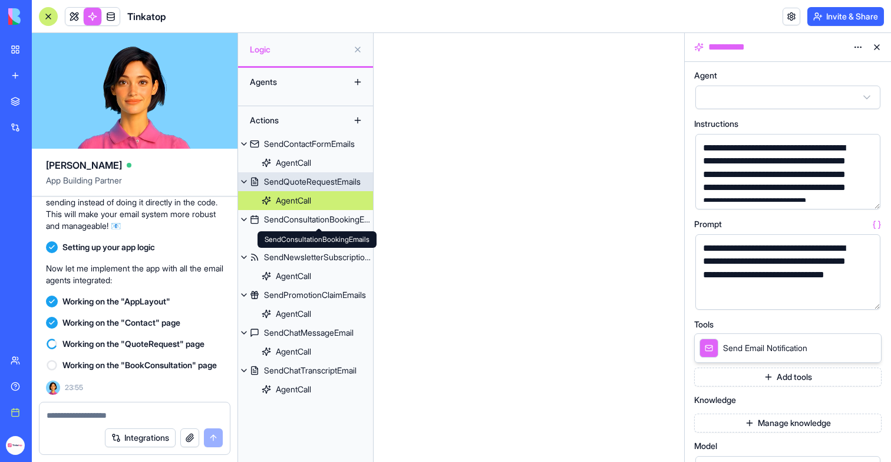
click at [307, 185] on div "SendQuoteRequestEmails" at bounding box center [312, 182] width 97 height 12
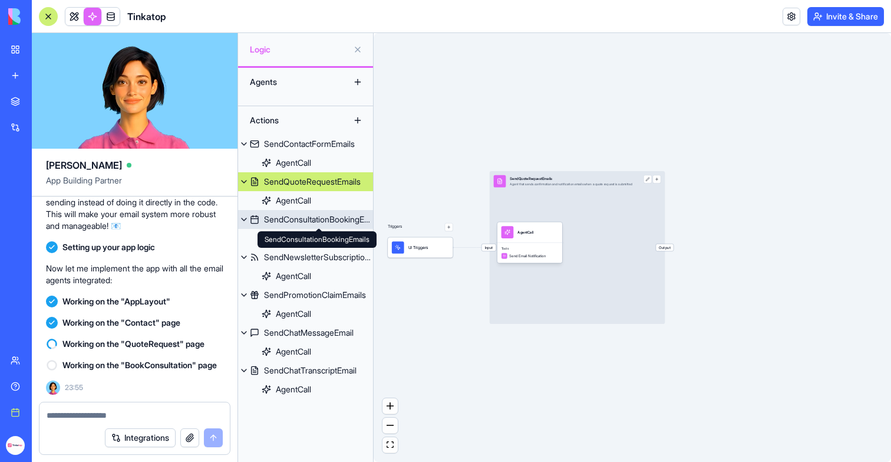
click at [306, 224] on div "SendConsultationBookingEmails" at bounding box center [318, 219] width 109 height 12
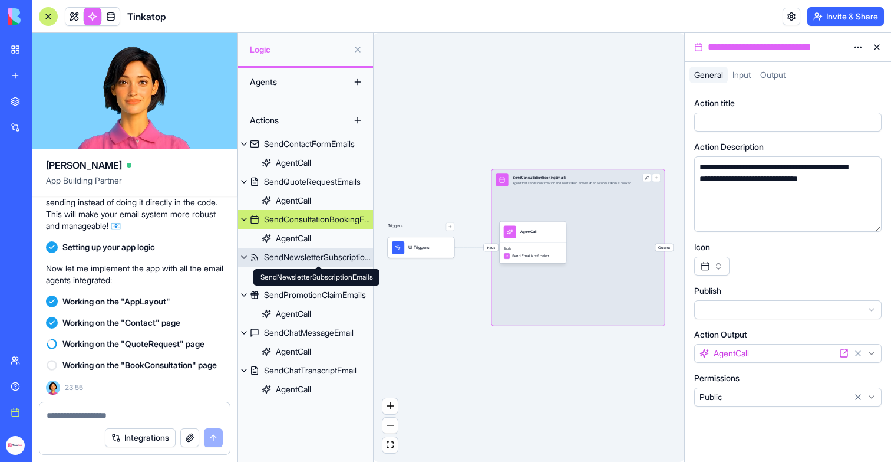
click at [308, 255] on div "SendNewsletterSubscriptionEmails" at bounding box center [318, 257] width 109 height 12
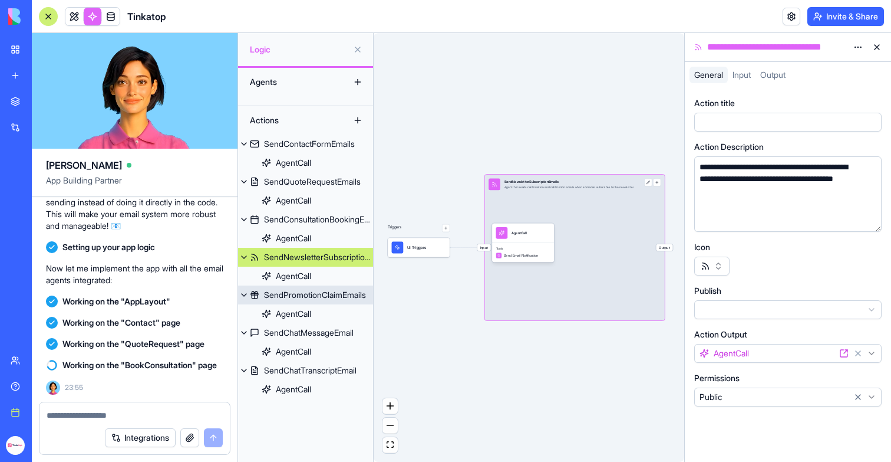
click at [322, 298] on div "SendPromotionClaimEmails" at bounding box center [315, 295] width 102 height 12
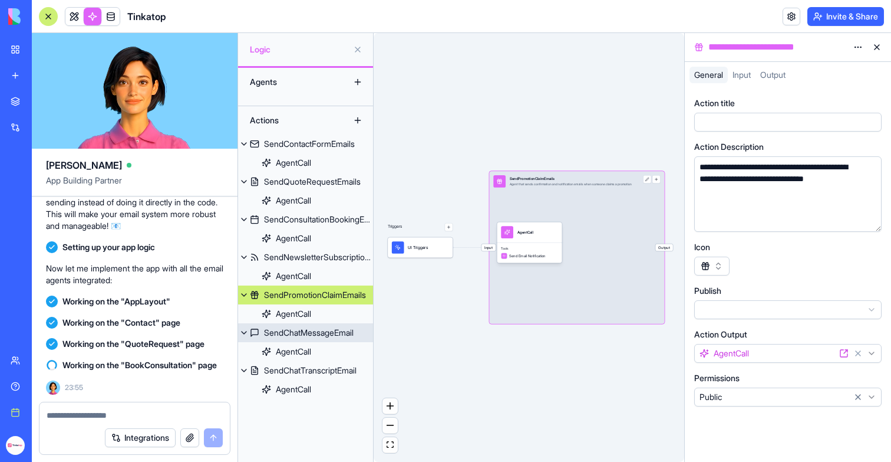
click at [323, 324] on link "SendChatMessageEmail" at bounding box center [305, 332] width 135 height 19
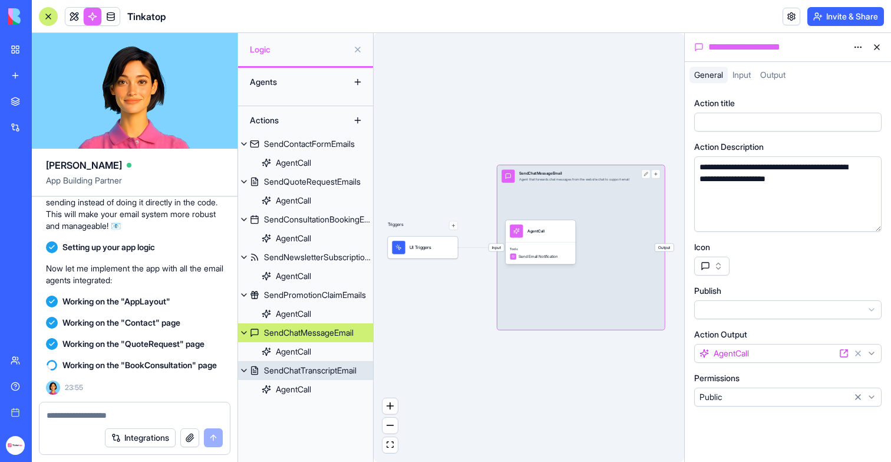
click at [324, 365] on div "SendChatTranscriptEmail" at bounding box center [310, 370] width 93 height 12
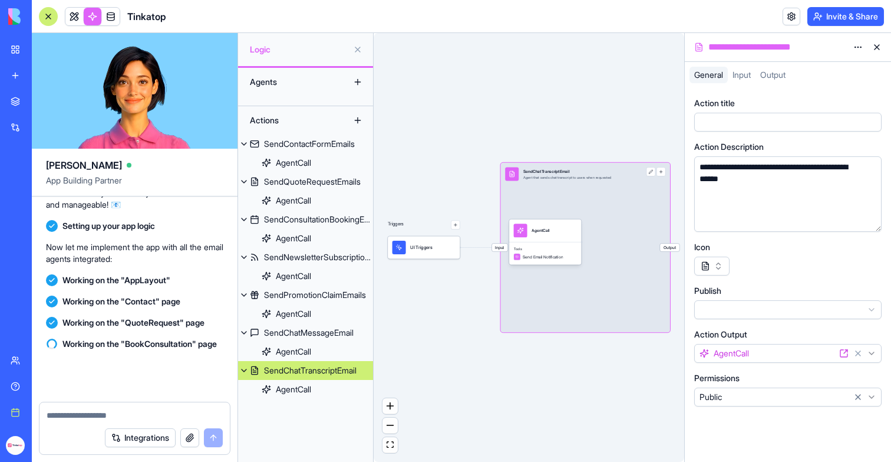
scroll to position [212924, 0]
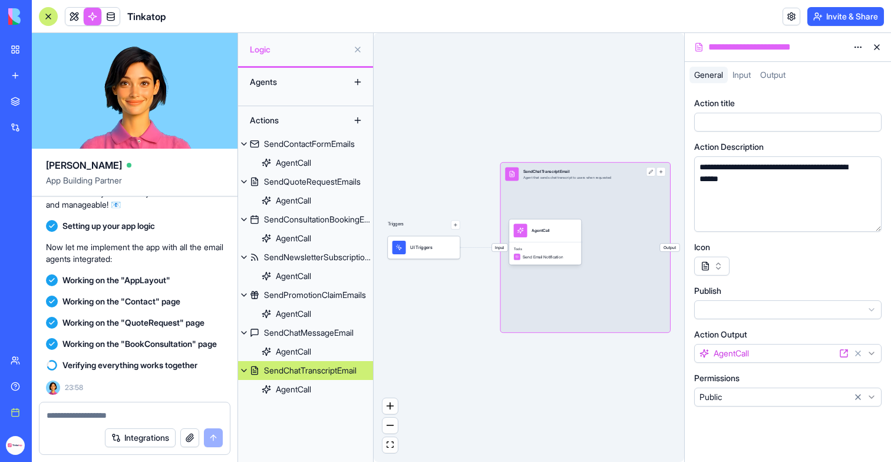
click at [79, 8] on link at bounding box center [74, 17] width 18 height 18
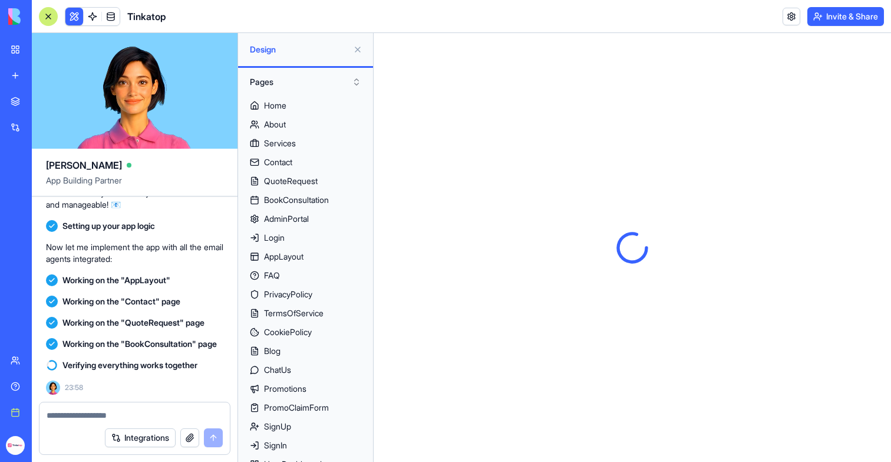
click at [361, 49] on button at bounding box center [357, 49] width 19 height 19
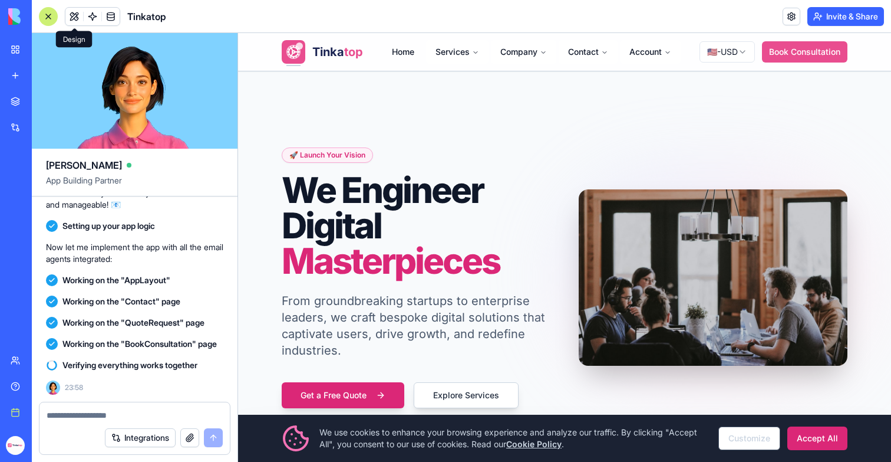
click at [76, 16] on button at bounding box center [74, 17] width 18 height 18
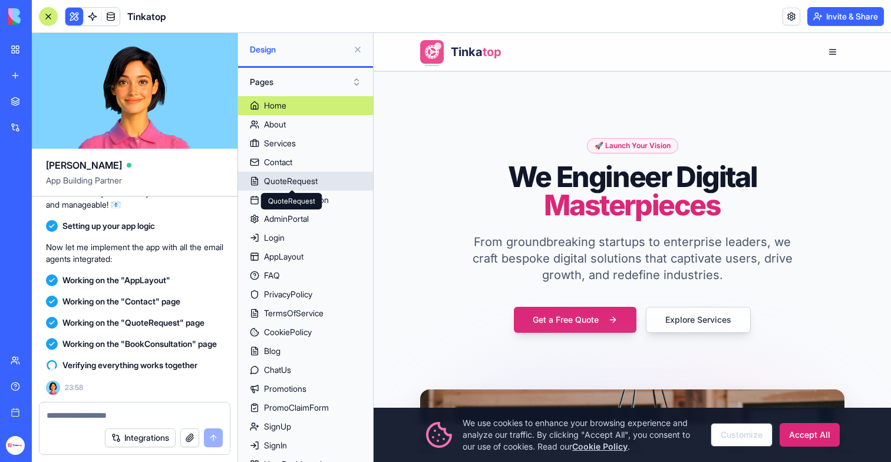
click at [301, 184] on div "QuoteRequest" at bounding box center [291, 181] width 54 height 12
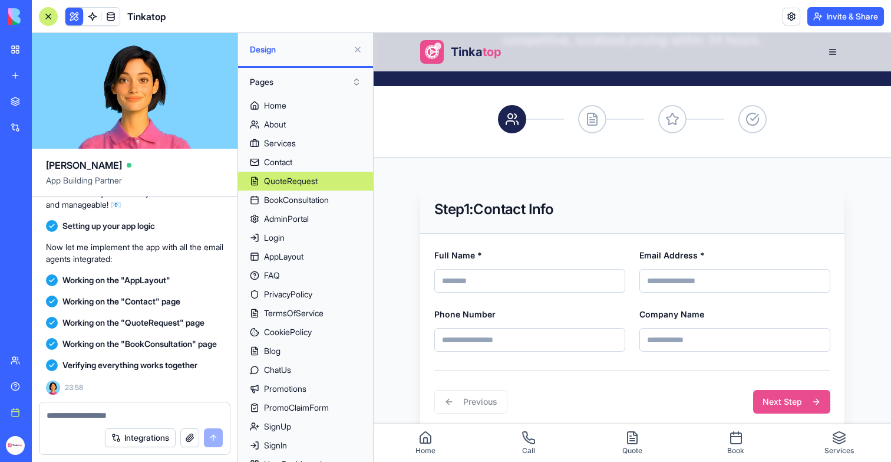
scroll to position [177, 0]
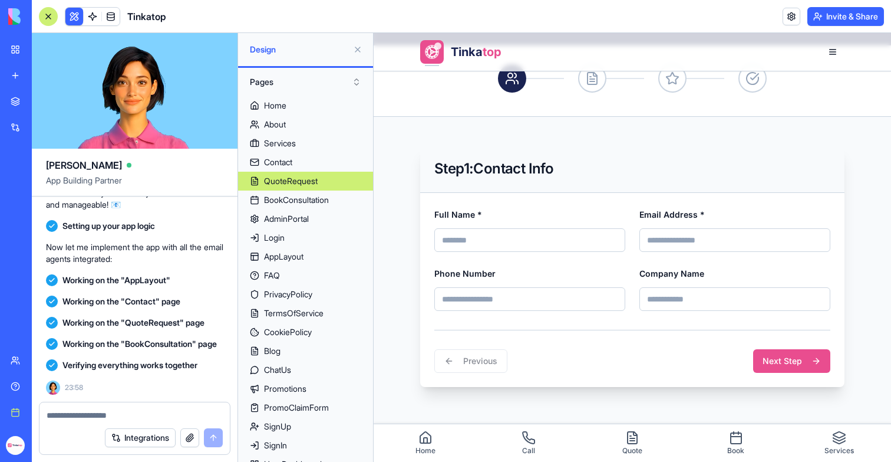
click at [483, 247] on input "Full Name *" at bounding box center [530, 240] width 191 height 24
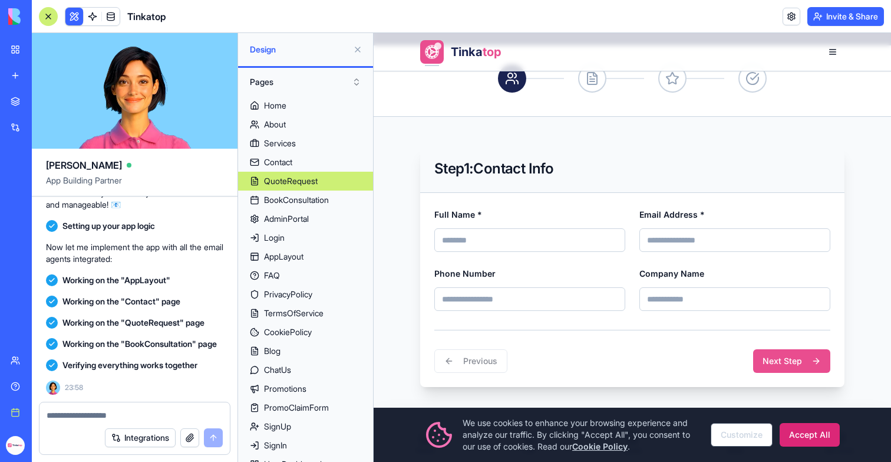
type input "****"
click at [686, 241] on input "Email Address *" at bounding box center [735, 240] width 191 height 24
type input "**********"
click at [519, 301] on input "Phone Number" at bounding box center [530, 299] width 191 height 24
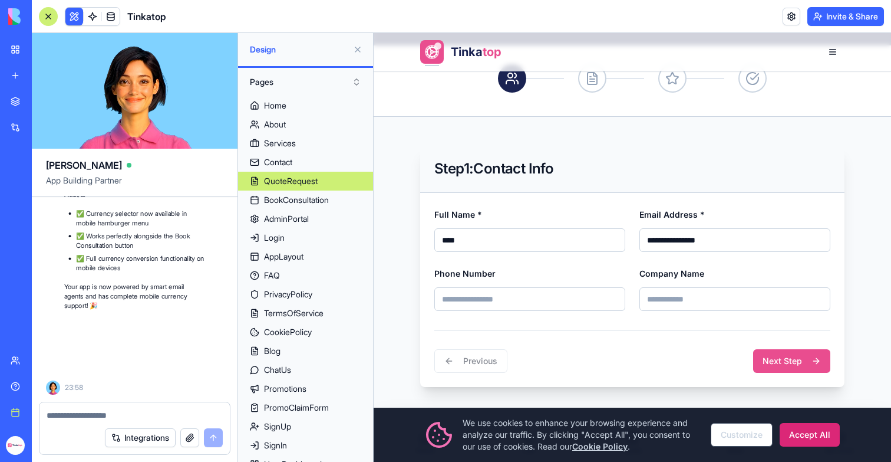
scroll to position [213544, 0]
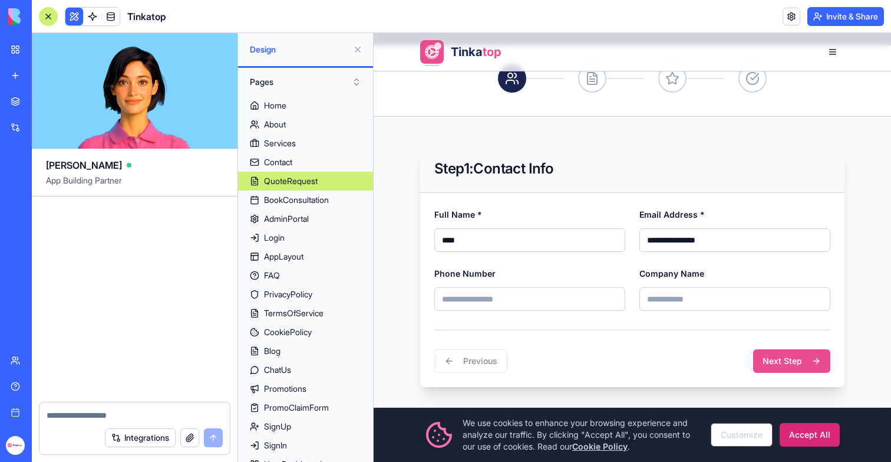
type input "**********"
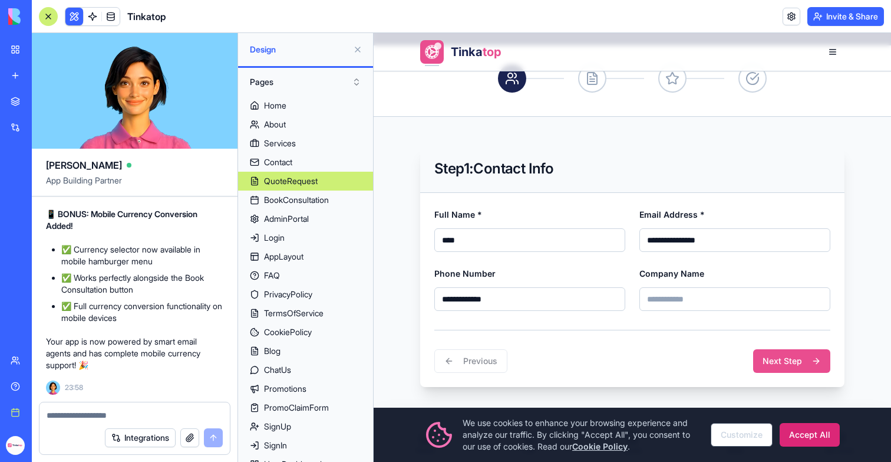
click at [710, 295] on input "Company Name" at bounding box center [735, 299] width 191 height 24
type input "******"
click at [779, 354] on button "Next Step" at bounding box center [791, 361] width 77 height 24
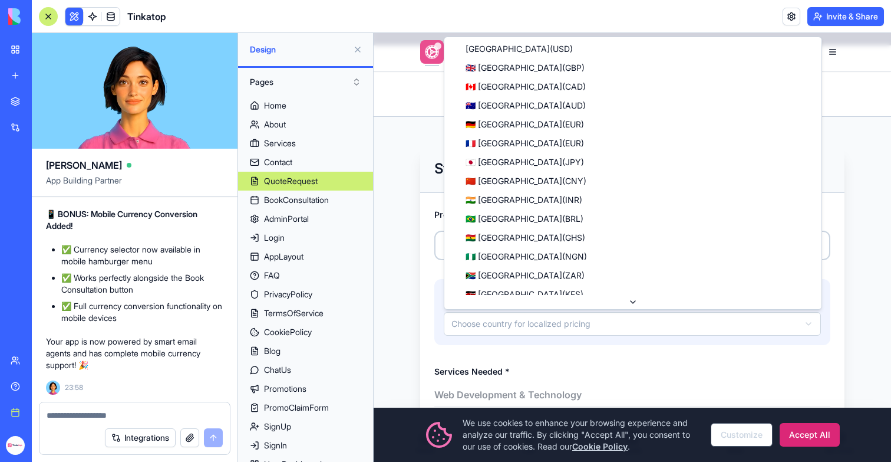
select select "**"
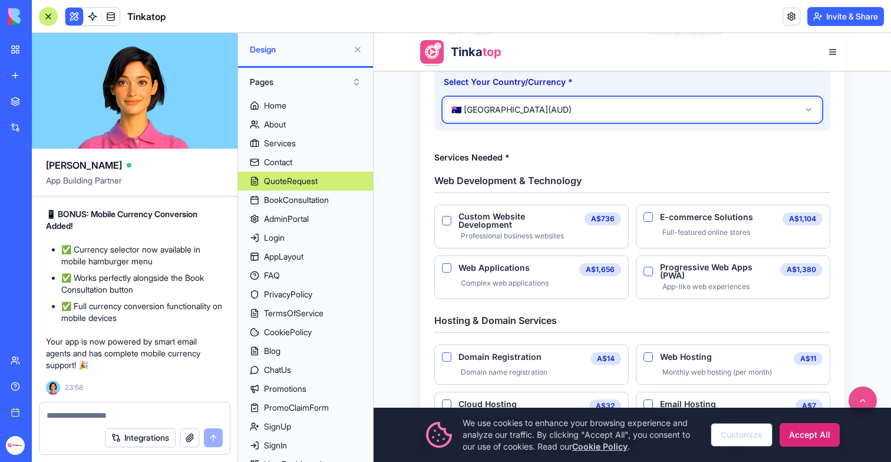
scroll to position [399, 0]
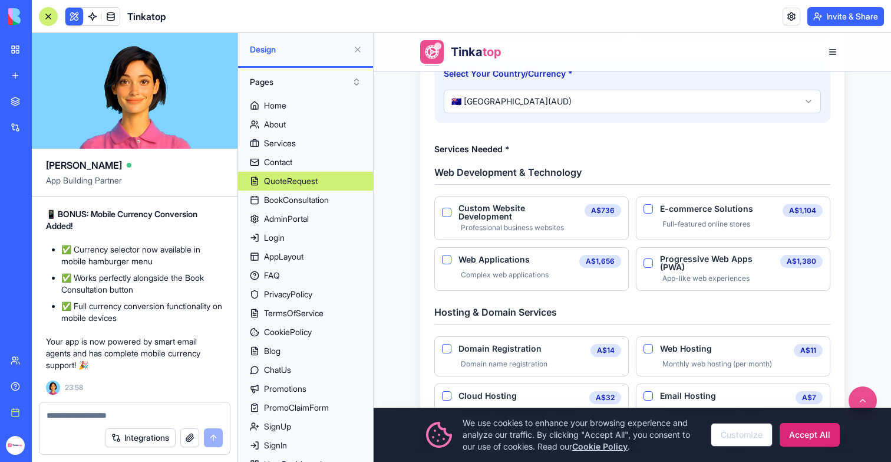
click at [447, 211] on Development "Custom Website Development" at bounding box center [446, 212] width 9 height 9
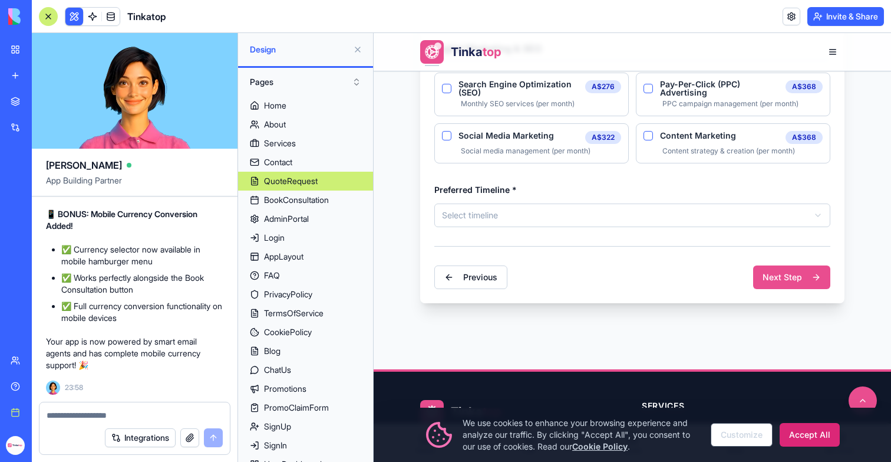
scroll to position [825, 0]
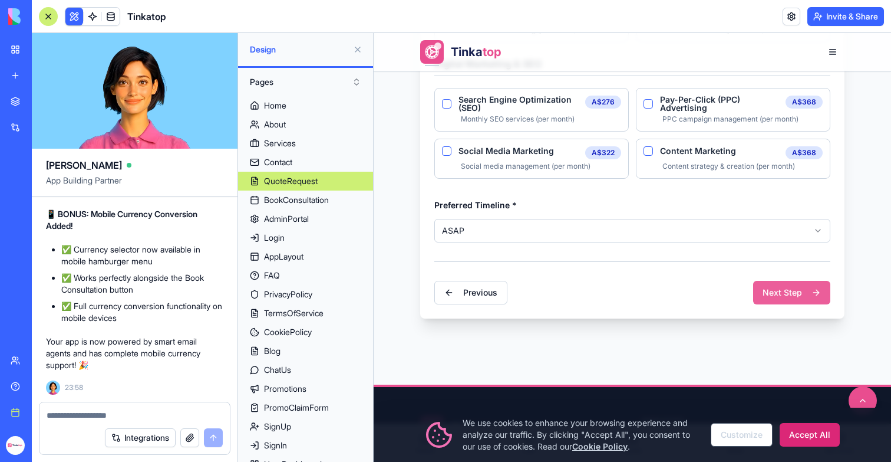
click at [817, 281] on button "Next Step" at bounding box center [791, 293] width 77 height 24
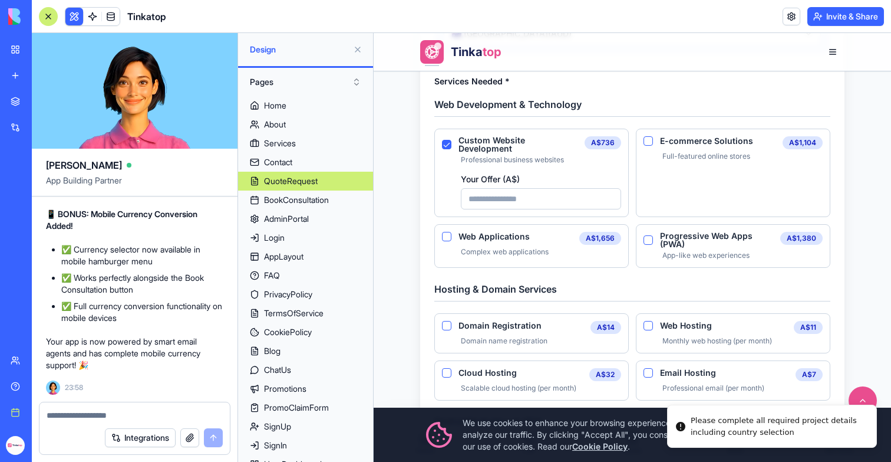
scroll to position [458, 0]
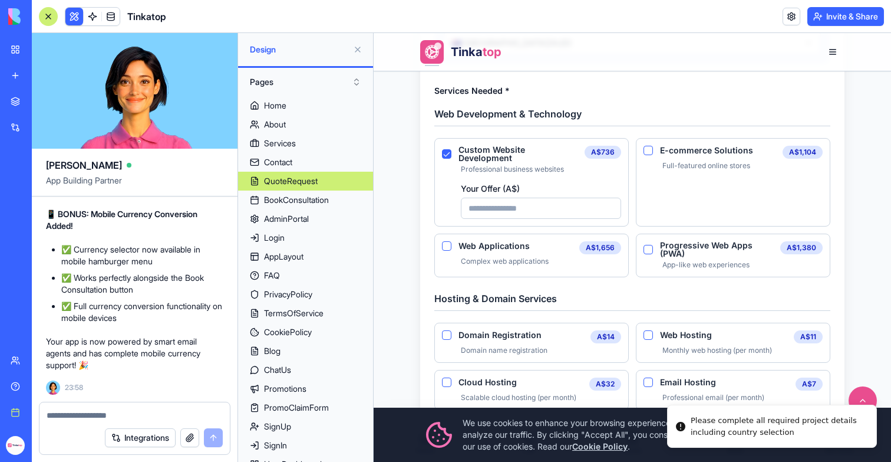
click at [536, 204] on Development "Your Offer ( A$ )" at bounding box center [541, 208] width 160 height 21
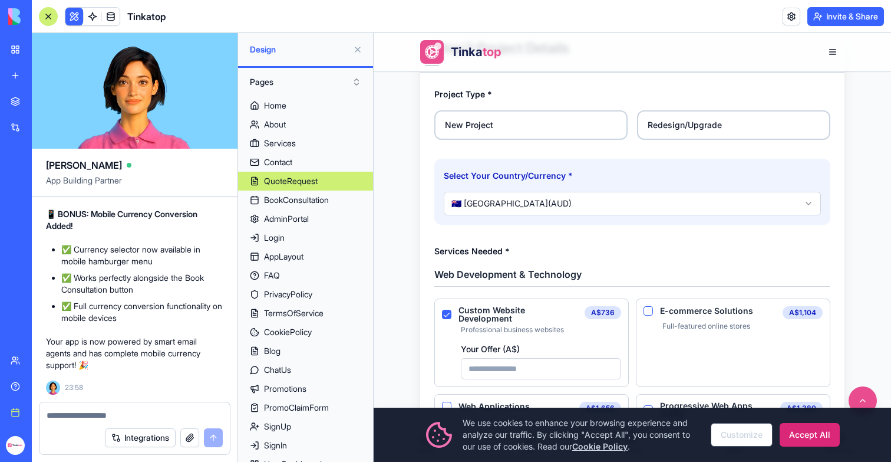
scroll to position [254, 0]
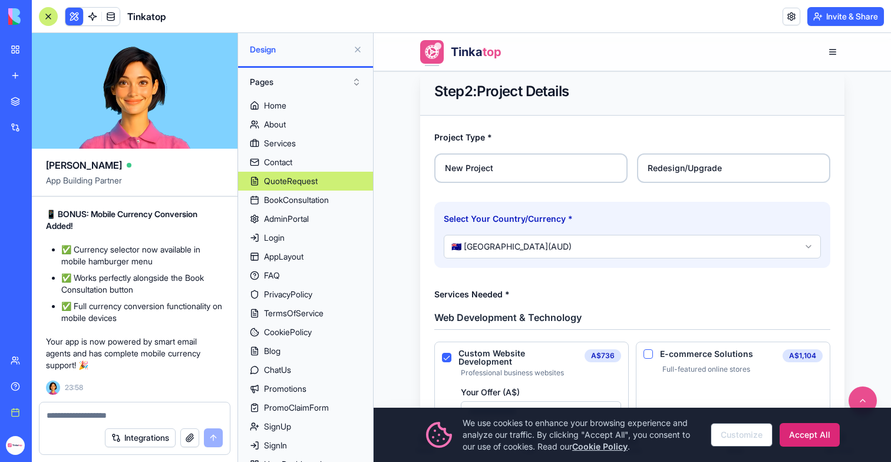
type Development "***"
click at [635, 159] on div "New Project Redesign/Upgrade" at bounding box center [633, 167] width 396 height 29
click at [660, 163] on label "Redesign/Upgrade" at bounding box center [733, 167] width 193 height 29
click at [646, 162] on button "Redesign/Upgrade" at bounding box center [641, 157] width 9 height 9
click at [563, 165] on label "New Project" at bounding box center [531, 167] width 193 height 29
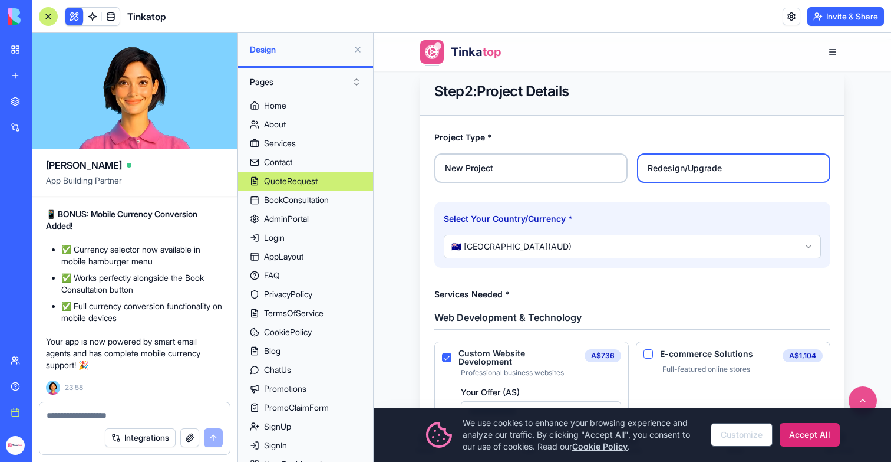
click at [443, 162] on button "New Project" at bounding box center [438, 157] width 9 height 9
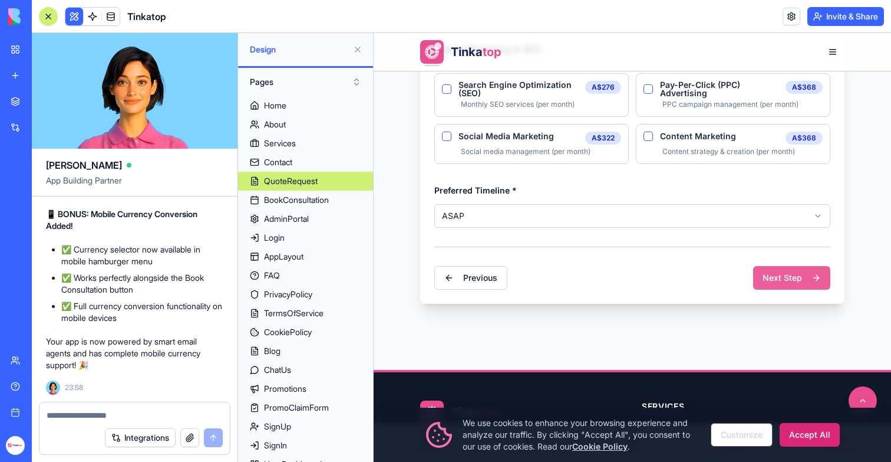
click at [790, 268] on button "Next Step" at bounding box center [791, 278] width 77 height 24
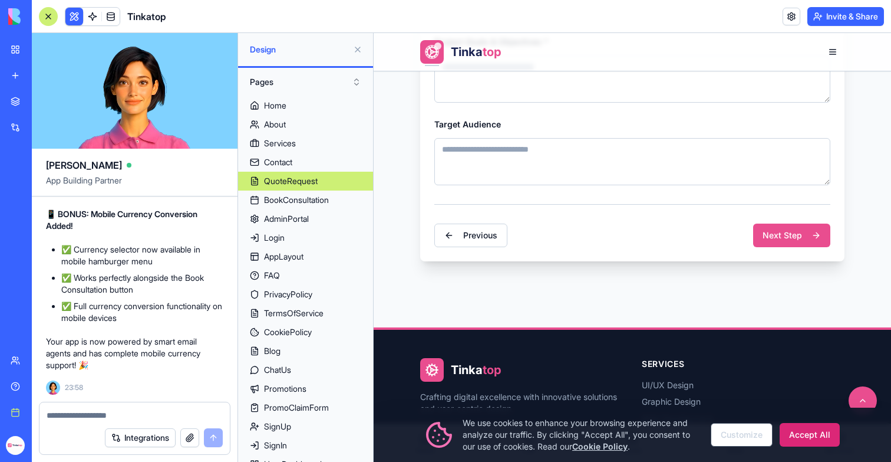
scroll to position [325, 0]
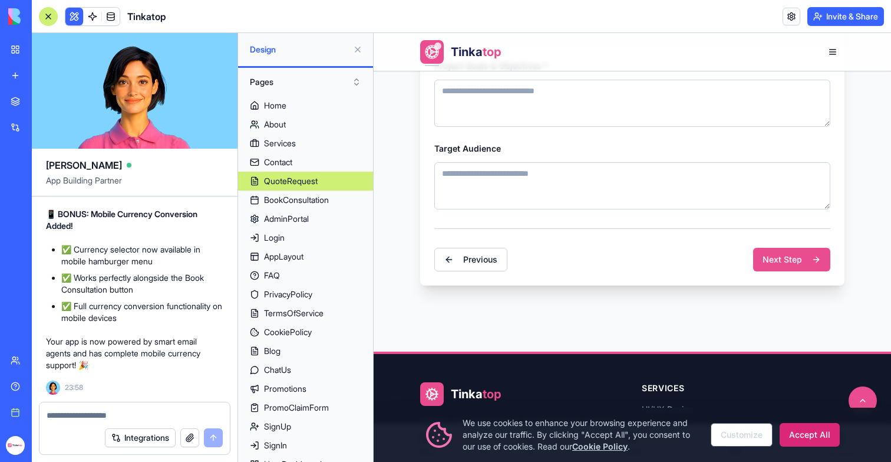
click at [690, 115] on textarea "Project Goals & Objectives *" at bounding box center [633, 103] width 396 height 47
type textarea "**********"
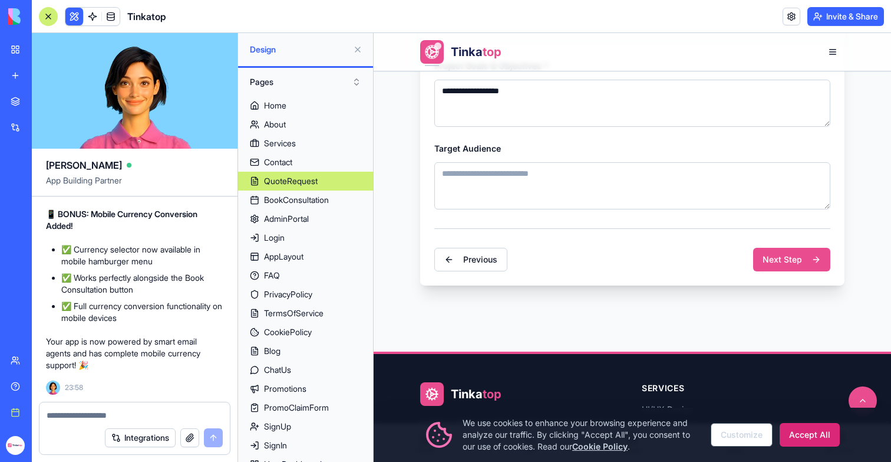
click at [683, 176] on textarea "Target Audience" at bounding box center [633, 185] width 396 height 47
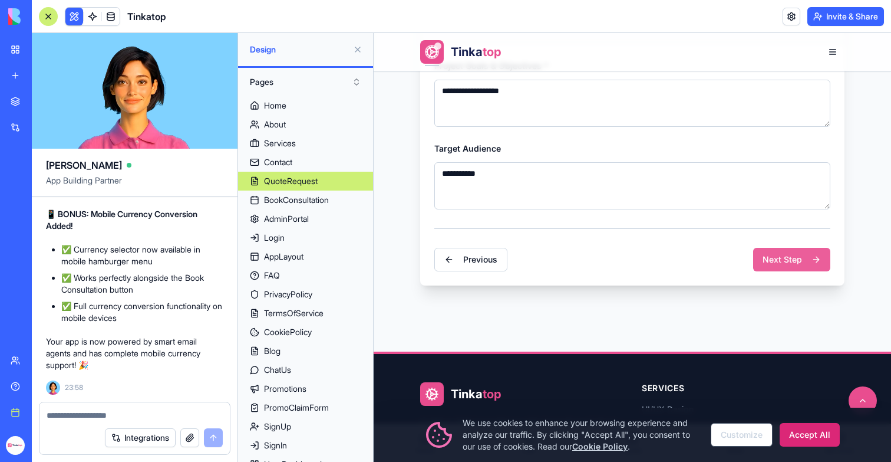
type textarea "**********"
click at [785, 248] on button "Next Step" at bounding box center [791, 260] width 77 height 24
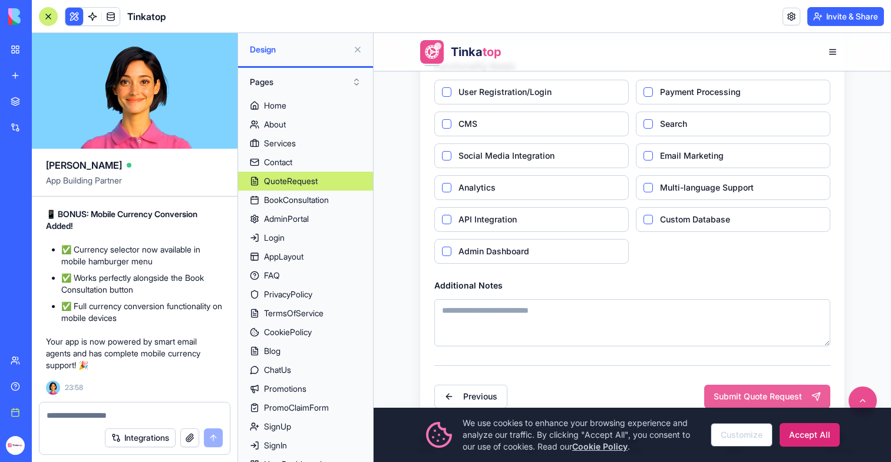
click at [779, 396] on button "Submit Quote Request" at bounding box center [768, 396] width 126 height 24
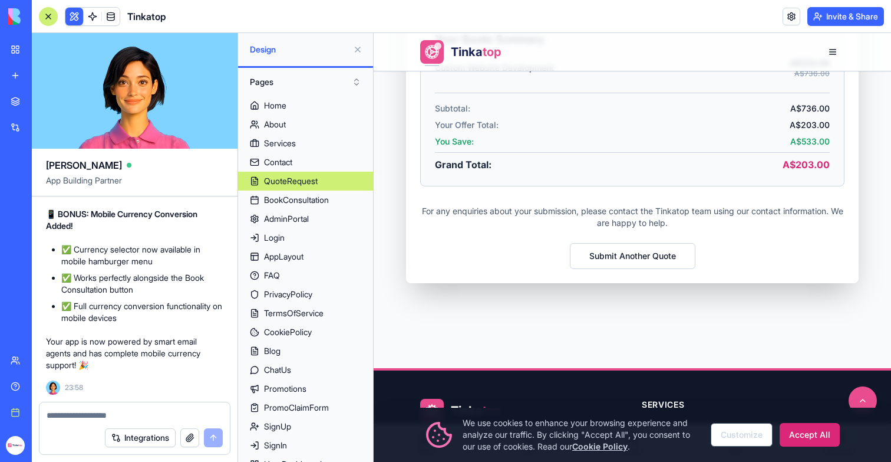
scroll to position [212767, 0]
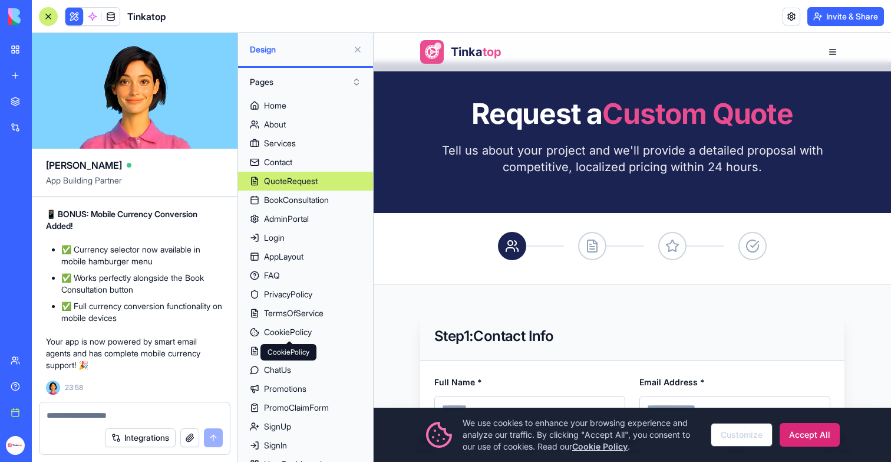
scroll to position [0, 0]
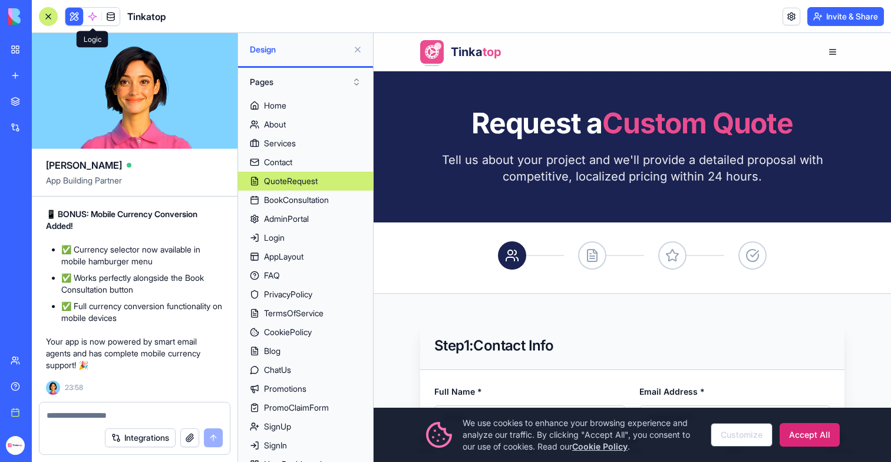
click at [95, 20] on span at bounding box center [92, 16] width 33 height 33
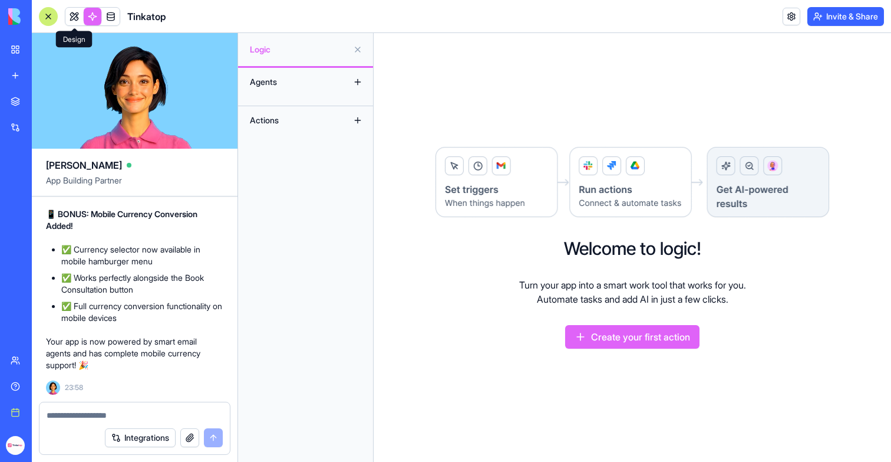
click at [73, 20] on link at bounding box center [74, 17] width 18 height 18
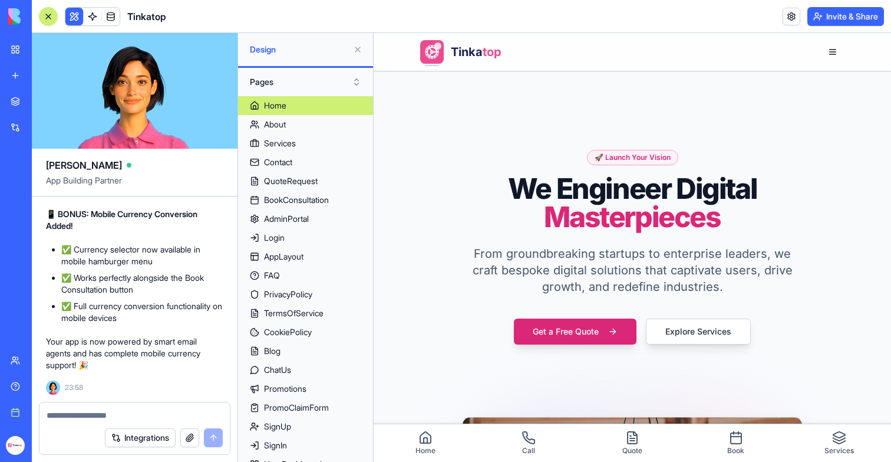
scroll to position [212874, 0]
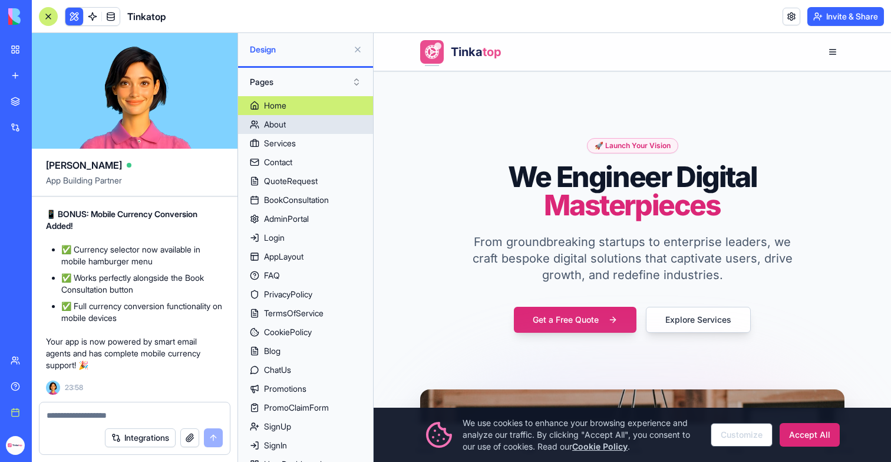
click at [292, 109] on link "Home" at bounding box center [305, 105] width 135 height 19
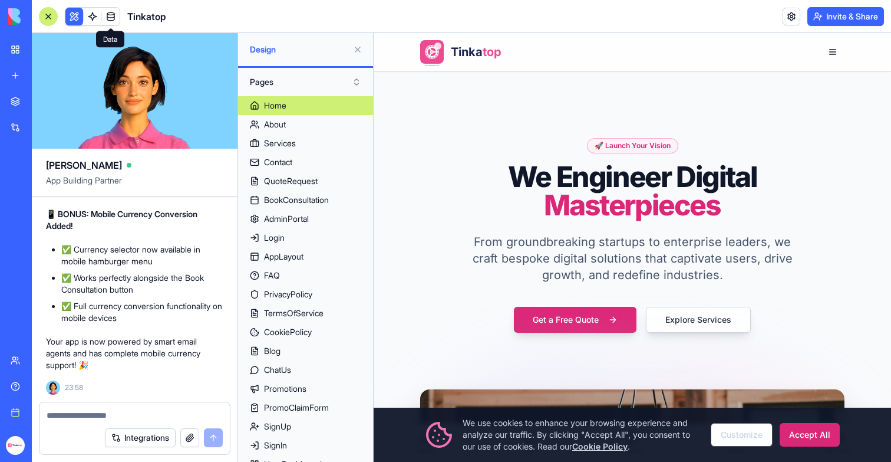
click at [357, 47] on button at bounding box center [357, 49] width 19 height 19
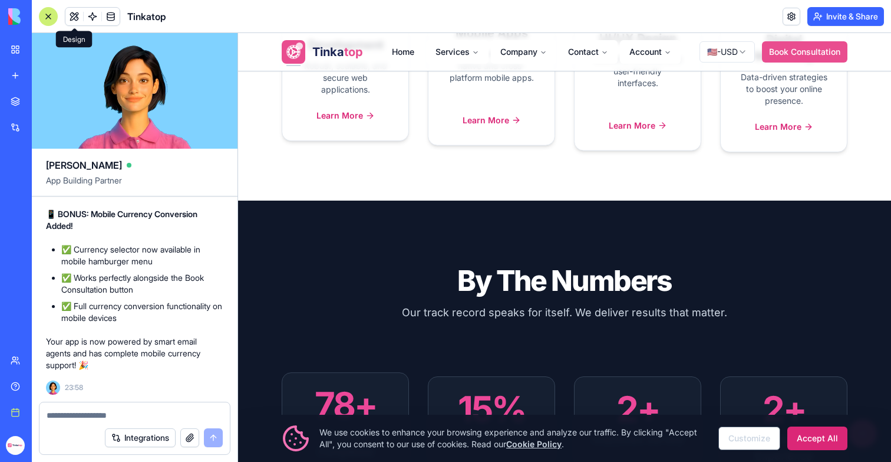
scroll to position [732, 0]
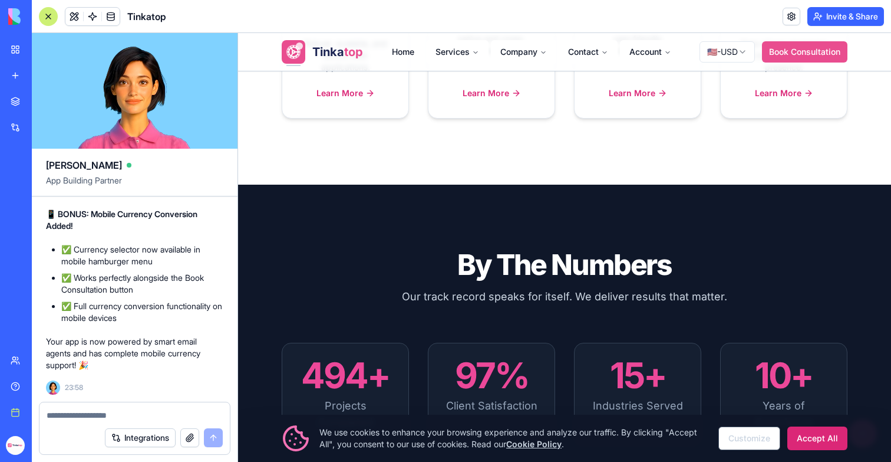
click at [73, 12] on button at bounding box center [74, 17] width 18 height 18
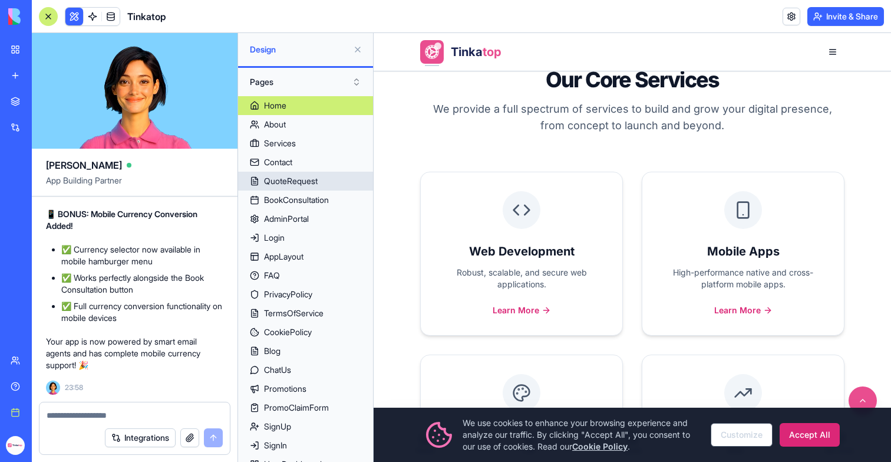
click at [302, 177] on div "QuoteRequest" at bounding box center [291, 181] width 54 height 12
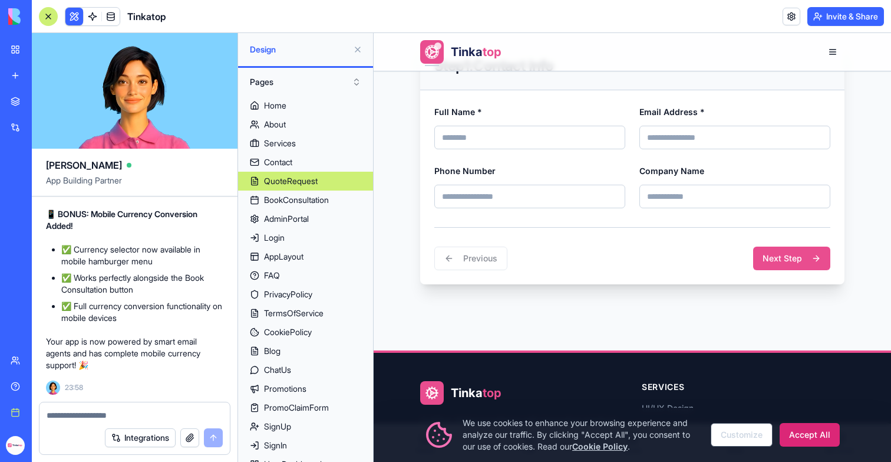
scroll to position [297, 0]
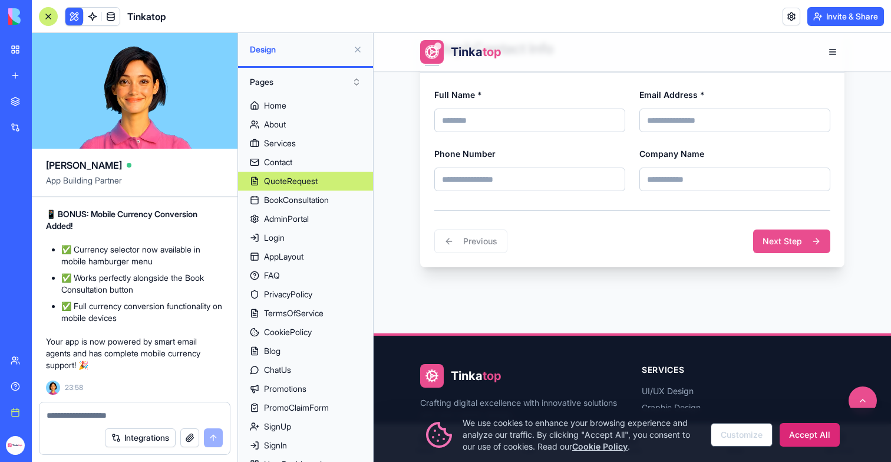
click at [496, 122] on input "Full Name *" at bounding box center [530, 120] width 191 height 24
type input "****"
click at [667, 119] on input "Email Address *" at bounding box center [735, 120] width 191 height 24
type input "**********"
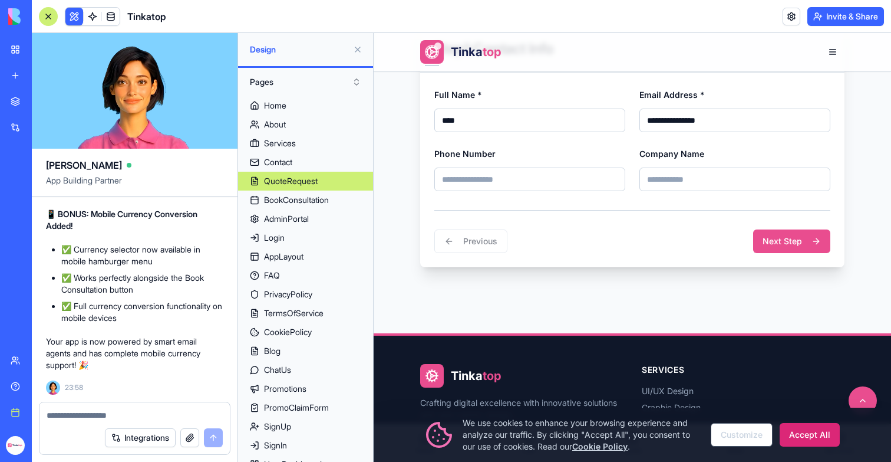
click at [532, 177] on input "Phone Number" at bounding box center [530, 179] width 191 height 24
type input "**********"
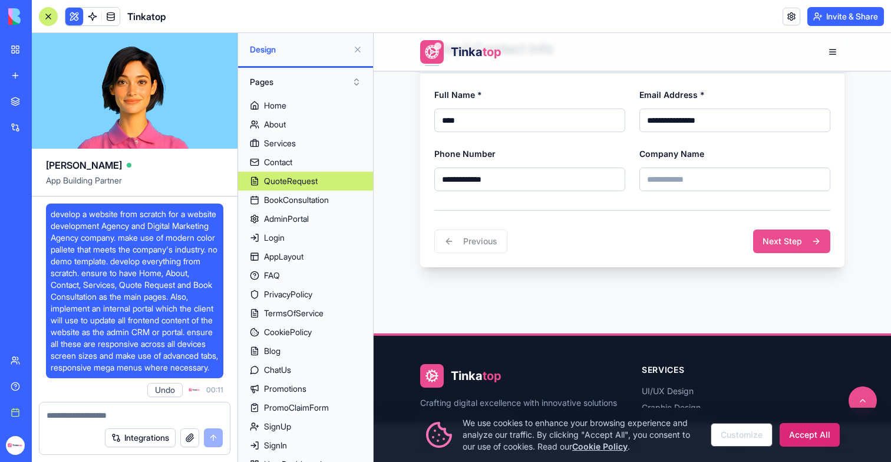
scroll to position [212874, 0]
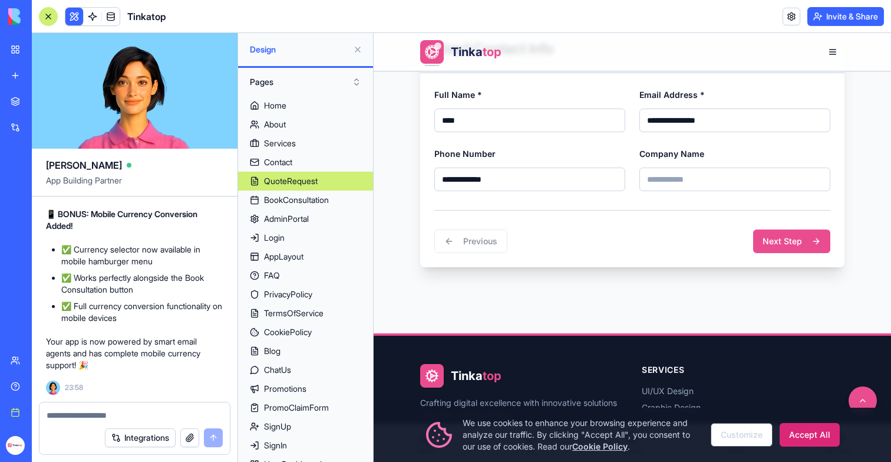
type input "****"
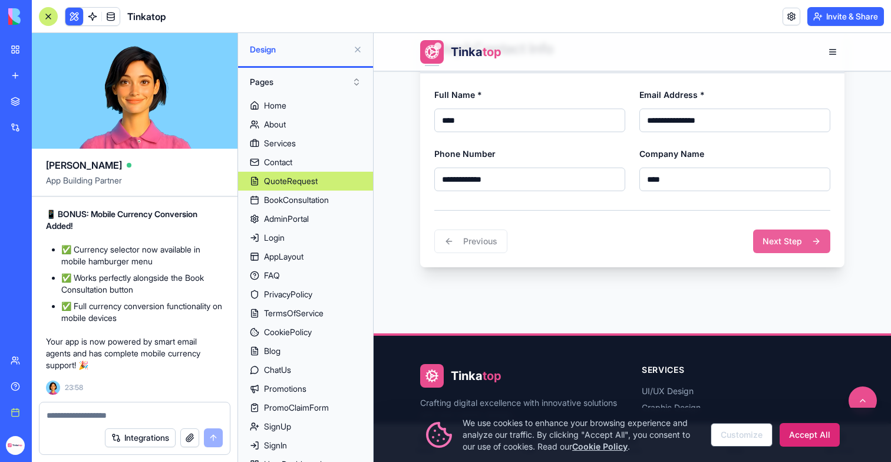
click at [778, 249] on button "Next Step" at bounding box center [791, 241] width 77 height 24
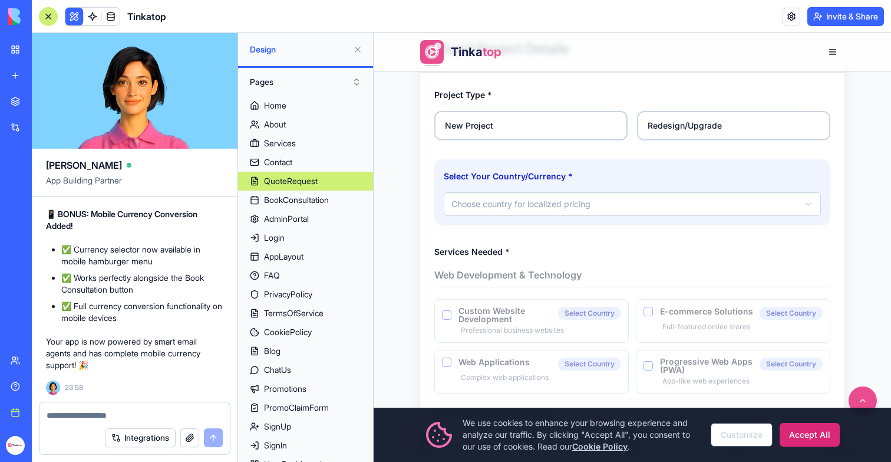
click at [538, 232] on div "**********" at bounding box center [633, 408] width 396 height 642
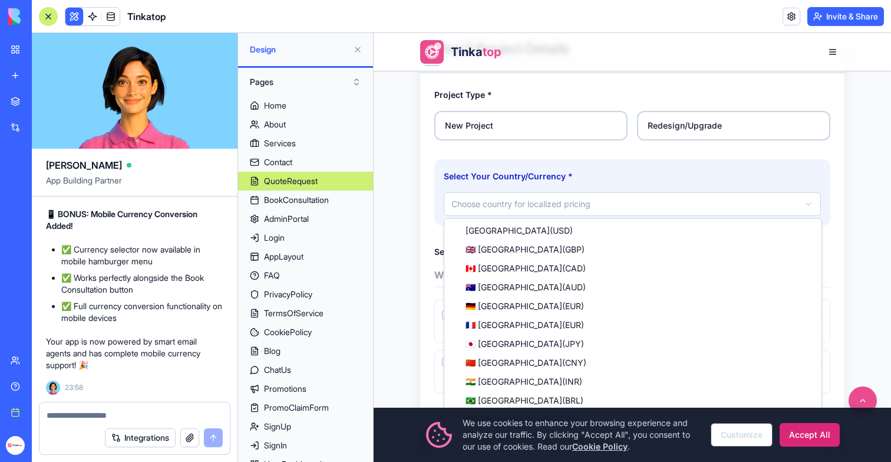
select select "**"
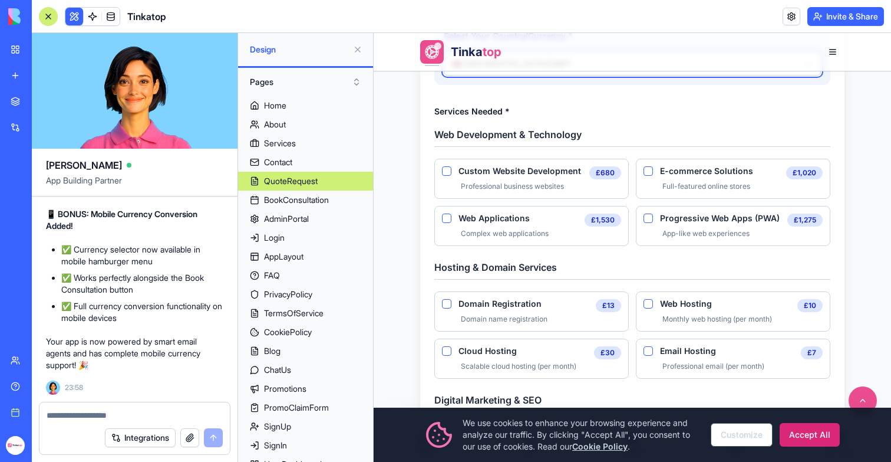
scroll to position [455, 0]
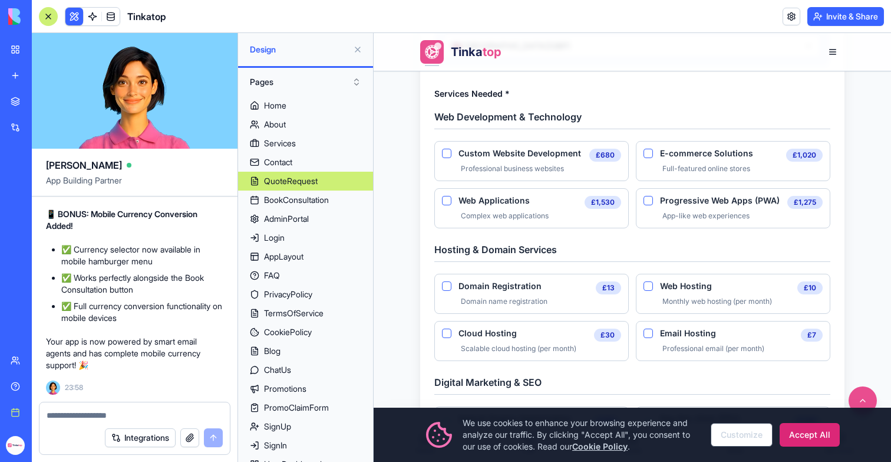
click at [451, 157] on label "Custom Website Development" at bounding box center [513, 153] width 143 height 9
click at [451, 157] on Development "Custom Website Development" at bounding box center [446, 153] width 9 height 9
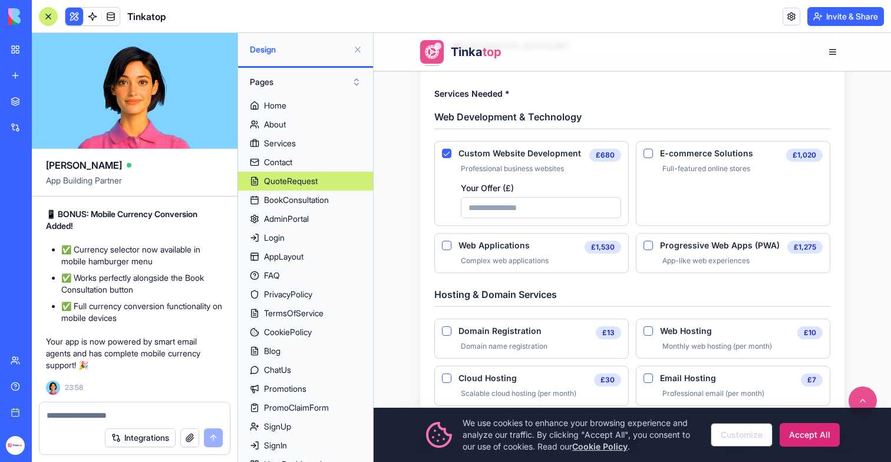
click at [498, 212] on Development "Your Offer ( £ )" at bounding box center [541, 207] width 160 height 21
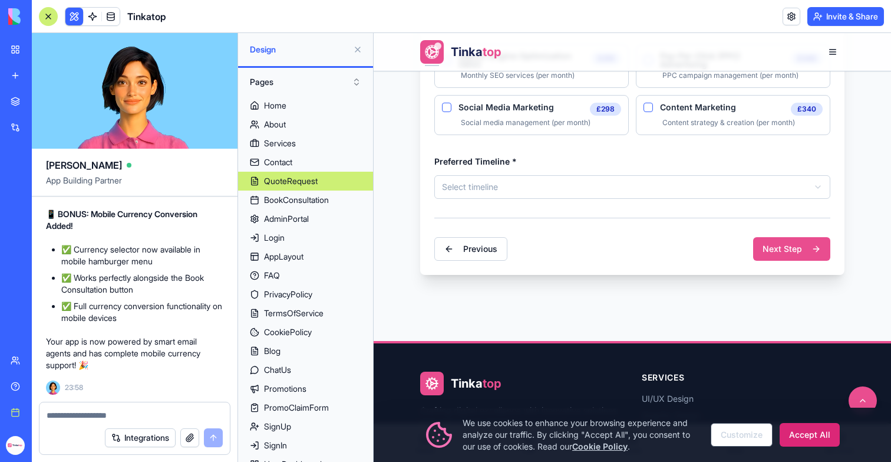
scroll to position [979, 0]
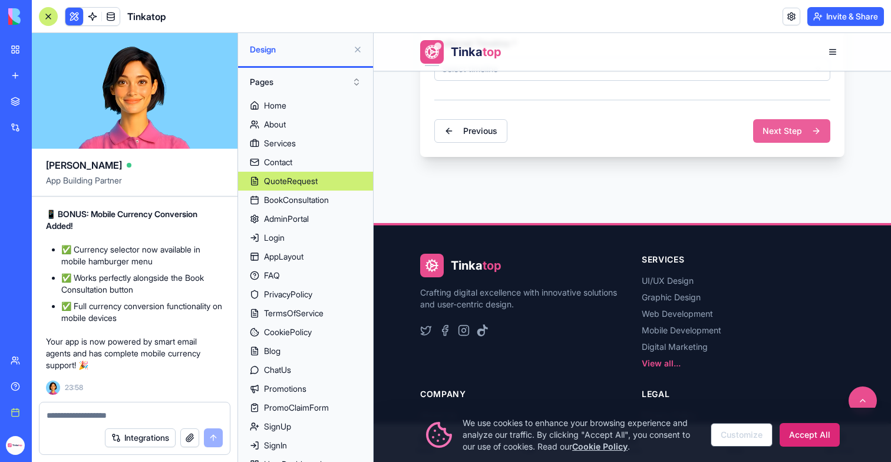
type Development "***"
click at [774, 120] on button "Next Step" at bounding box center [791, 131] width 77 height 24
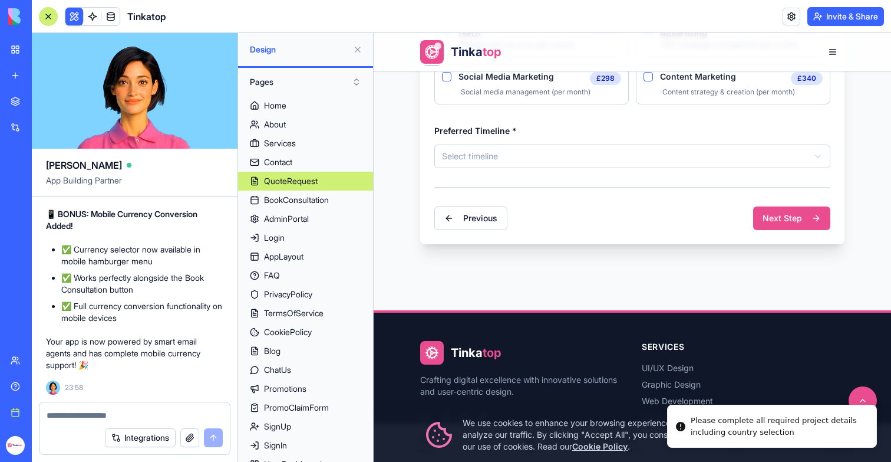
scroll to position [812, 0]
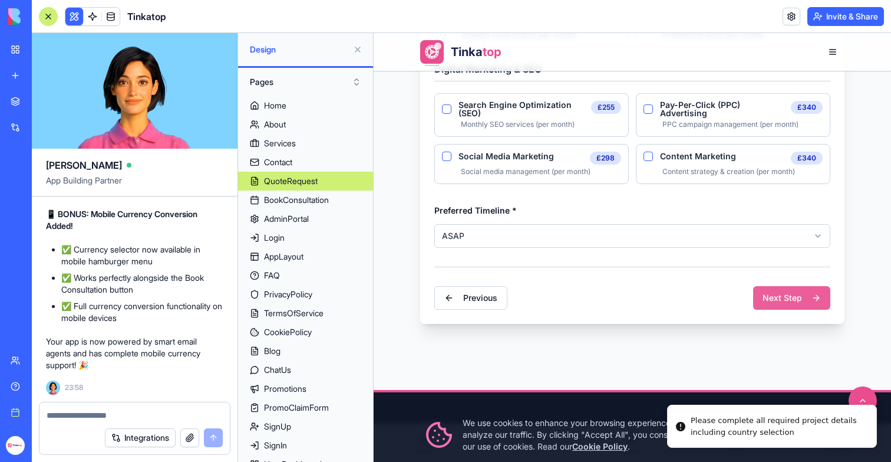
click at [799, 295] on button "Next Step" at bounding box center [791, 298] width 77 height 24
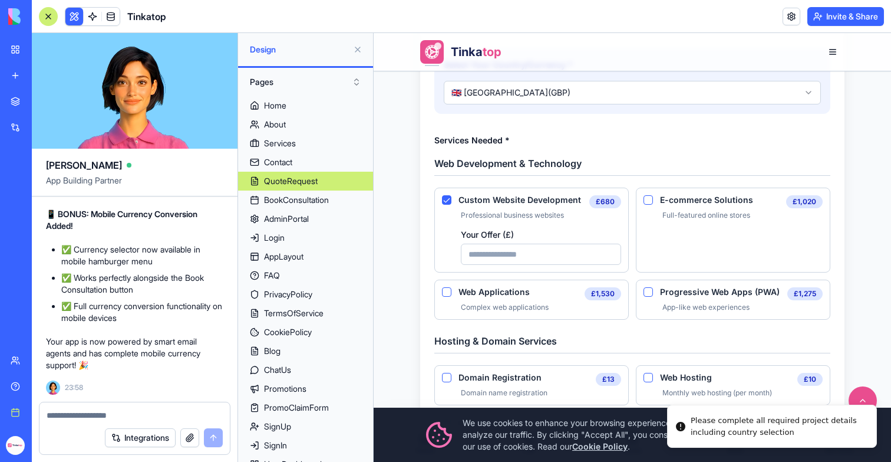
scroll to position [348, 0]
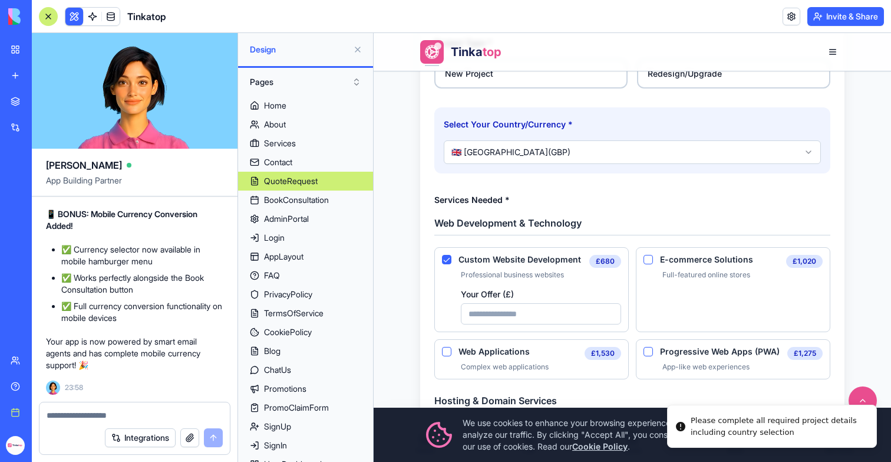
click at [697, 83] on label "Redesign/Upgrade" at bounding box center [733, 73] width 193 height 29
click at [646, 68] on button "Redesign/Upgrade" at bounding box center [641, 62] width 9 height 9
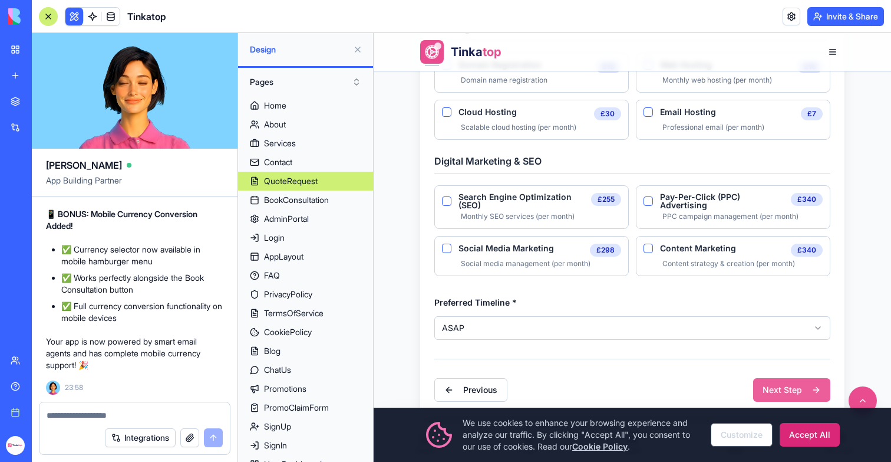
click at [769, 390] on button "Next Step" at bounding box center [791, 390] width 77 height 24
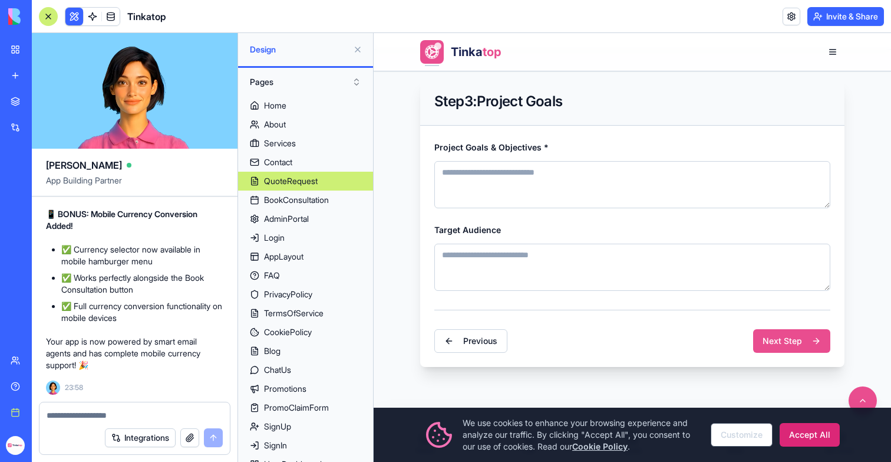
scroll to position [232, 0]
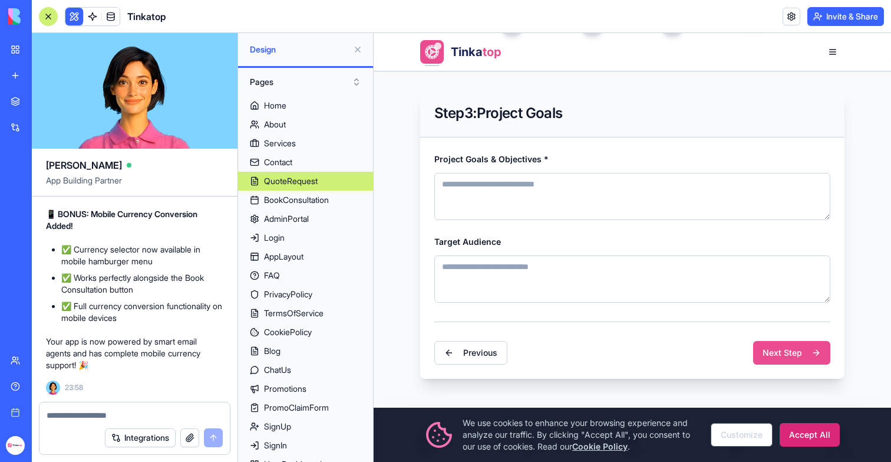
click at [556, 199] on textarea "Project Goals & Objectives *" at bounding box center [633, 196] width 396 height 47
type textarea "**********"
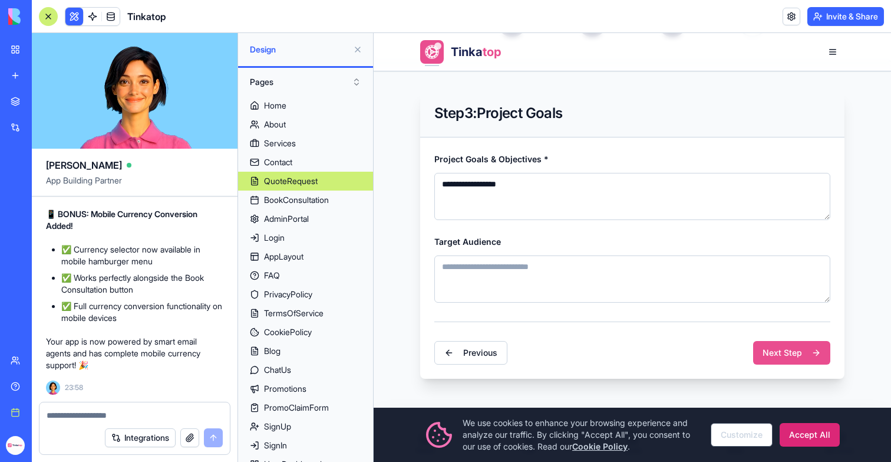
click at [521, 263] on textarea "*" at bounding box center [633, 278] width 396 height 47
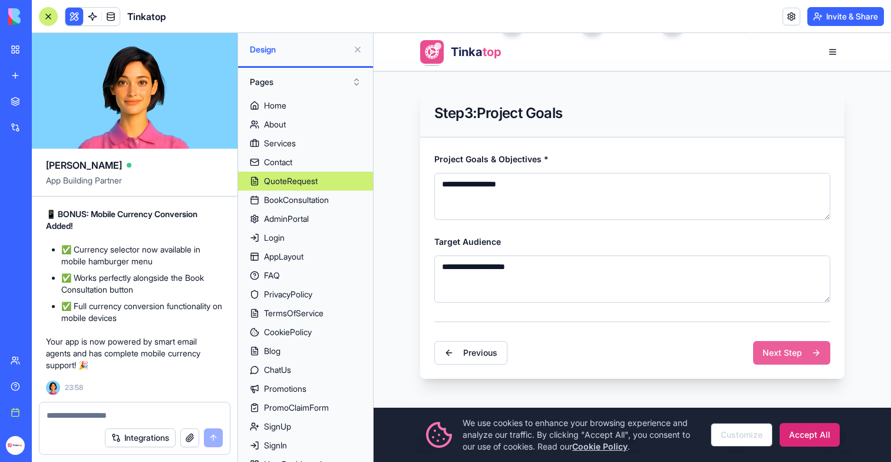
type textarea "**********"
click at [779, 354] on button "Next Step" at bounding box center [791, 353] width 77 height 24
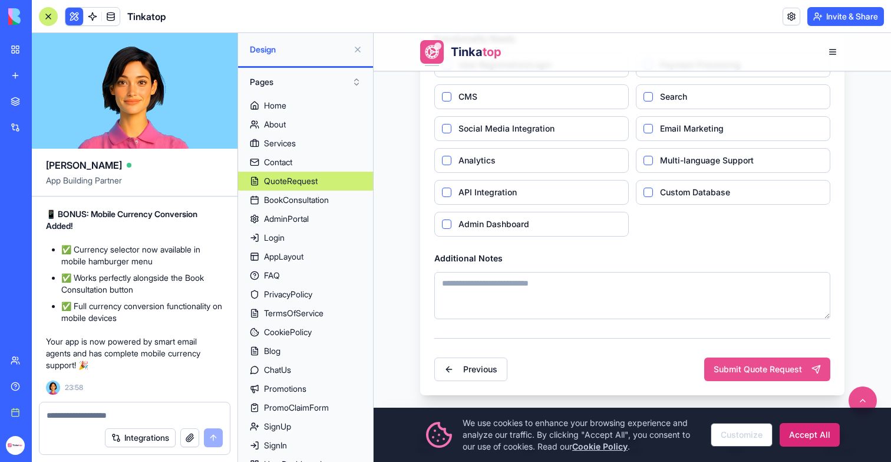
scroll to position [422, 0]
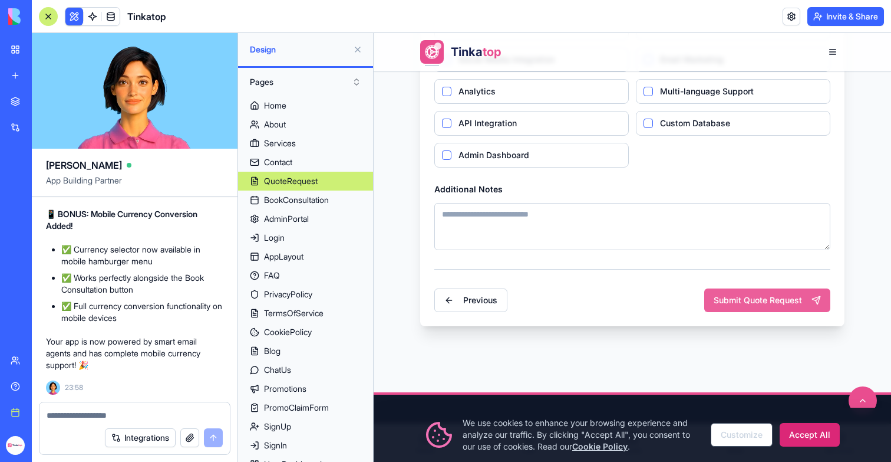
click at [730, 300] on button "Submit Quote Request" at bounding box center [768, 300] width 126 height 24
